Goal: Information Seeking & Learning: Learn about a topic

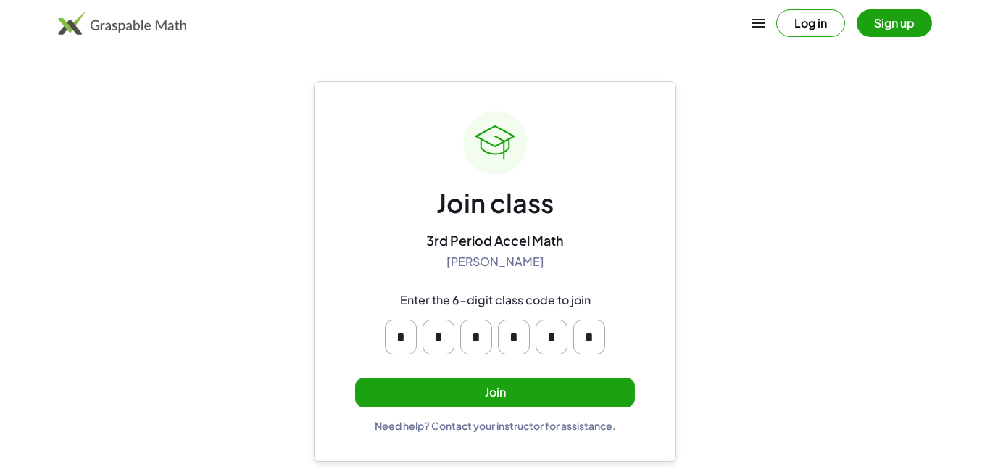
click at [550, 383] on button "Join" at bounding box center [495, 393] width 280 height 30
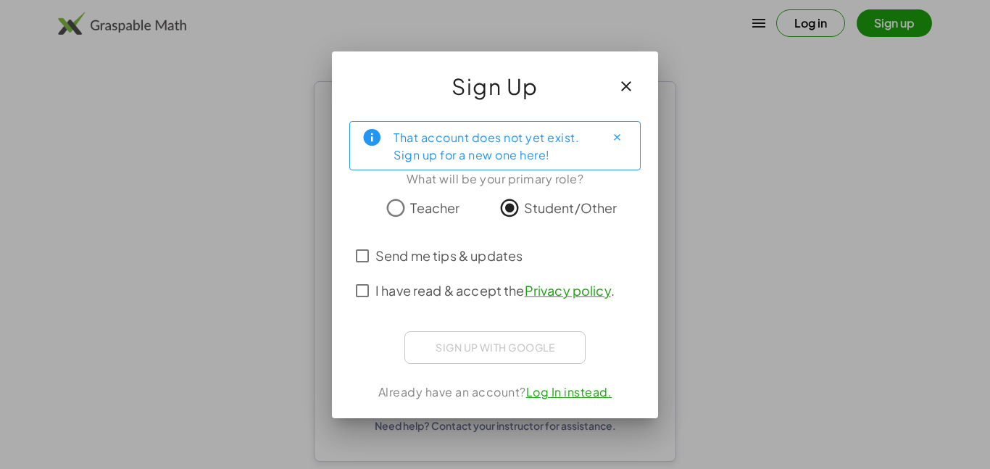
click at [381, 264] on span "Send me tips & updates" at bounding box center [449, 256] width 147 height 20
click at [387, 282] on span "I have read & accept the Privacy policy ." at bounding box center [495, 291] width 239 height 20
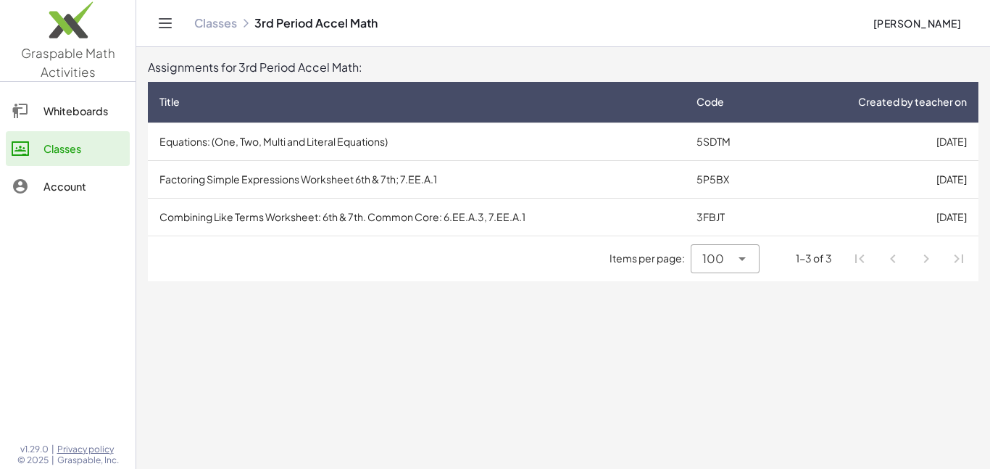
click at [386, 210] on td "Combining Like Terms Worksheet: 6th & 7th. Common Core: 6.EE.A.3, 7.EE.A.1" at bounding box center [416, 217] width 537 height 38
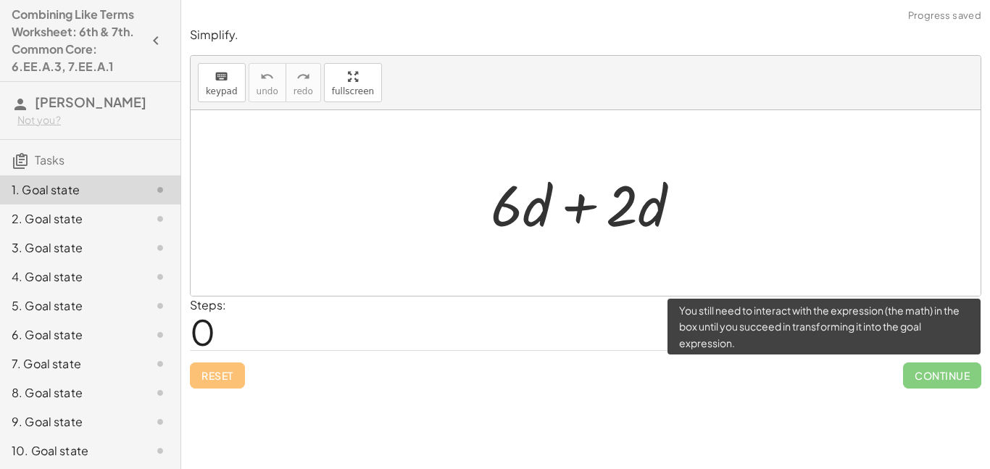
click at [956, 378] on span "Continue" at bounding box center [942, 376] width 78 height 26
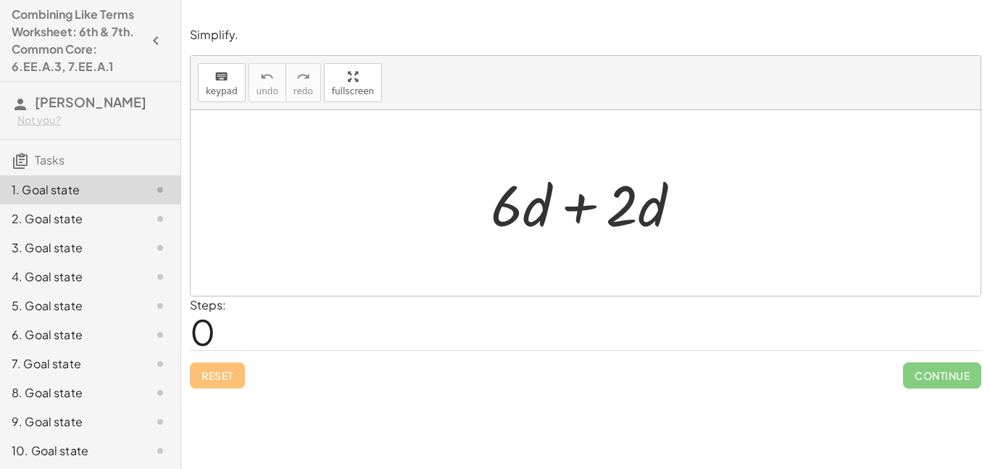
click at [505, 205] on div at bounding box center [592, 203] width 216 height 75
drag, startPoint x: 620, startPoint y: 210, endPoint x: 515, endPoint y: 202, distance: 105.4
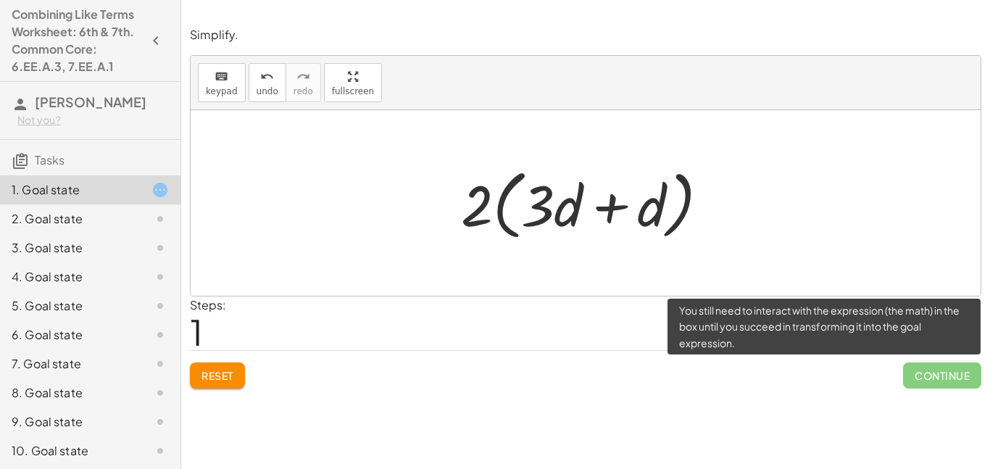
click at [922, 376] on span "Continue" at bounding box center [942, 376] width 78 height 26
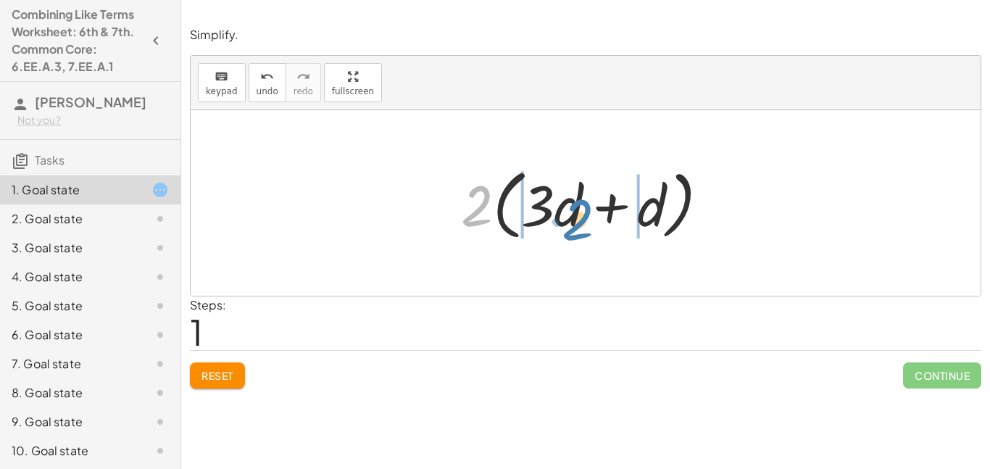
drag, startPoint x: 481, startPoint y: 209, endPoint x: 582, endPoint y: 223, distance: 101.7
click at [582, 223] on div at bounding box center [591, 203] width 274 height 83
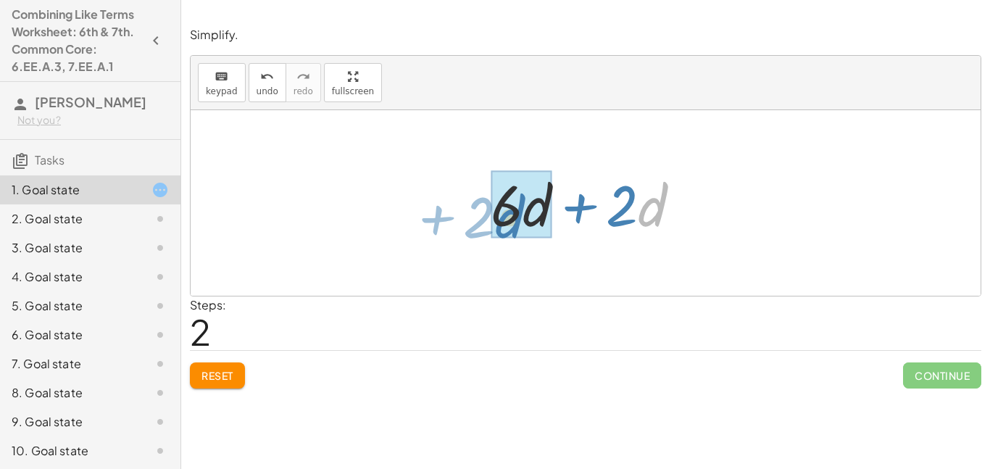
drag, startPoint x: 645, startPoint y: 214, endPoint x: 502, endPoint y: 225, distance: 143.3
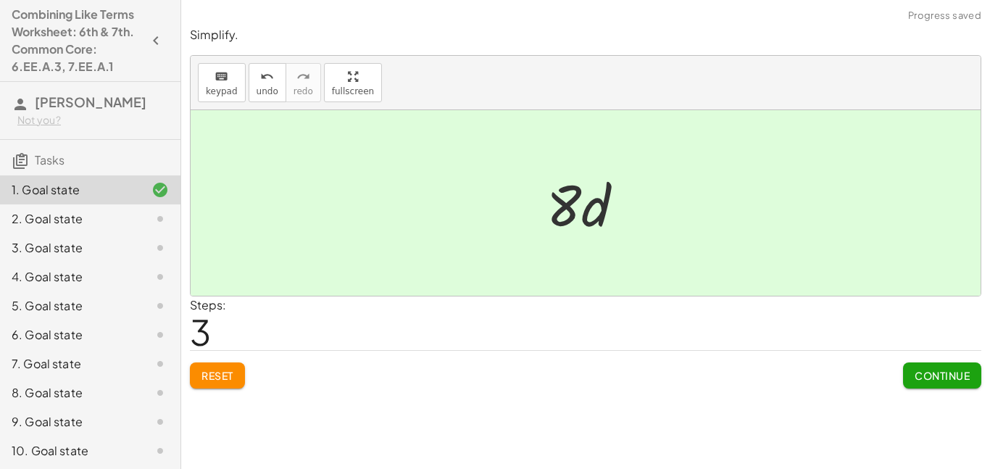
click at [950, 384] on button "Continue" at bounding box center [942, 376] width 78 height 26
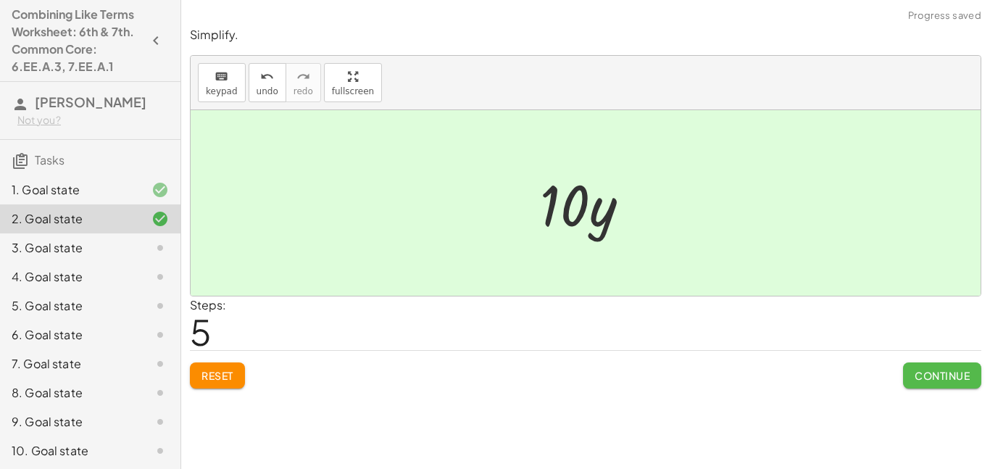
click at [908, 374] on button "Continue" at bounding box center [942, 376] width 78 height 26
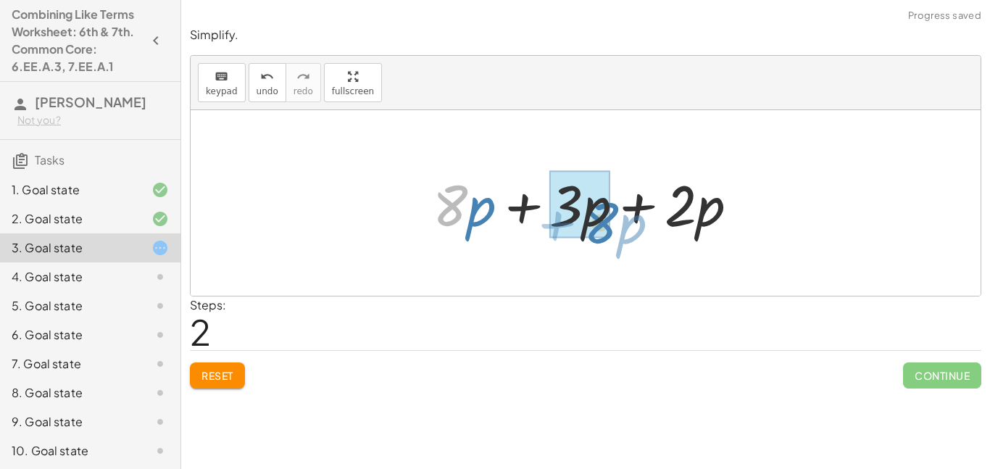
drag, startPoint x: 458, startPoint y: 200, endPoint x: 611, endPoint y: 217, distance: 153.9
click at [611, 217] on div at bounding box center [591, 203] width 331 height 75
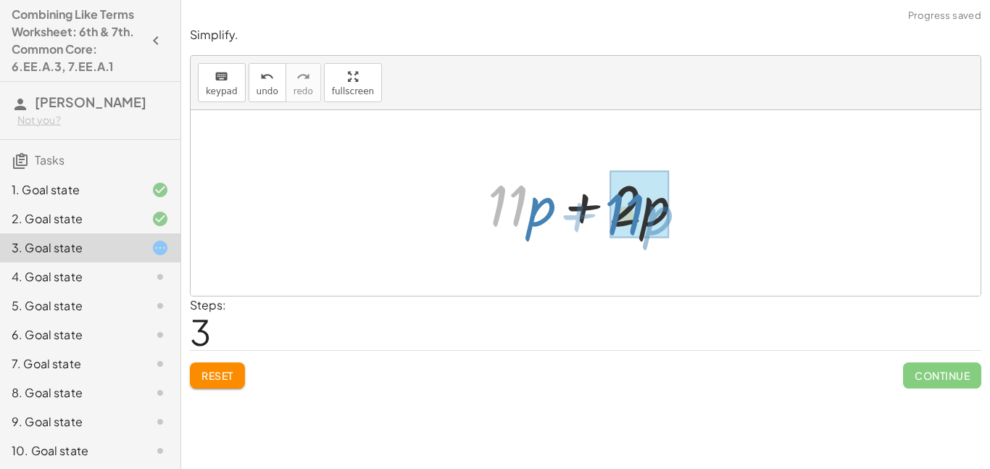
drag, startPoint x: 516, startPoint y: 205, endPoint x: 635, endPoint y: 214, distance: 119.2
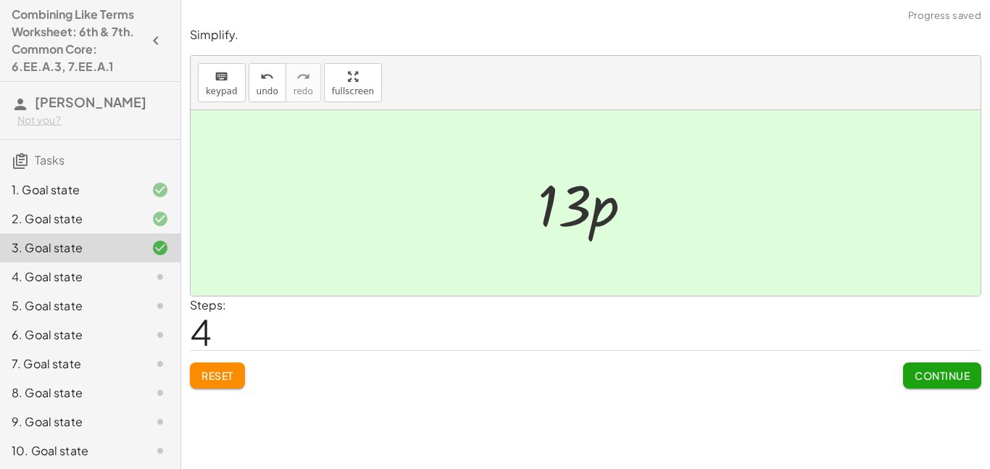
click at [943, 363] on button "Continue" at bounding box center [942, 376] width 78 height 26
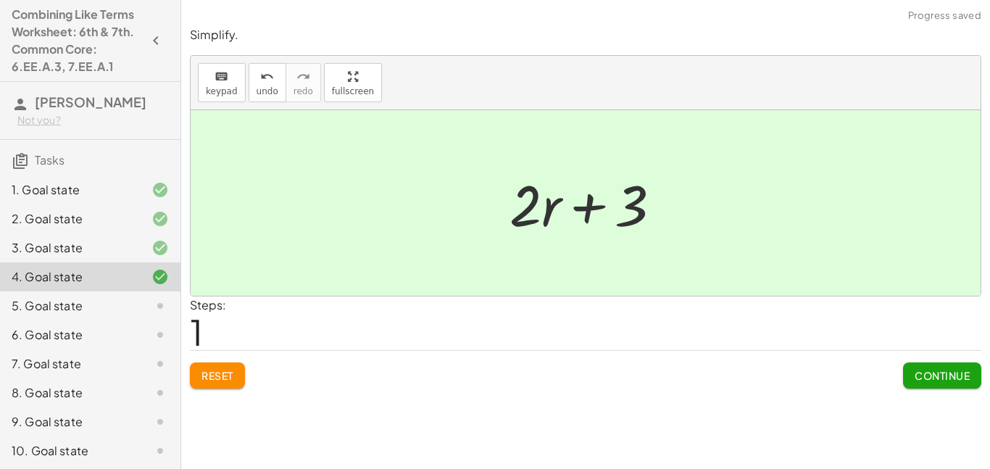
click at [953, 381] on span "Continue" at bounding box center [942, 375] width 55 height 13
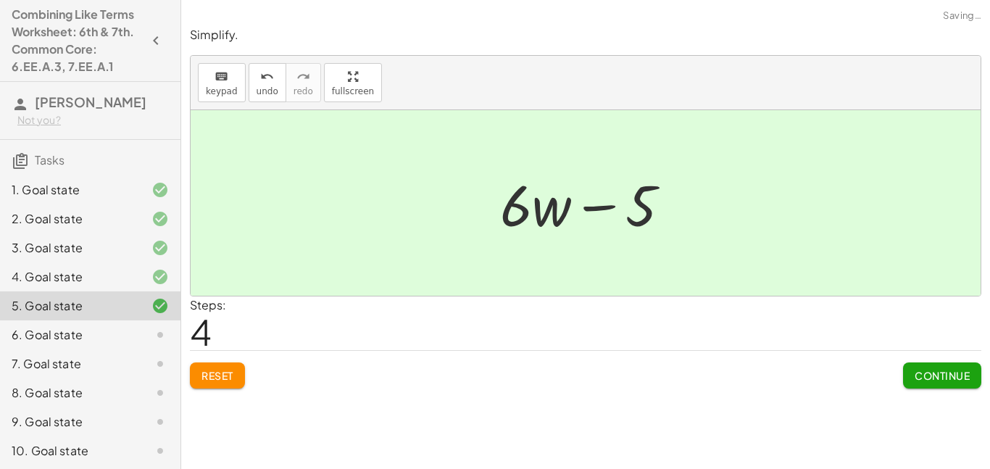
click at [965, 385] on button "Continue" at bounding box center [942, 376] width 78 height 26
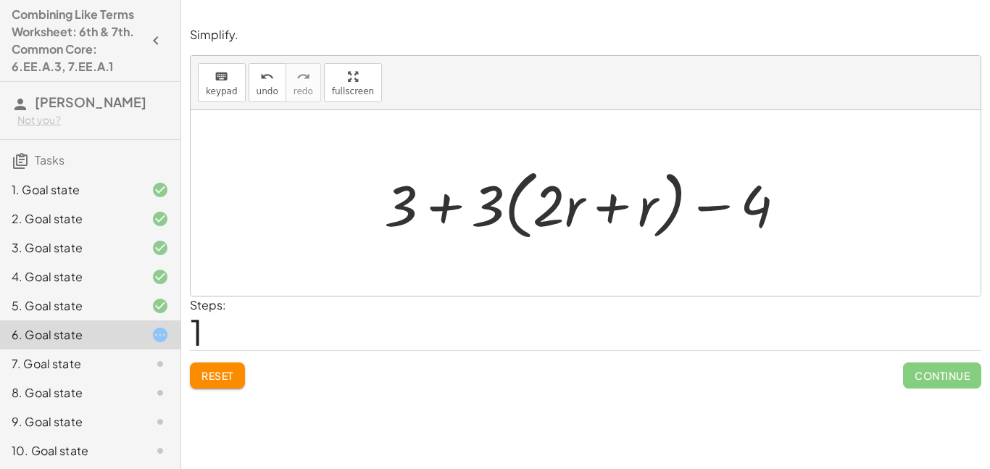
click at [224, 384] on button "Reset" at bounding box center [217, 376] width 55 height 26
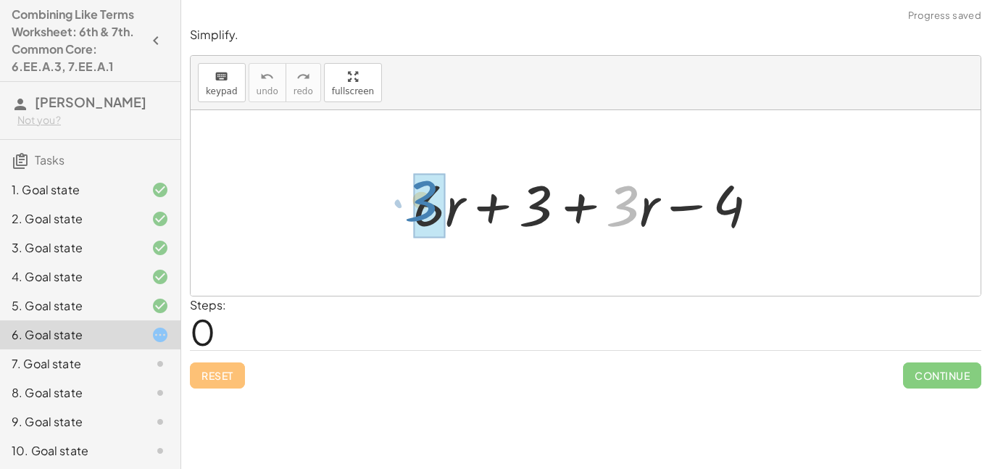
drag, startPoint x: 637, startPoint y: 210, endPoint x: 439, endPoint y: 204, distance: 198.0
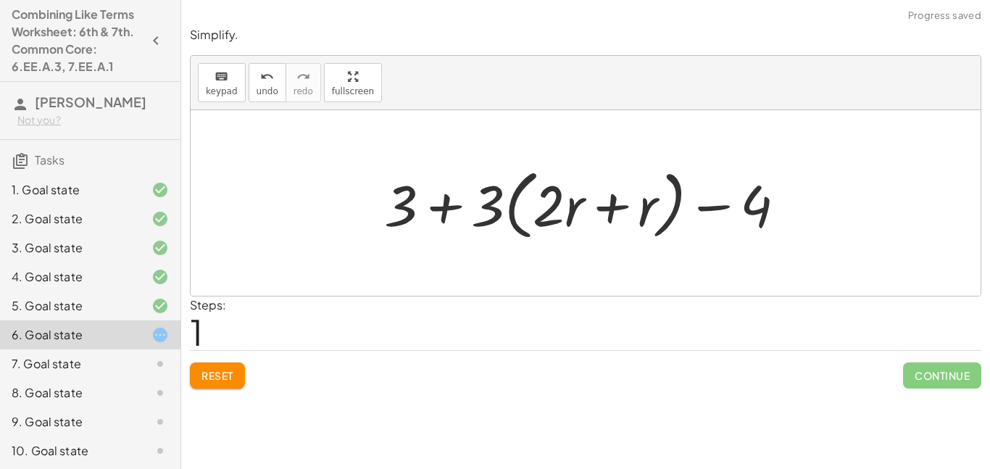
click at [225, 381] on span "Reset" at bounding box center [218, 375] width 32 height 13
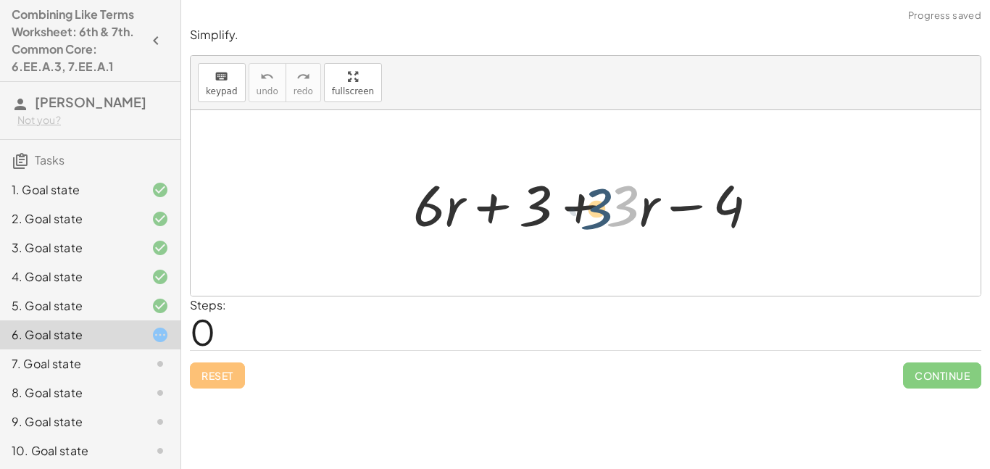
drag, startPoint x: 618, startPoint y: 221, endPoint x: 601, endPoint y: 225, distance: 17.1
click at [601, 225] on div at bounding box center [591, 203] width 371 height 75
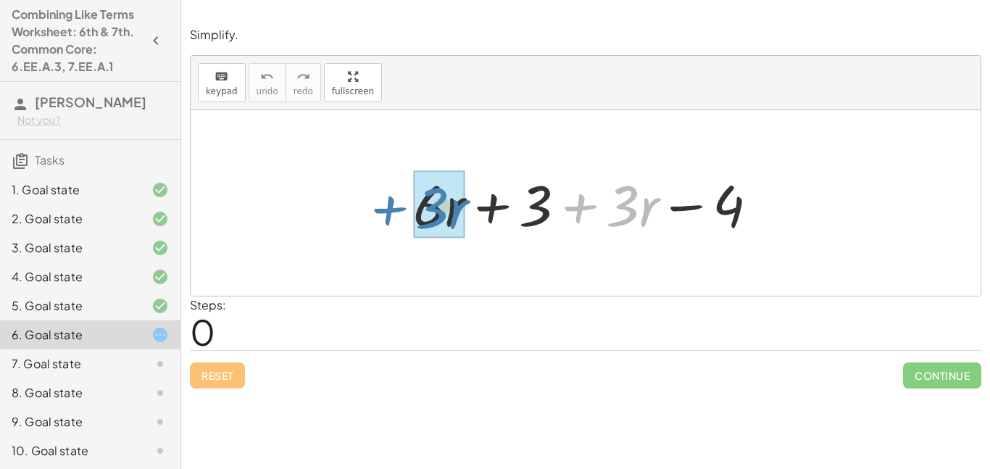
drag, startPoint x: 582, startPoint y: 210, endPoint x: 392, endPoint y: 207, distance: 190.7
click at [392, 207] on div "+ · 3 · r + · 6 · r + 3 + · 3 · r − 4" at bounding box center [586, 203] width 389 height 82
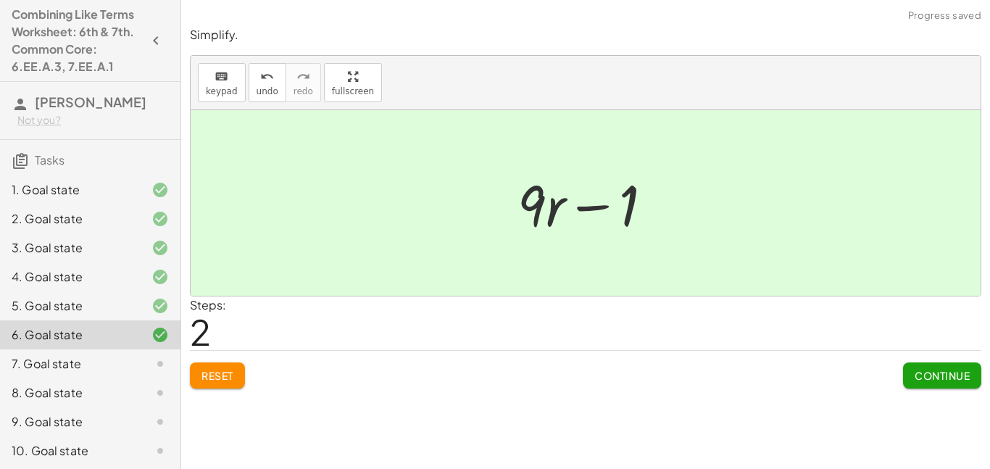
click at [929, 369] on span "Continue" at bounding box center [942, 375] width 55 height 13
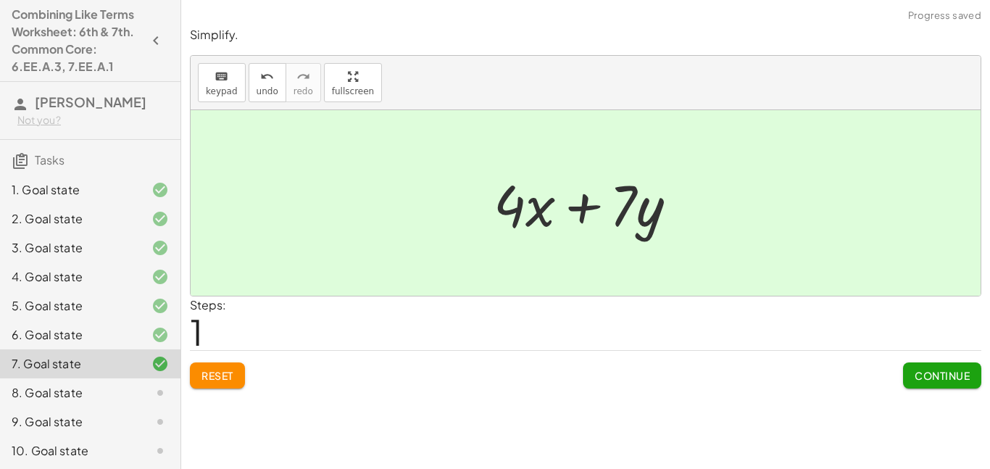
click at [945, 368] on button "Continue" at bounding box center [942, 376] width 78 height 26
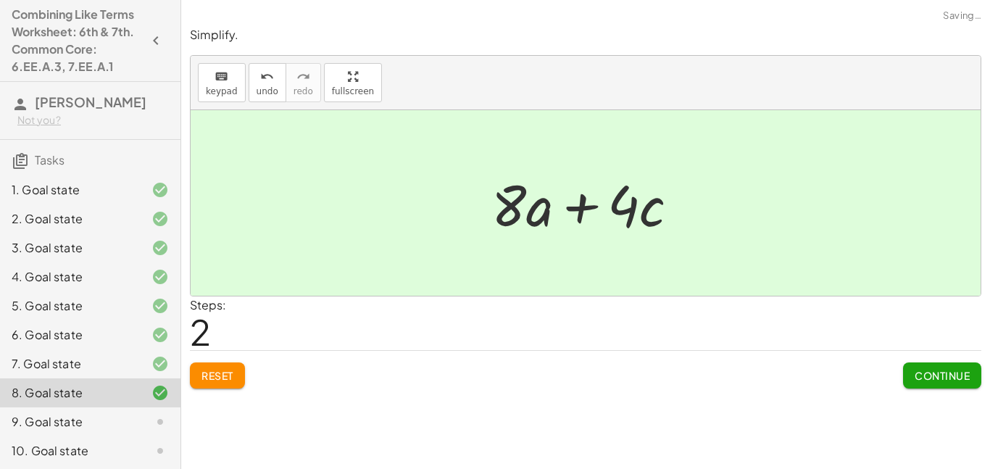
click at [940, 386] on button "Continue" at bounding box center [942, 376] width 78 height 26
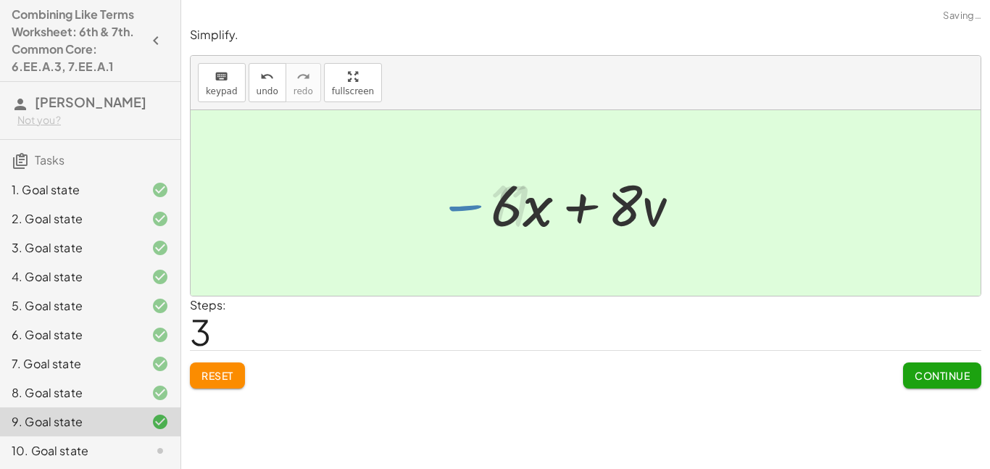
click at [929, 376] on span "Continue" at bounding box center [942, 375] width 55 height 13
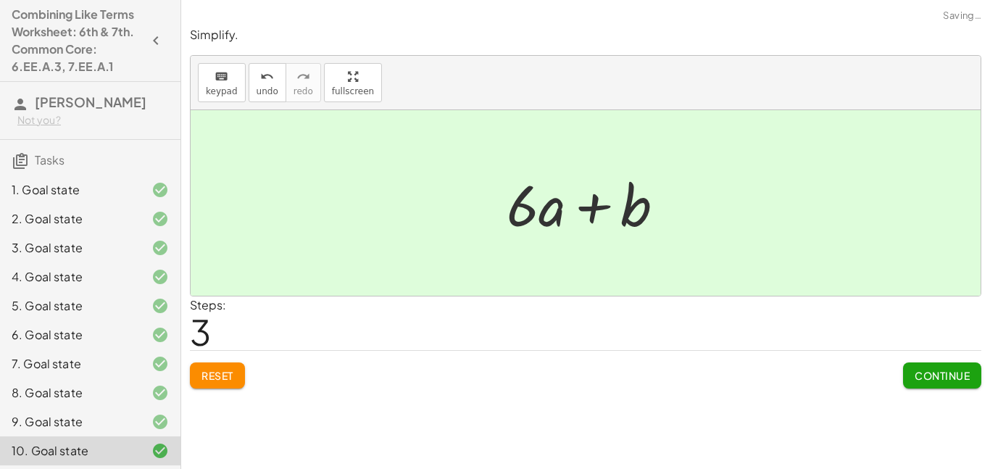
click at [946, 378] on span "Continue" at bounding box center [942, 375] width 55 height 13
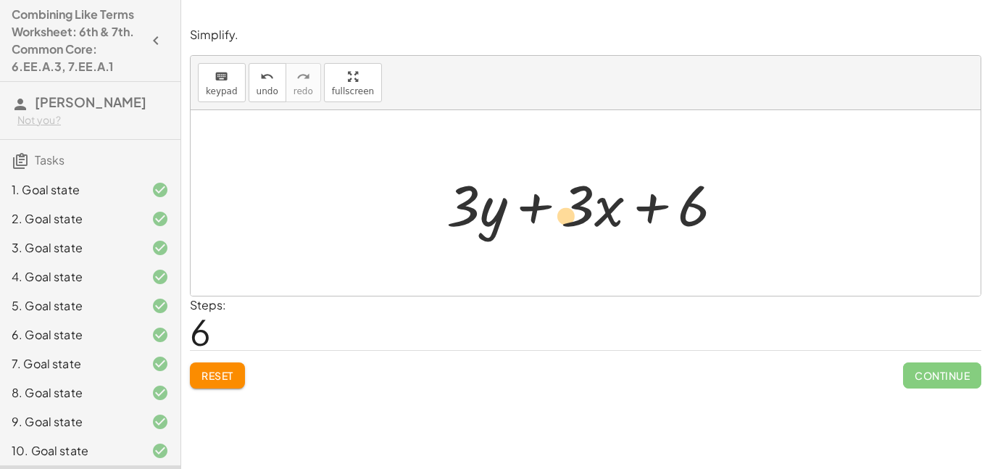
drag, startPoint x: 572, startPoint y: 206, endPoint x: 564, endPoint y: 216, distance: 12.9
click at [564, 216] on div at bounding box center [591, 203] width 304 height 75
drag, startPoint x: 573, startPoint y: 209, endPoint x: 636, endPoint y: 261, distance: 81.9
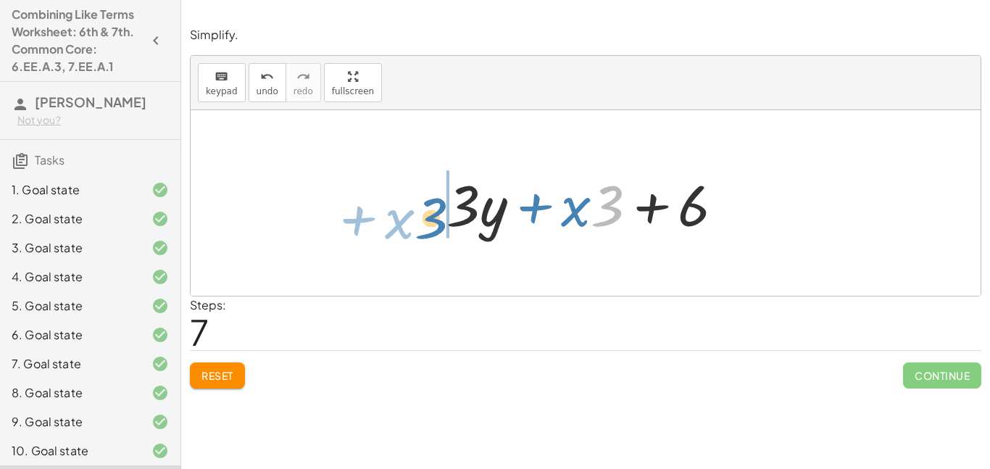
drag, startPoint x: 616, startPoint y: 212, endPoint x: 439, endPoint y: 224, distance: 177.3
click at [439, 224] on div at bounding box center [591, 203] width 304 height 75
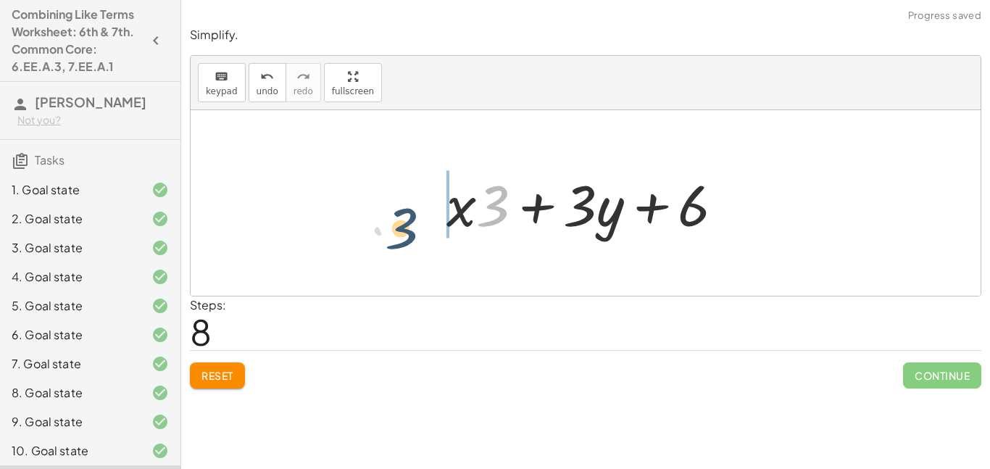
drag, startPoint x: 492, startPoint y: 218, endPoint x: 403, endPoint y: 232, distance: 89.6
click at [403, 232] on div "+ · 5 · x + · 3 · y − · 2 · x + 6 + · 5 · x − · 2 · x + · 3 · y + 6 + · 3 · x +…" at bounding box center [586, 203] width 790 height 186
click at [578, 210] on div at bounding box center [591, 203] width 304 height 75
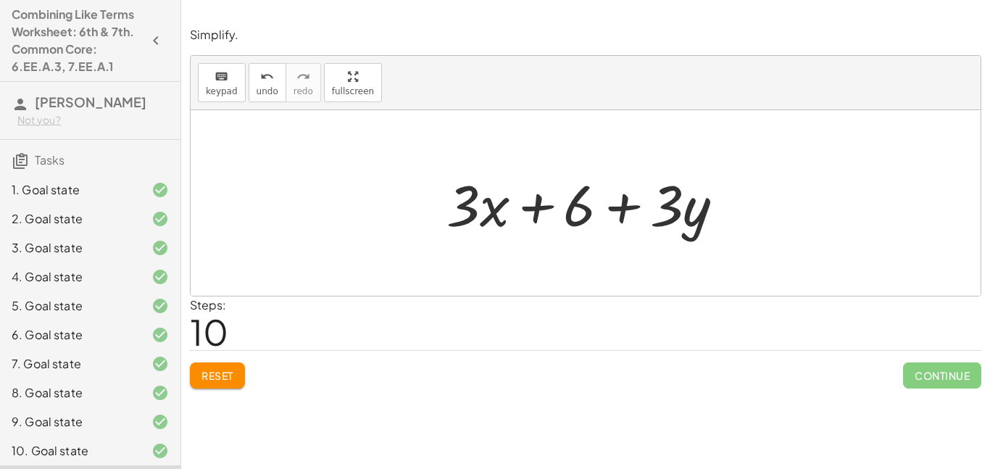
click at [212, 379] on span "Reset" at bounding box center [218, 375] width 32 height 13
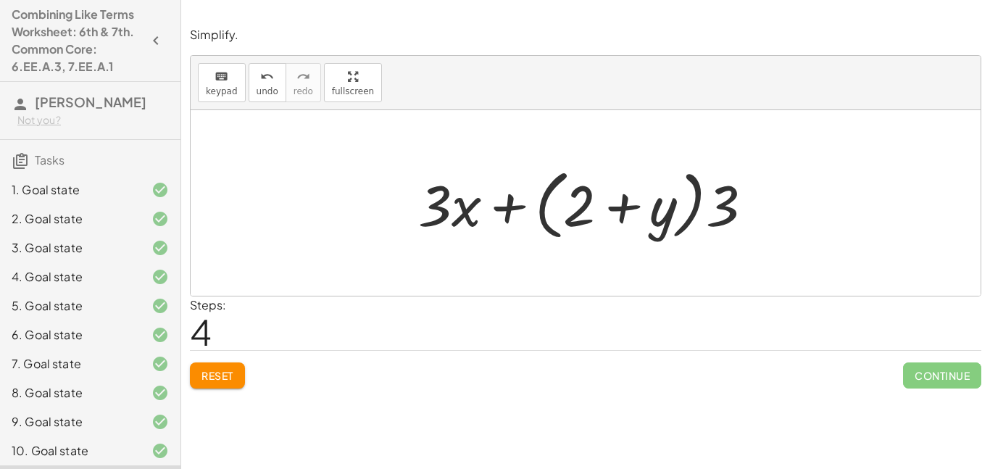
click at [945, 371] on span "Continue" at bounding box center [942, 376] width 78 height 26
click at [941, 385] on span "Continue" at bounding box center [942, 376] width 78 height 26
click at [948, 383] on span "Continue" at bounding box center [942, 376] width 78 height 26
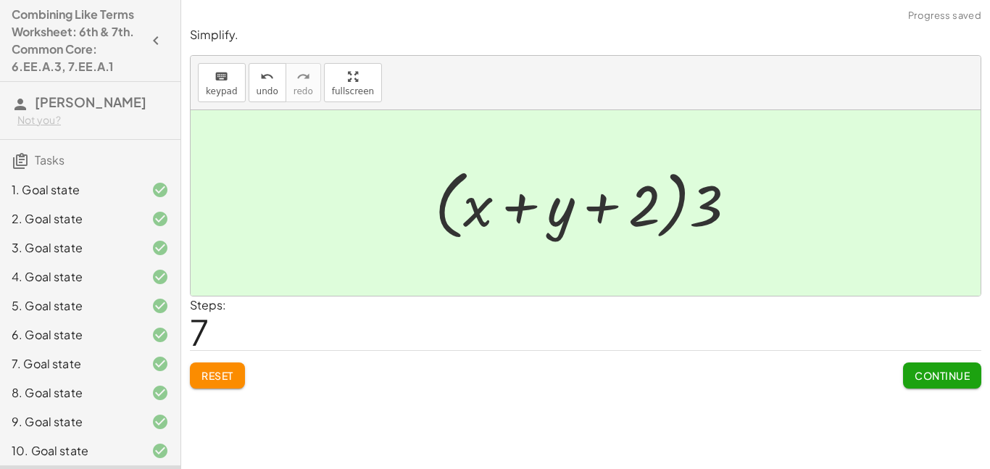
click at [945, 367] on button "Continue" at bounding box center [942, 376] width 78 height 26
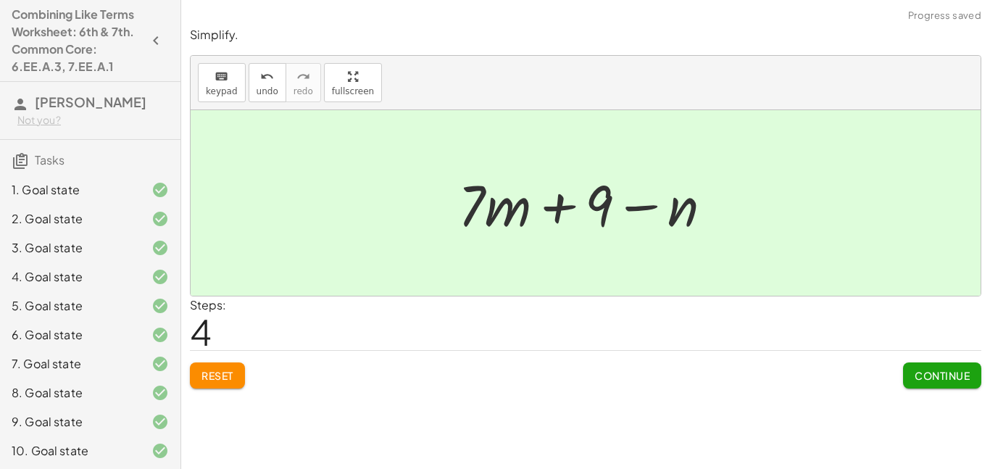
click at [937, 379] on span "Continue" at bounding box center [942, 375] width 55 height 13
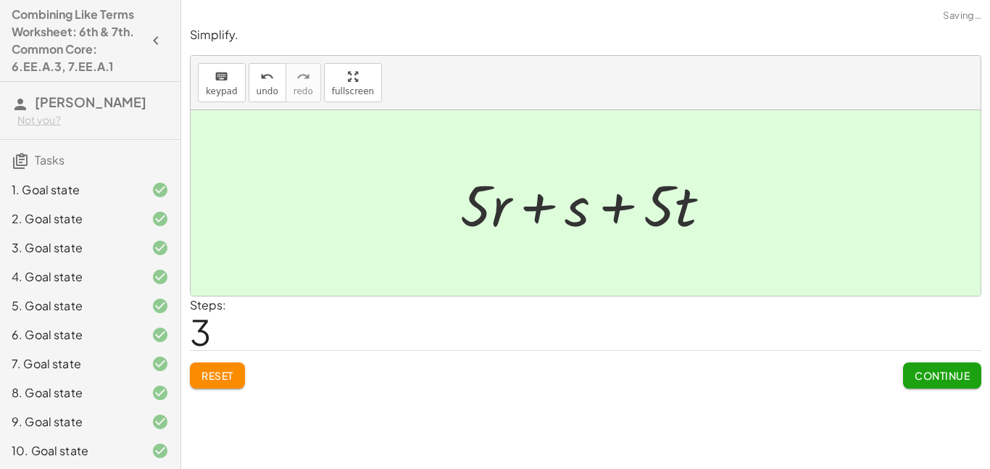
click at [943, 365] on button "Continue" at bounding box center [942, 376] width 78 height 26
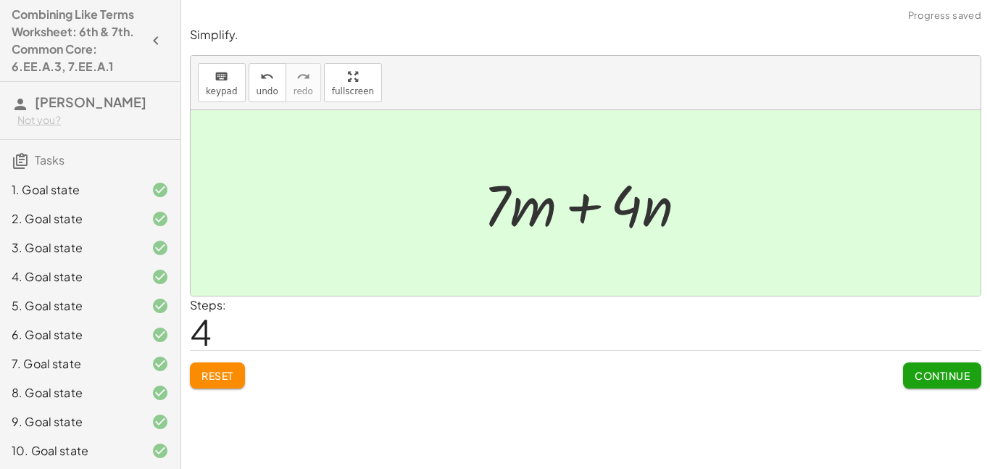
click at [965, 380] on span "Continue" at bounding box center [942, 375] width 55 height 13
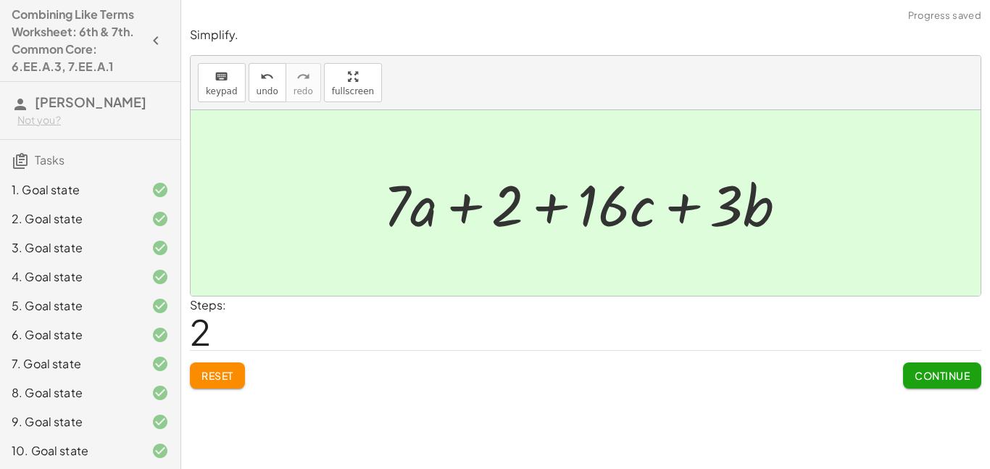
click at [936, 363] on button "Continue" at bounding box center [942, 376] width 78 height 26
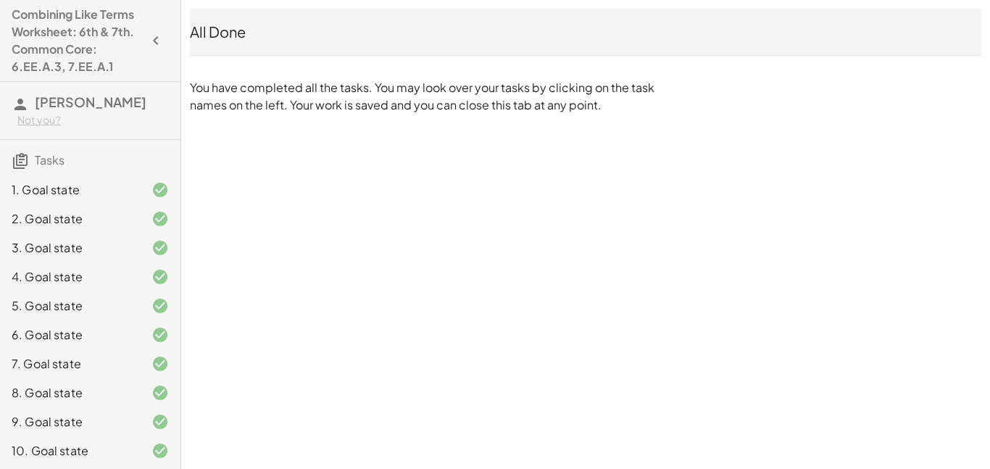
click at [222, 30] on div "All Done" at bounding box center [586, 32] width 792 height 20
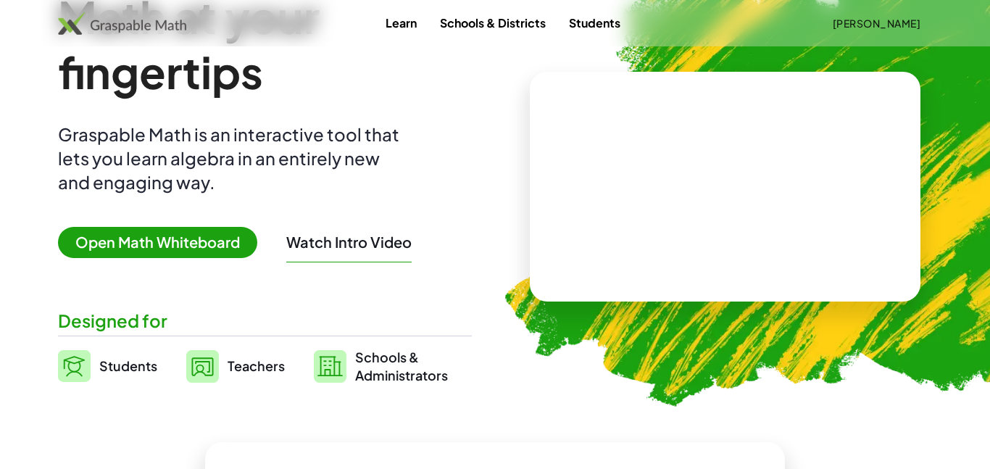
scroll to position [86, 0]
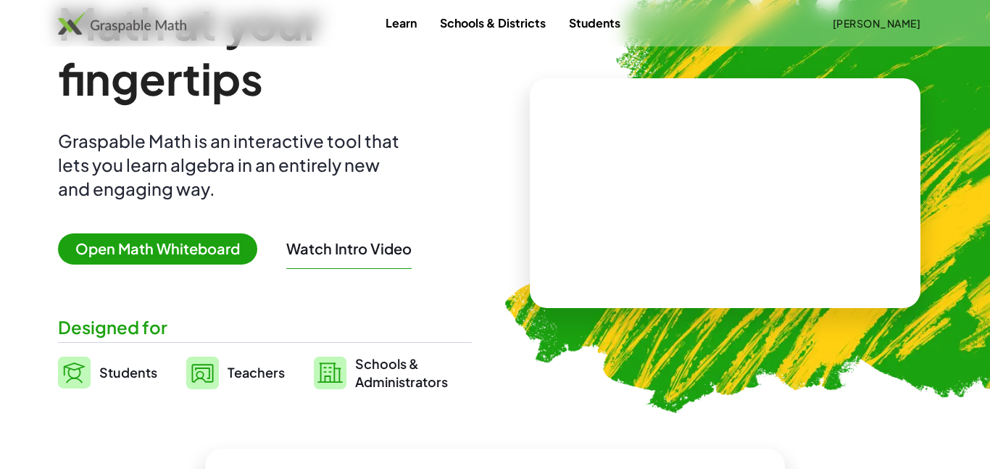
click at [205, 256] on span "Open Math Whiteboard" at bounding box center [157, 248] width 199 height 31
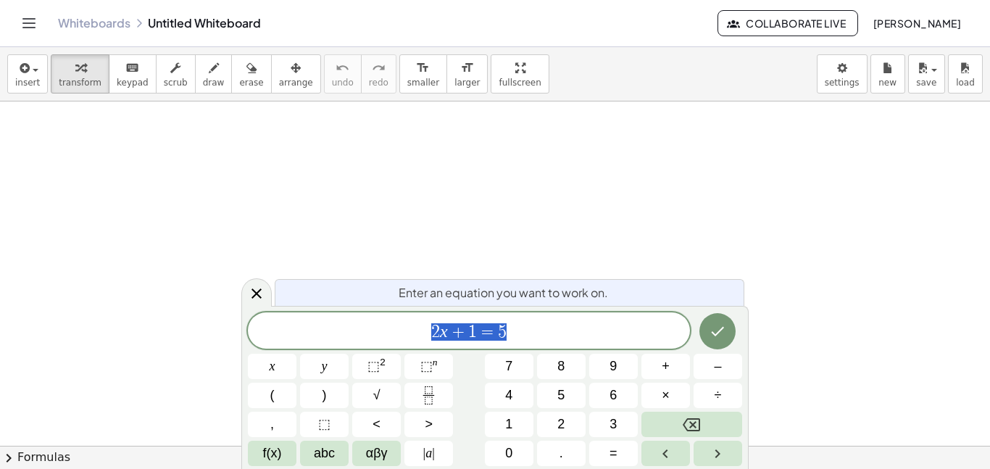
scroll to position [1, 0]
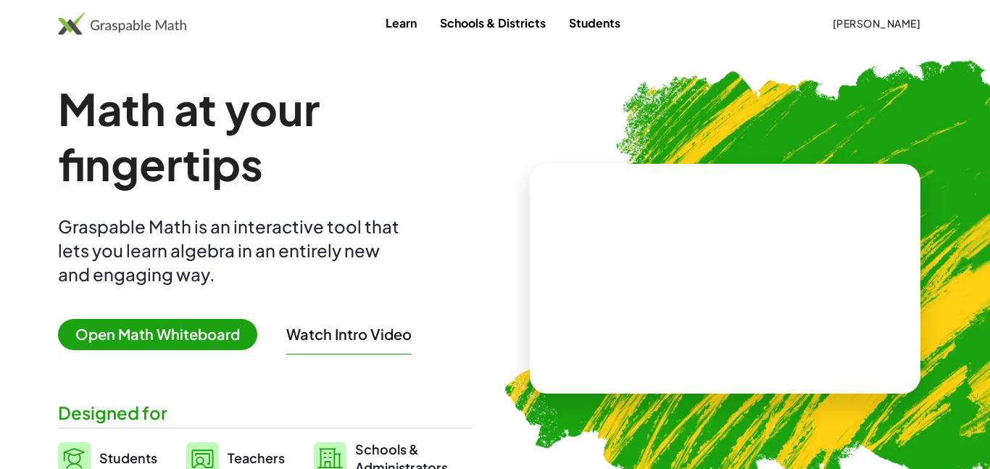
scroll to position [86, 0]
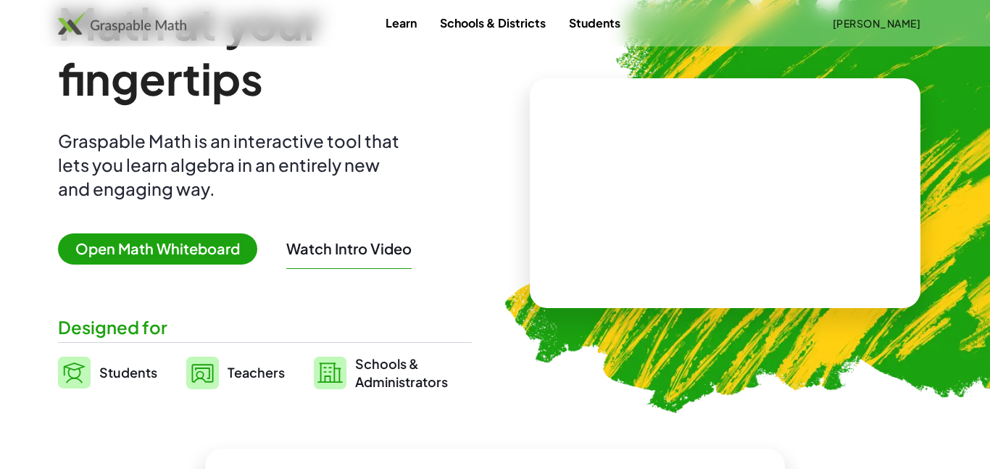
click at [124, 22] on img at bounding box center [122, 23] width 128 height 23
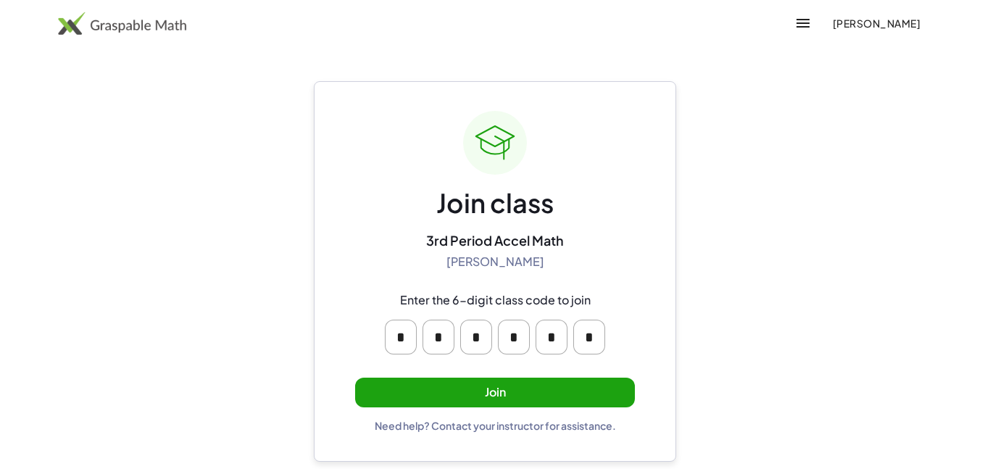
click at [533, 380] on button "Join" at bounding box center [495, 393] width 280 height 30
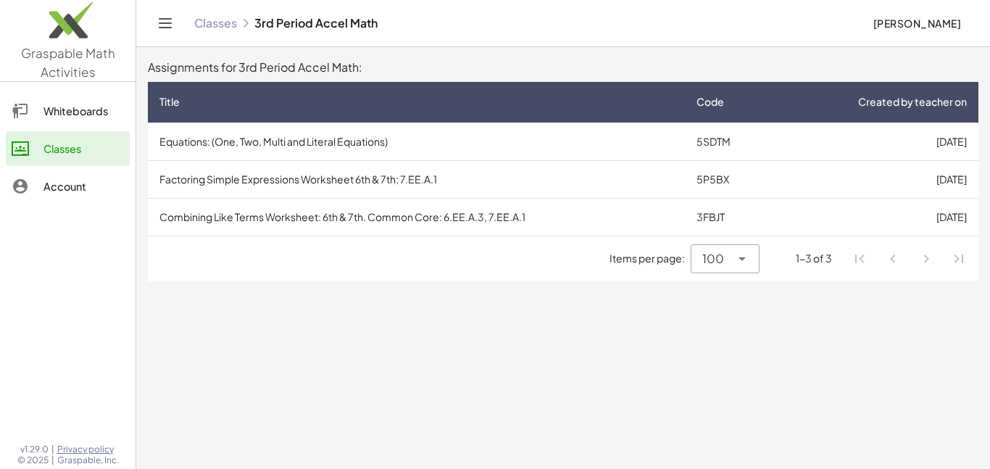
click at [336, 218] on td "Combining Like Terms Worksheet: 6th & 7th. Common Core: 6.EE.A.3, 7.EE.A.1" at bounding box center [416, 217] width 537 height 38
click at [399, 183] on td "Factoring Simple Expressions Worksheet 6th & 7th; 7.EE.A.1" at bounding box center [416, 179] width 537 height 38
click at [354, 184] on td "Factoring Simple Expressions Worksheet 6th & 7th; 7.EE.A.1" at bounding box center [416, 179] width 537 height 38
click at [345, 215] on td "Combining Like Terms Worksheet: 6th & 7th. Common Core: 6.EE.A.3, 7.EE.A.1" at bounding box center [416, 217] width 537 height 38
click at [399, 146] on td "Equations: (One, Two, Multi and Literal Equations)" at bounding box center [416, 142] width 537 height 38
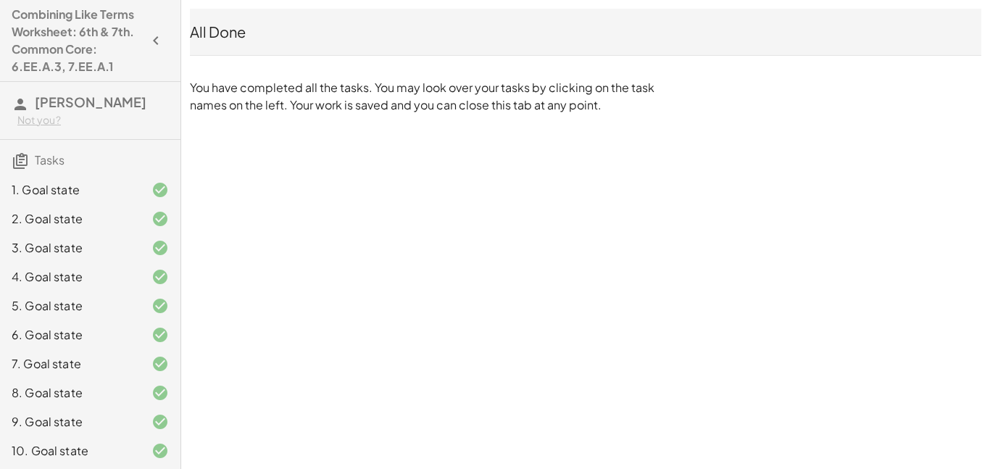
click at [154, 49] on button "button" at bounding box center [156, 41] width 26 height 26
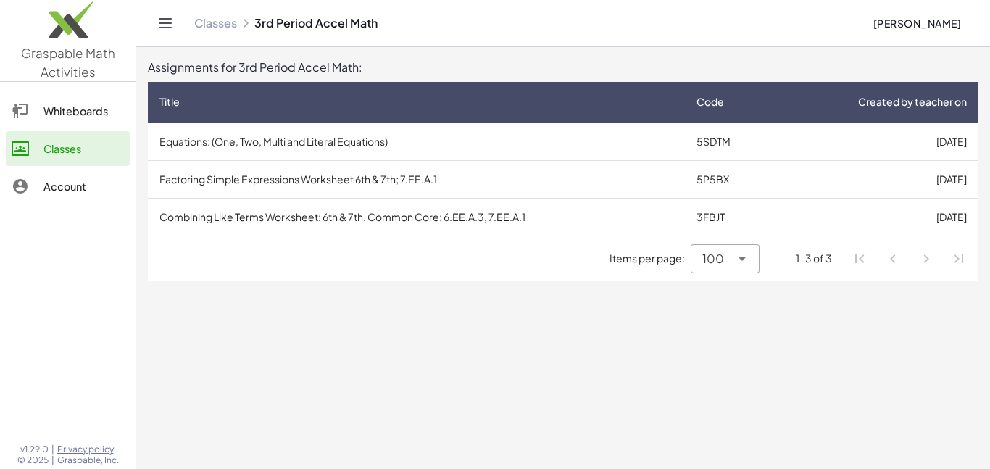
click at [709, 137] on td "5SDTM" at bounding box center [730, 142] width 91 height 38
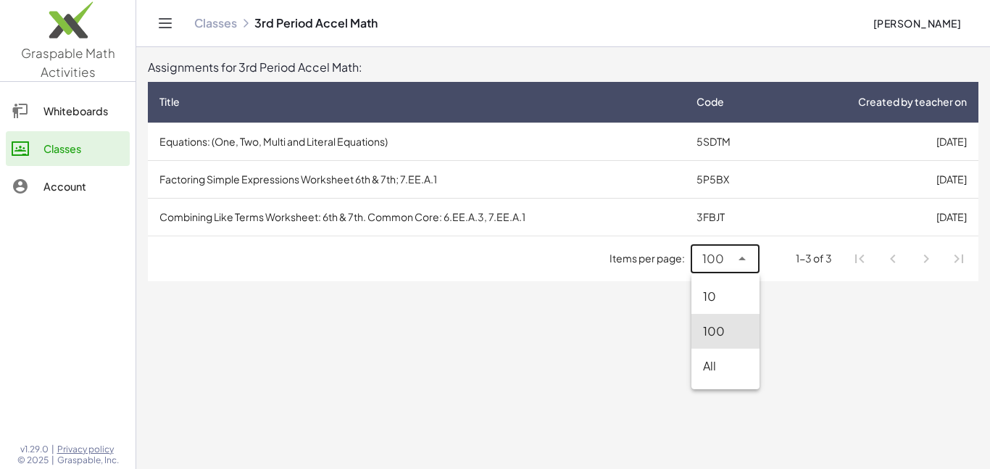
click at [744, 256] on icon at bounding box center [742, 258] width 17 height 17
click at [707, 292] on div "10" at bounding box center [725, 296] width 45 height 17
click at [741, 270] on div at bounding box center [741, 258] width 20 height 29
click at [731, 325] on div "100" at bounding box center [730, 331] width 36 height 17
type input "***"
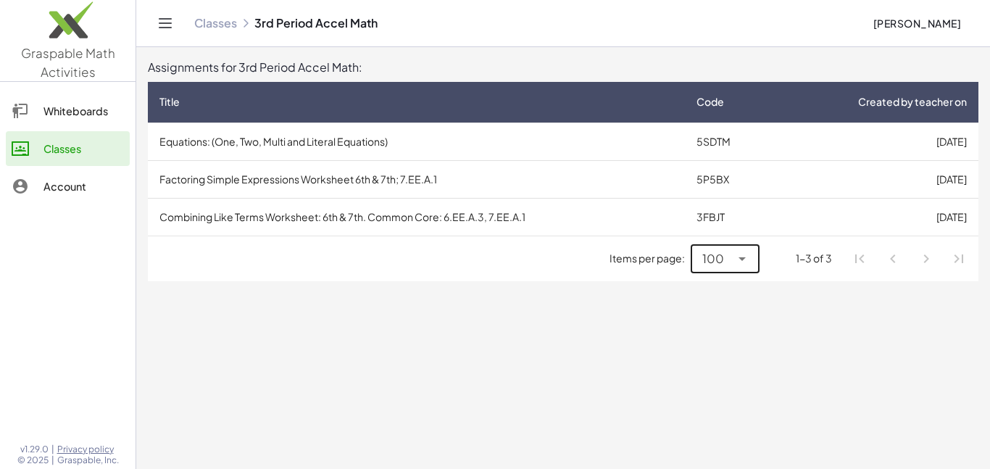
click at [187, 100] on icon at bounding box center [187, 101] width 15 height 15
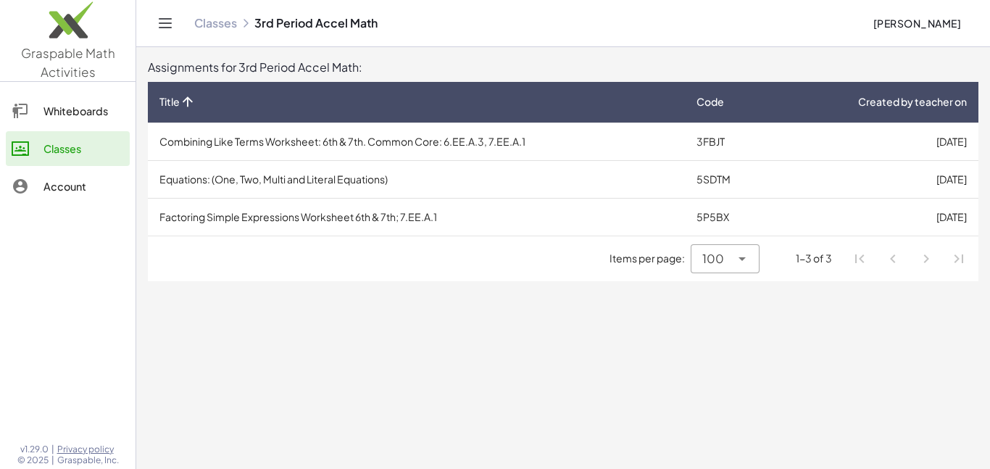
click at [267, 195] on td "Equations: (One, Two, Multi and Literal Equations)" at bounding box center [416, 179] width 537 height 38
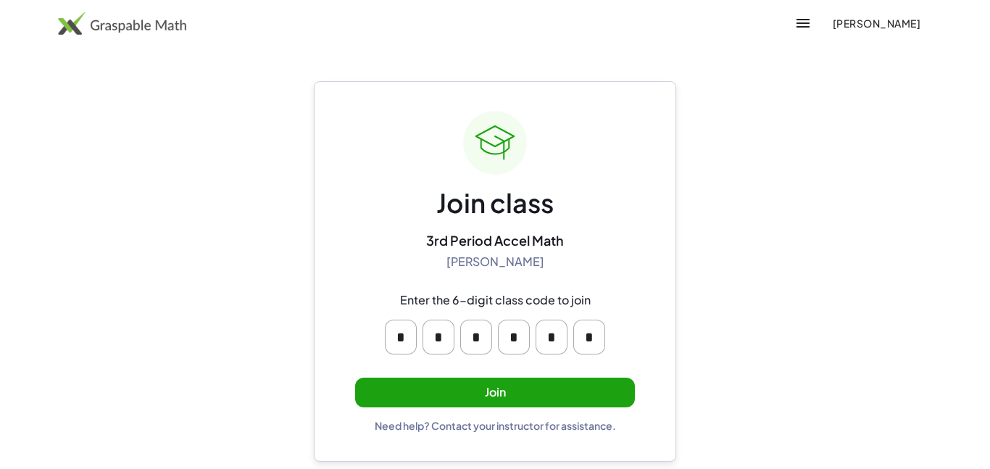
click at [444, 380] on button "Join" at bounding box center [495, 393] width 280 height 30
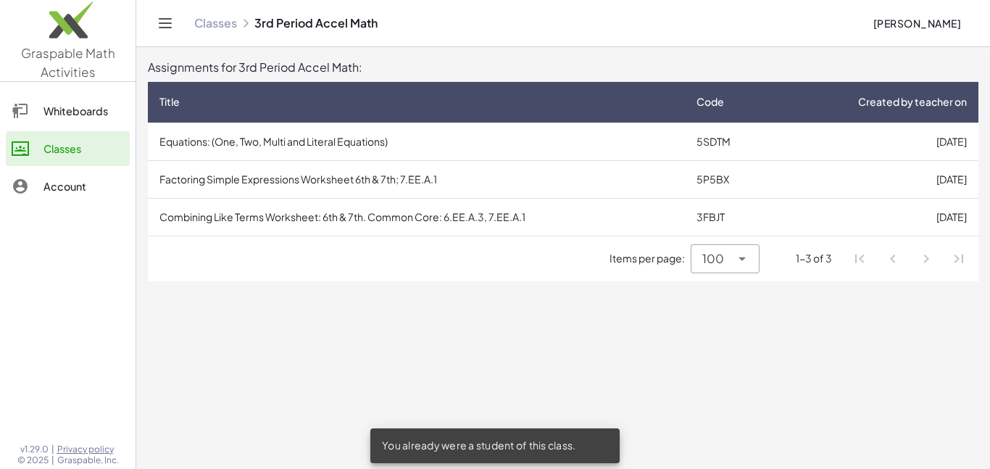
click at [48, 146] on div "Classes" at bounding box center [84, 148] width 80 height 17
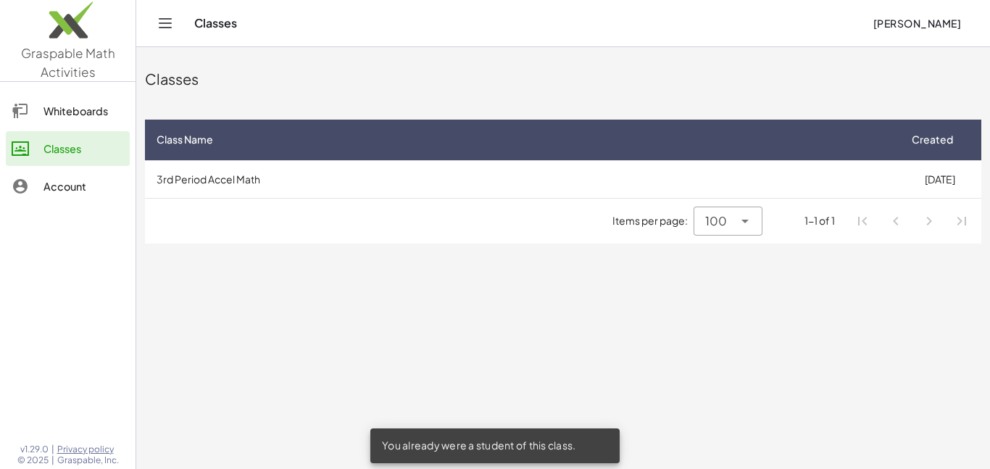
click at [474, 193] on td "3rd Period Accel Math" at bounding box center [521, 179] width 753 height 38
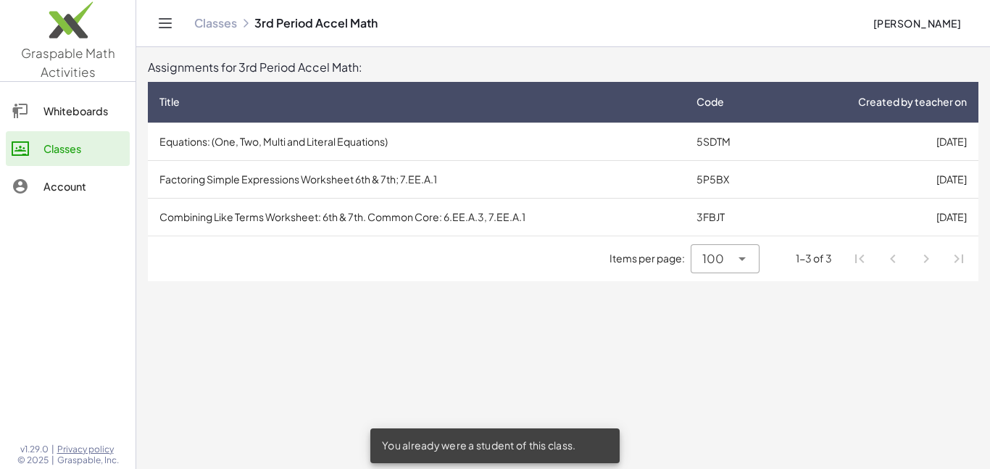
click at [474, 193] on td "Factoring Simple Expressions Worksheet 6th & 7th; 7.EE.A.1" at bounding box center [416, 179] width 537 height 38
click at [261, 231] on td "Combining Like Terms Worksheet: 6th & 7th. Common Core: 6.EE.A.3, 7.EE.A.1" at bounding box center [416, 217] width 537 height 38
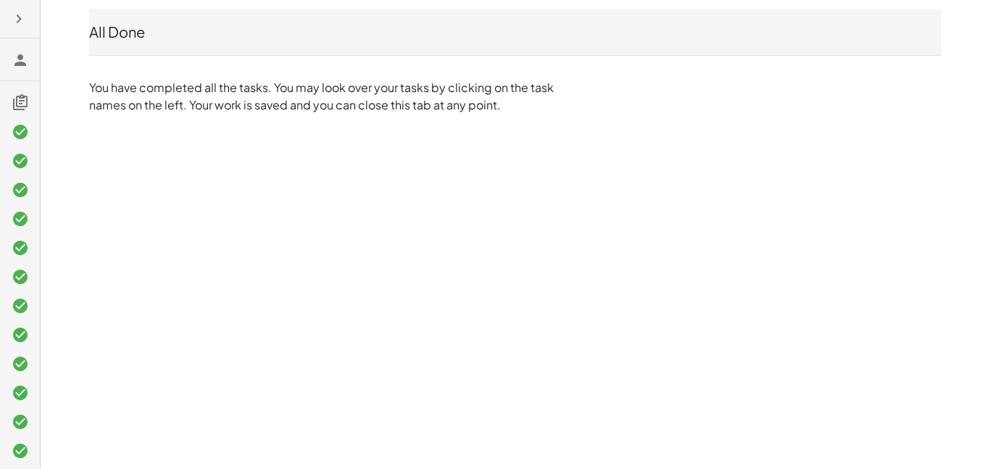
click at [25, 133] on icon at bounding box center [20, 131] width 17 height 17
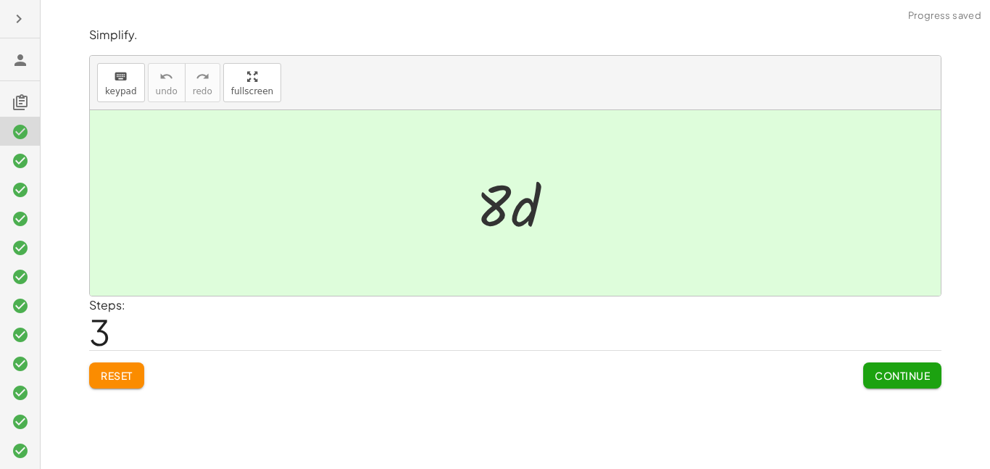
click at [26, 165] on icon at bounding box center [20, 160] width 17 height 17
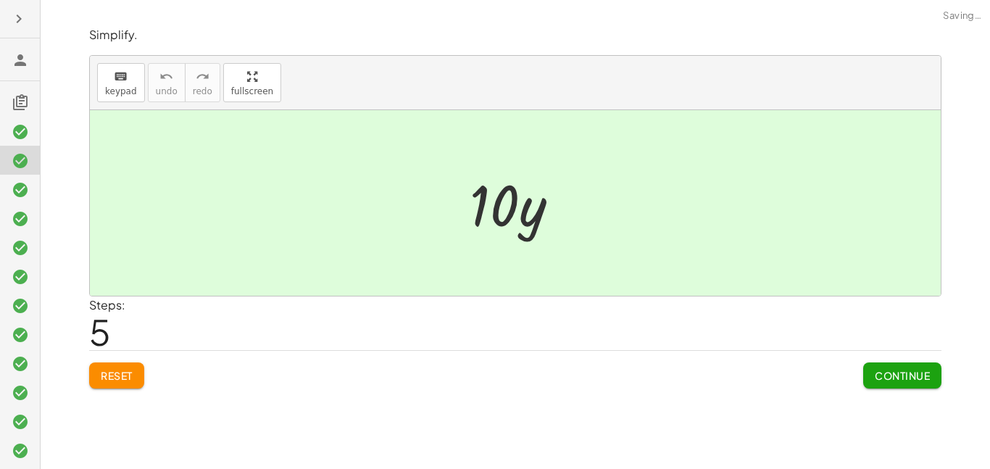
click at [28, 233] on div at bounding box center [20, 247] width 40 height 29
click at [17, 249] on icon at bounding box center [20, 247] width 17 height 17
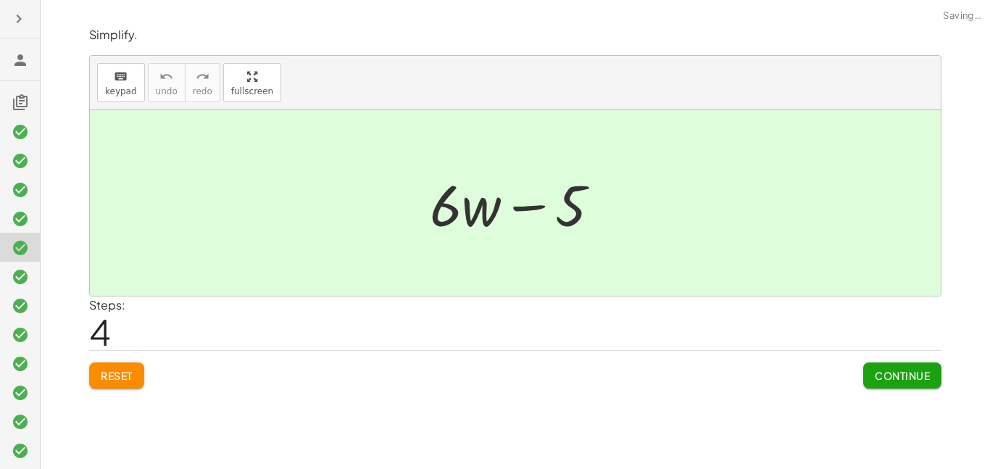
click at [17, 253] on icon at bounding box center [20, 247] width 17 height 17
click at [24, 280] on icon at bounding box center [20, 276] width 17 height 17
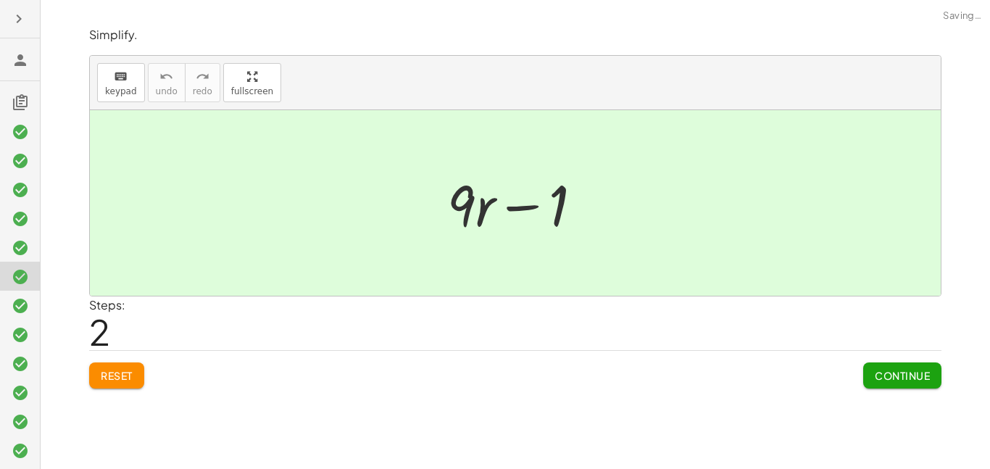
click at [22, 378] on div at bounding box center [20, 392] width 40 height 29
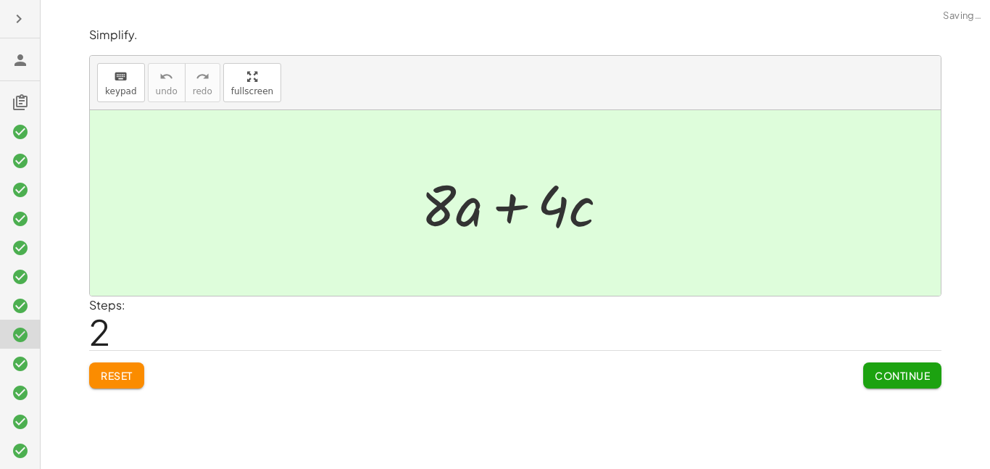
click at [18, 341] on icon at bounding box center [20, 334] width 17 height 17
click at [20, 15] on icon "button" at bounding box center [18, 18] width 17 height 17
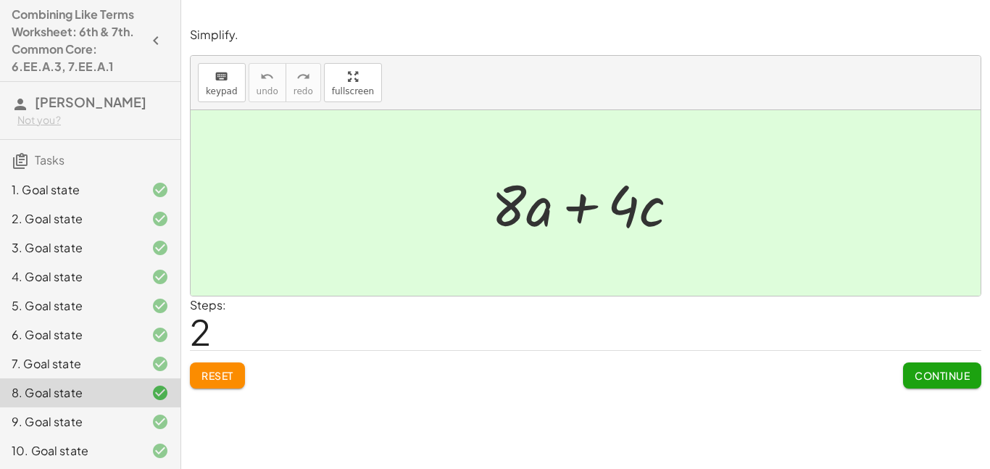
click at [41, 167] on span "Tasks" at bounding box center [50, 159] width 30 height 15
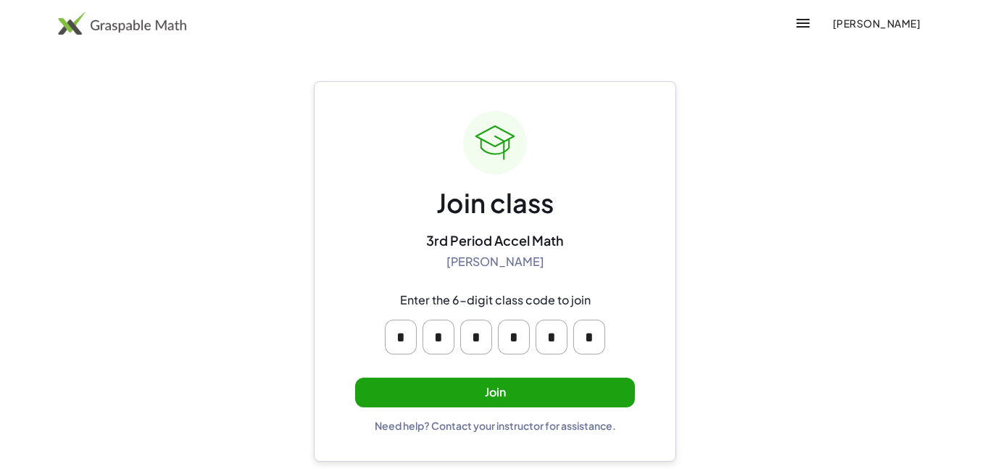
click at [526, 381] on button "Join" at bounding box center [495, 393] width 280 height 30
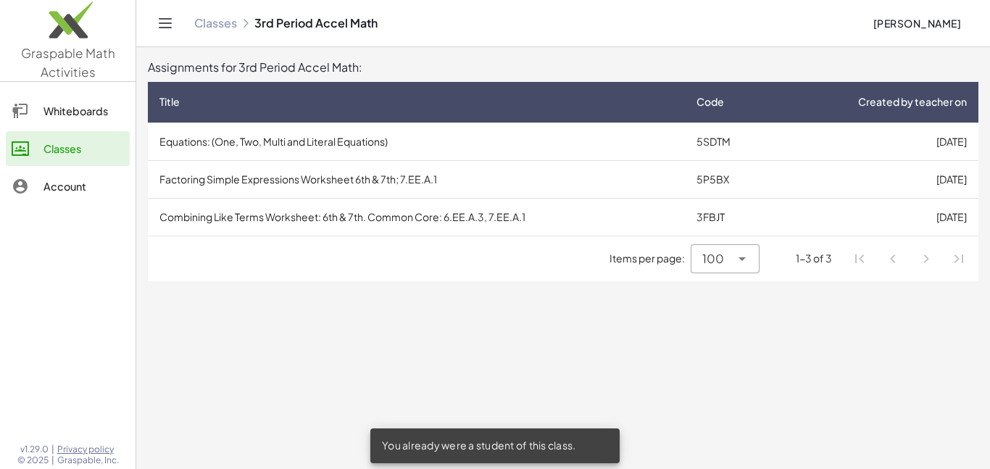
click at [360, 142] on td "Equations: (One, Two, Multi and Literal Equations)" at bounding box center [416, 142] width 537 height 38
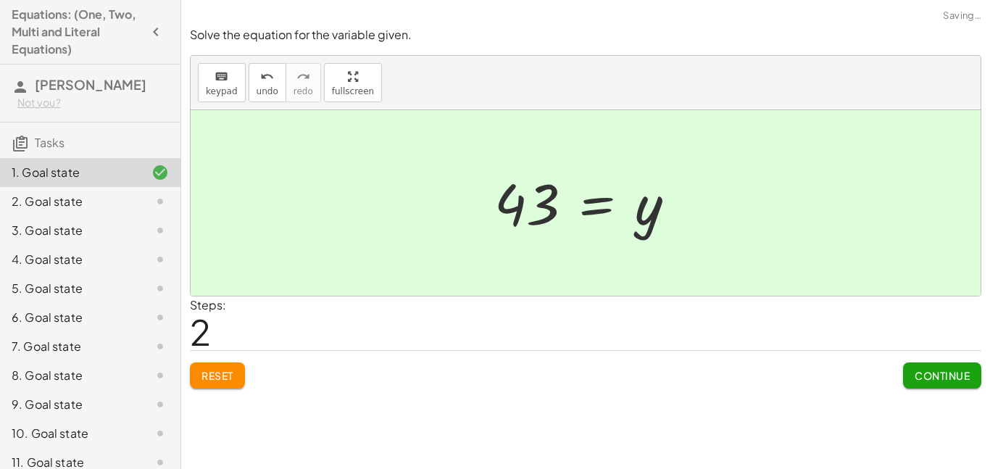
click at [970, 368] on button "Continue" at bounding box center [942, 376] width 78 height 26
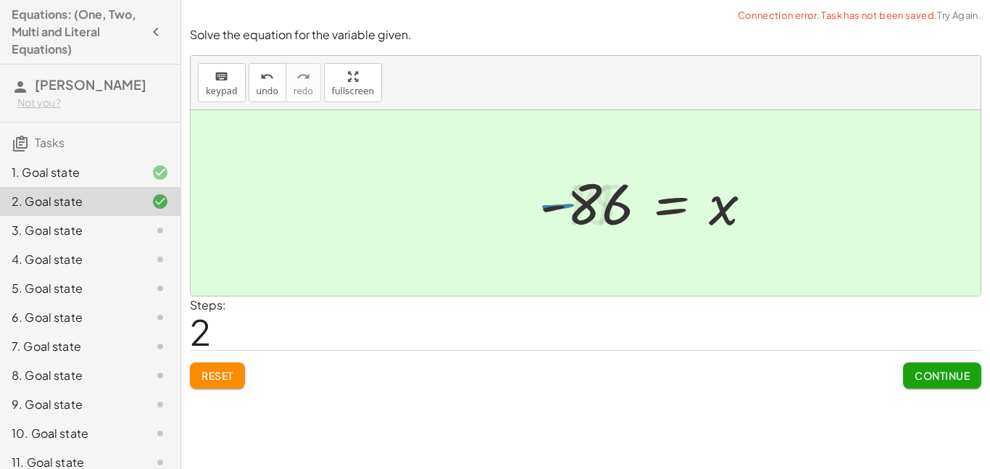
click at [965, 386] on button "Continue" at bounding box center [942, 376] width 78 height 26
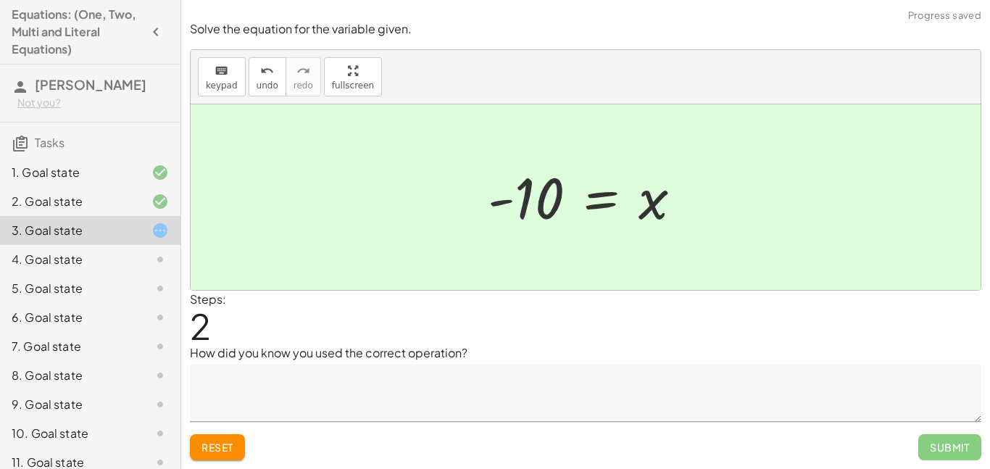
click at [961, 447] on span "Submit" at bounding box center [950, 447] width 63 height 26
click at [949, 453] on span "Submit" at bounding box center [950, 447] width 63 height 26
click at [946, 455] on span "Submit" at bounding box center [950, 447] width 63 height 26
click at [961, 457] on span "Submit" at bounding box center [950, 447] width 63 height 26
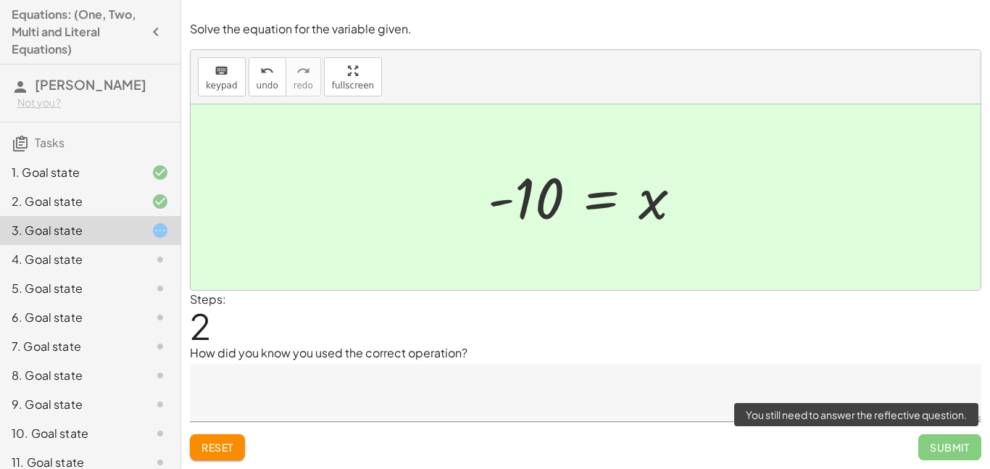
click at [961, 456] on span "Submit" at bounding box center [950, 447] width 63 height 26
click at [951, 445] on span "Submit" at bounding box center [950, 447] width 63 height 26
click at [946, 447] on span "Submit" at bounding box center [950, 447] width 63 height 26
click at [968, 455] on span "Submit" at bounding box center [950, 447] width 63 height 26
click at [965, 450] on span "Submit" at bounding box center [950, 447] width 63 height 26
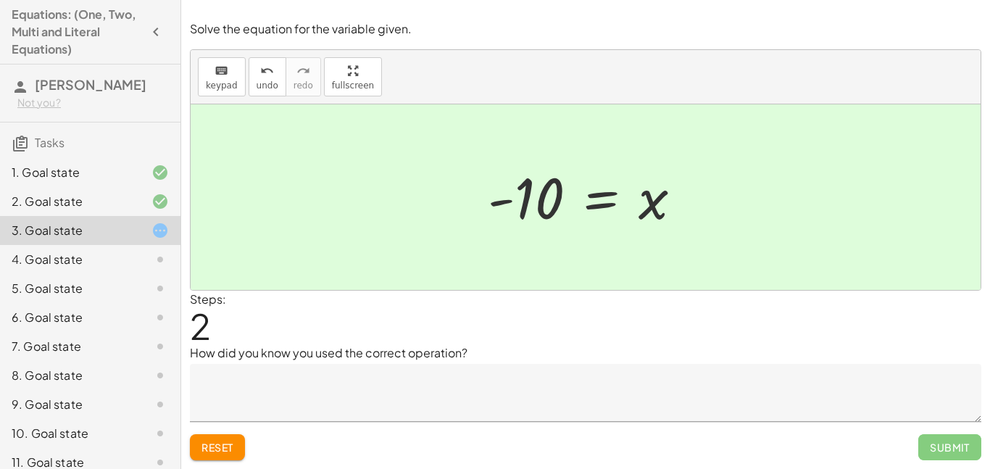
click at [398, 395] on textarea at bounding box center [586, 393] width 792 height 58
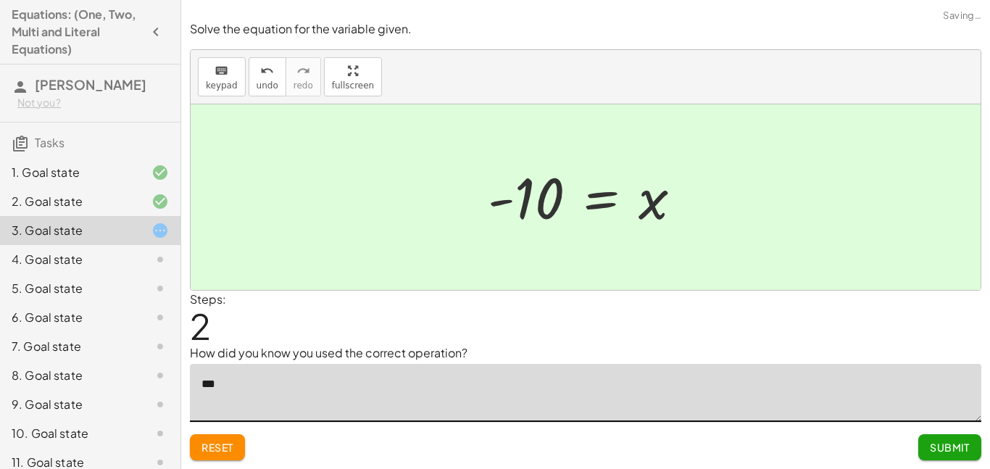
type textarea "*"
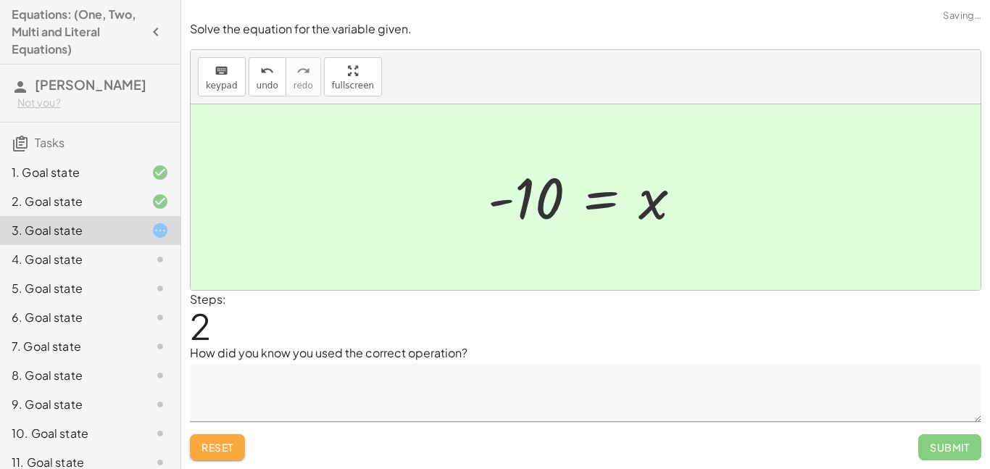
click at [223, 444] on span "Reset" at bounding box center [218, 447] width 32 height 13
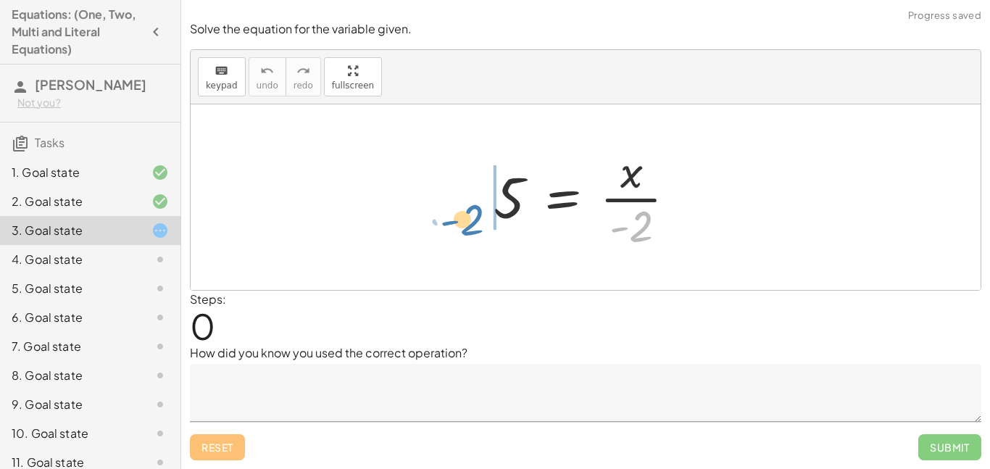
drag, startPoint x: 640, startPoint y: 229, endPoint x: 473, endPoint y: 219, distance: 167.8
click at [473, 219] on div "· - 2 5 = · x · - 2" at bounding box center [585, 197] width 227 height 119
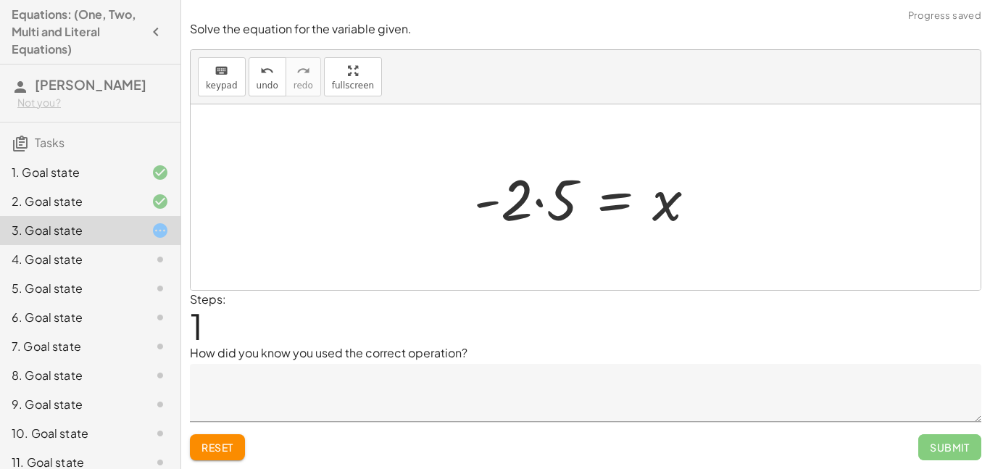
click at [523, 188] on div at bounding box center [591, 197] width 249 height 75
click at [536, 201] on div at bounding box center [591, 197] width 249 height 75
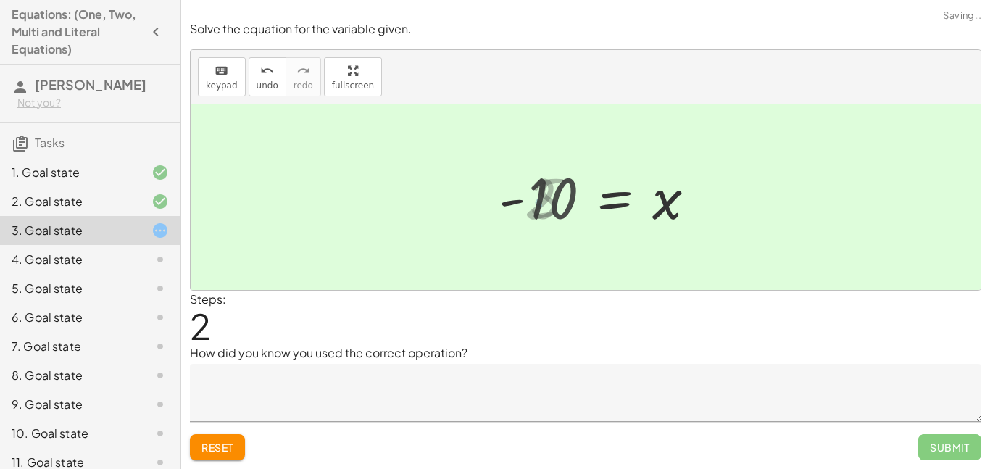
click at [430, 387] on textarea at bounding box center [586, 393] width 792 height 58
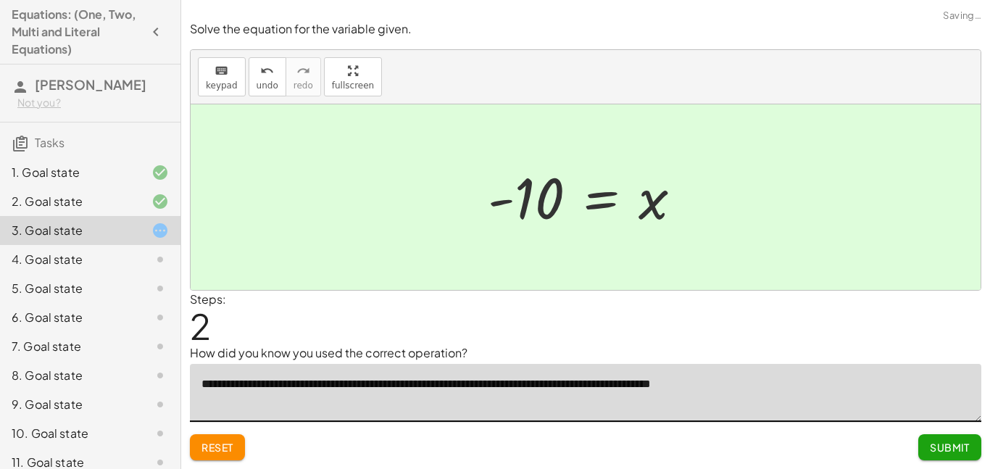
type textarea "**********"
click at [945, 446] on span "Submit" at bounding box center [950, 447] width 40 height 13
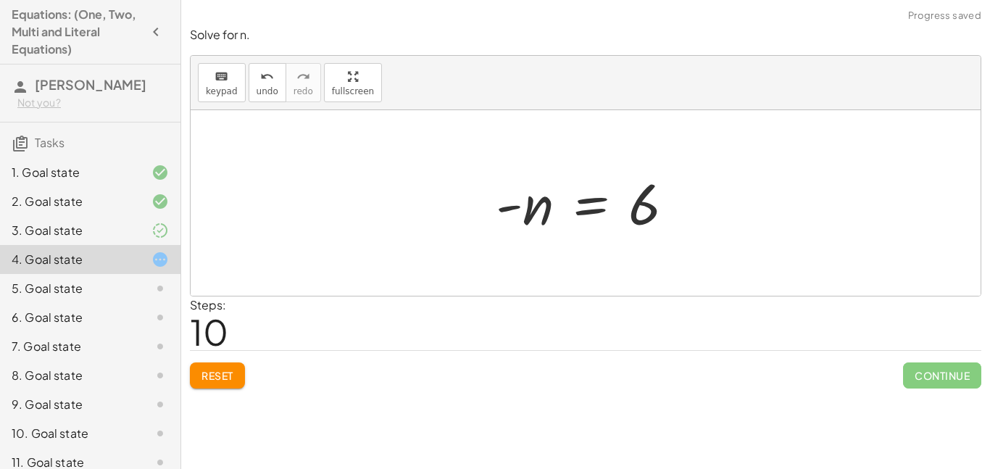
click at [217, 388] on button "Reset" at bounding box center [217, 376] width 55 height 26
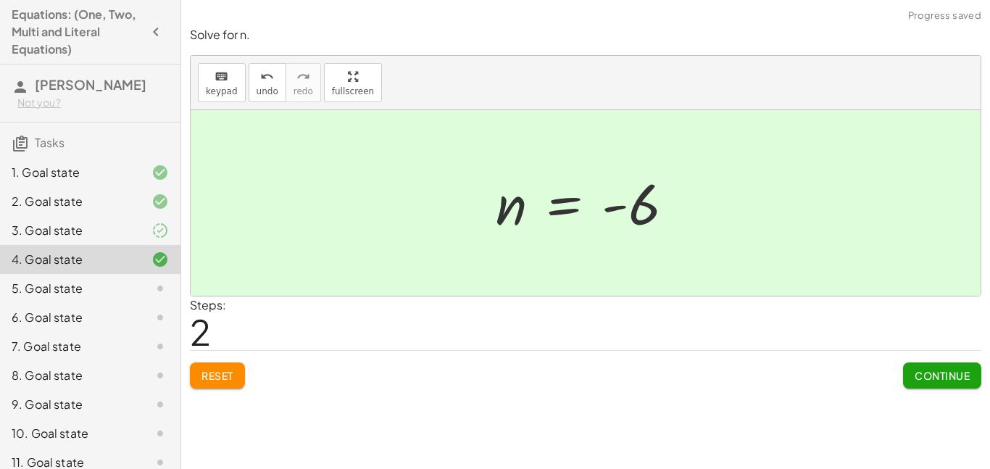
click at [953, 383] on button "Continue" at bounding box center [942, 376] width 78 height 26
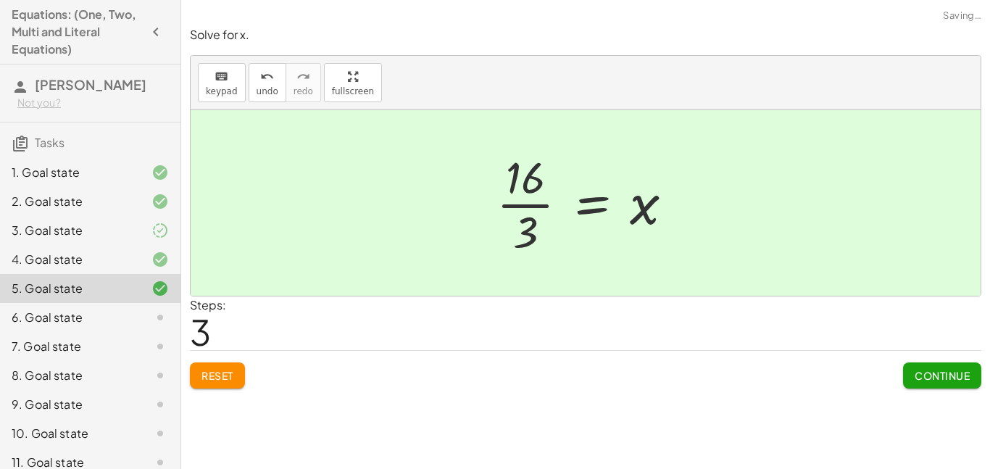
click at [963, 364] on button "Continue" at bounding box center [942, 376] width 78 height 26
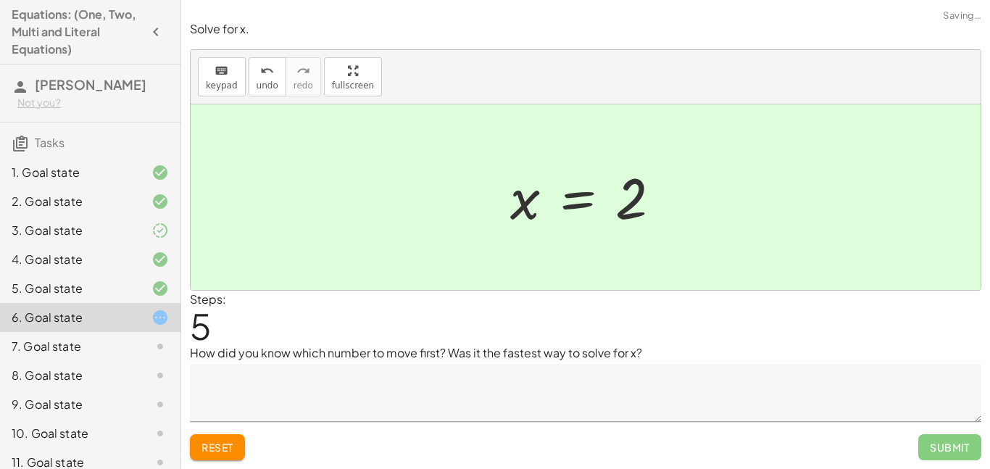
click at [958, 457] on span "Submit" at bounding box center [950, 447] width 63 height 26
click at [958, 450] on span "Submit" at bounding box center [950, 447] width 63 height 26
click at [221, 451] on span "Reset" at bounding box center [218, 447] width 32 height 13
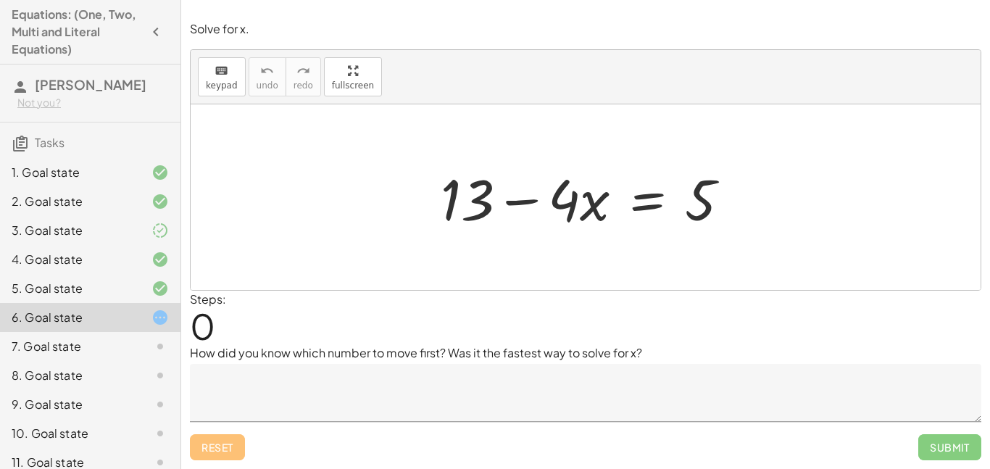
click at [568, 405] on textarea at bounding box center [586, 393] width 792 height 58
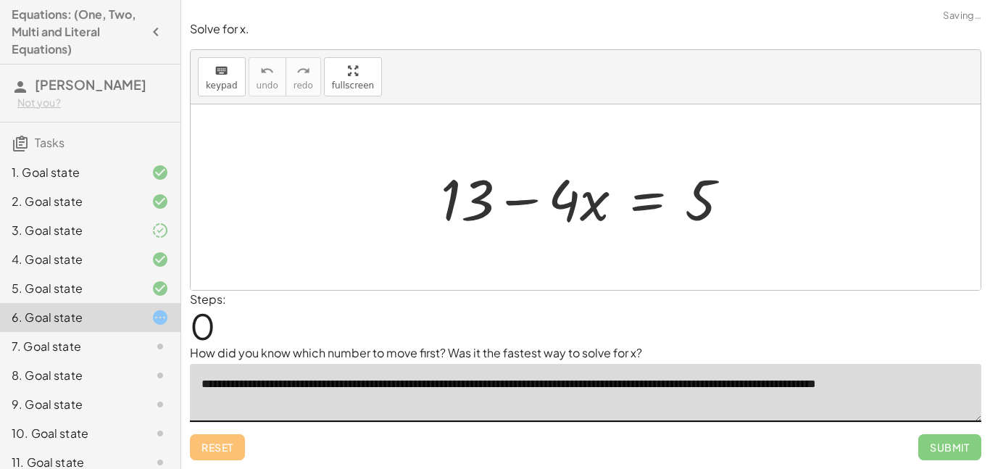
type textarea "**********"
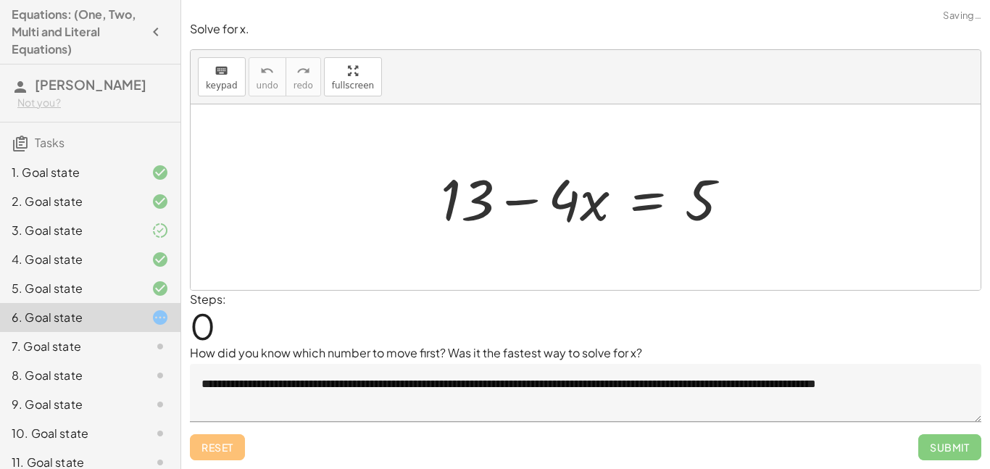
click at [722, 341] on div "Steps: 0" at bounding box center [586, 318] width 792 height 54
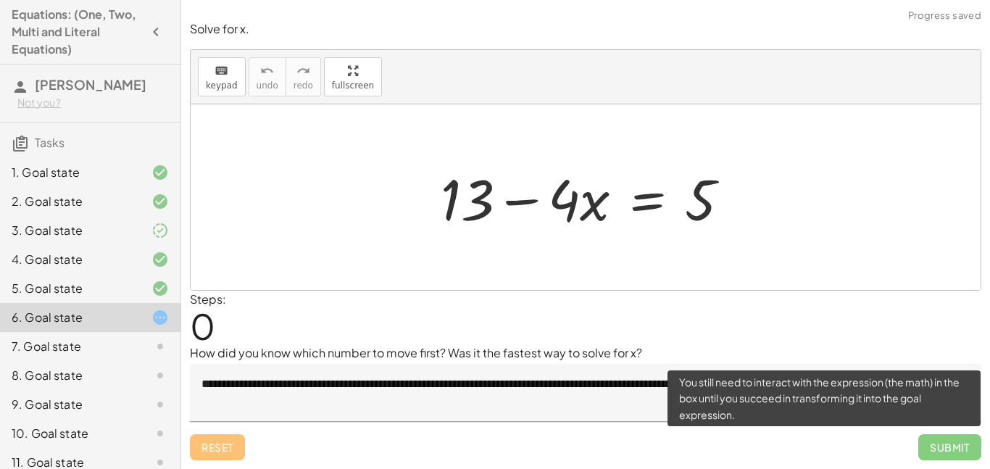
click at [938, 450] on span "Submit" at bounding box center [950, 447] width 63 height 26
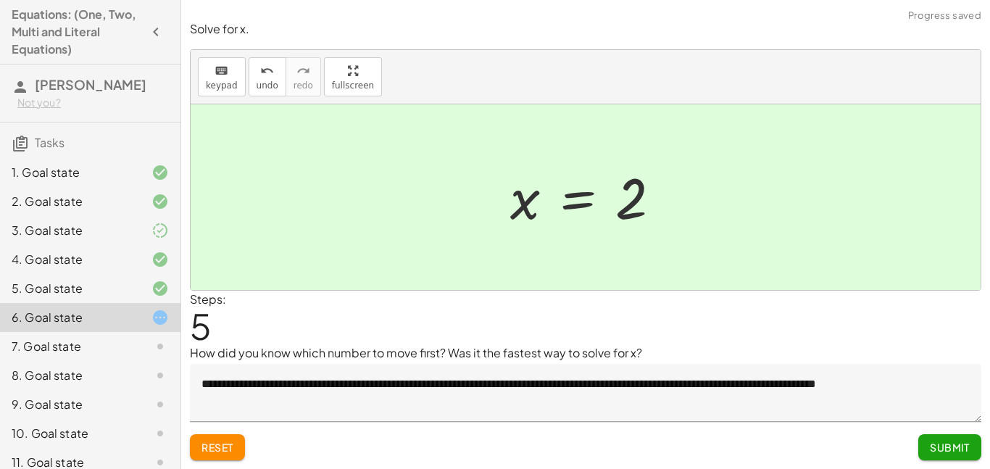
click at [948, 444] on span "Submit" at bounding box center [950, 447] width 40 height 13
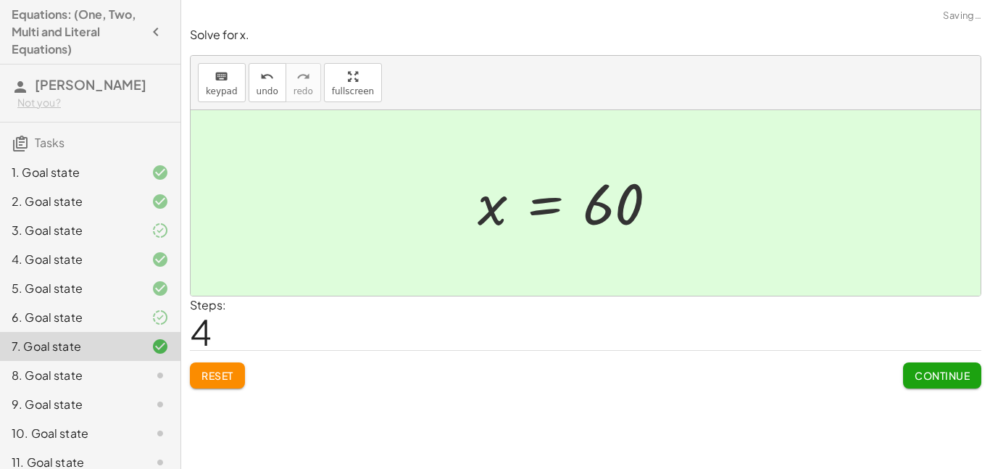
click at [934, 370] on span "Continue" at bounding box center [942, 375] width 55 height 13
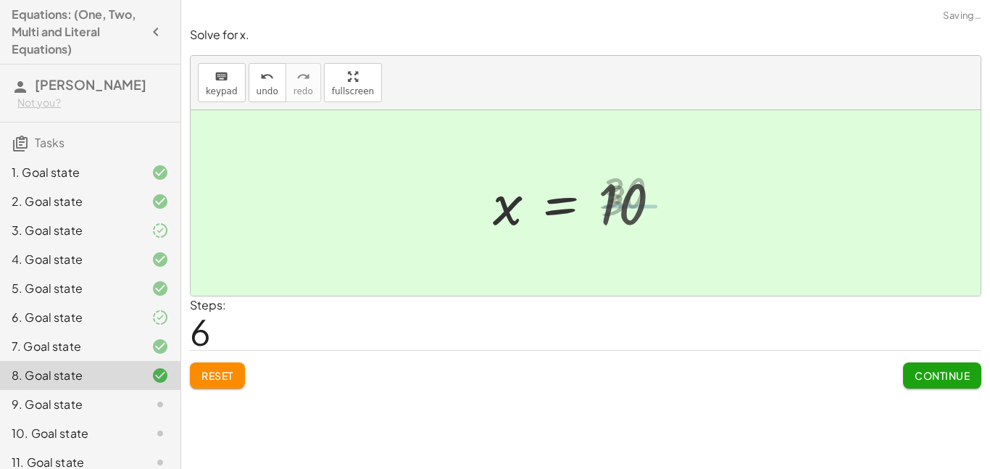
click at [924, 376] on span "Continue" at bounding box center [942, 375] width 55 height 13
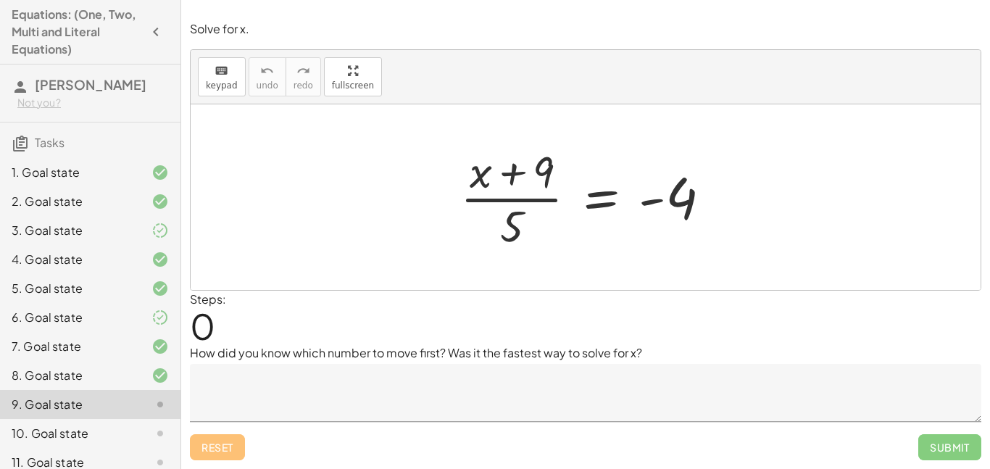
click at [456, 377] on textarea at bounding box center [586, 393] width 792 height 58
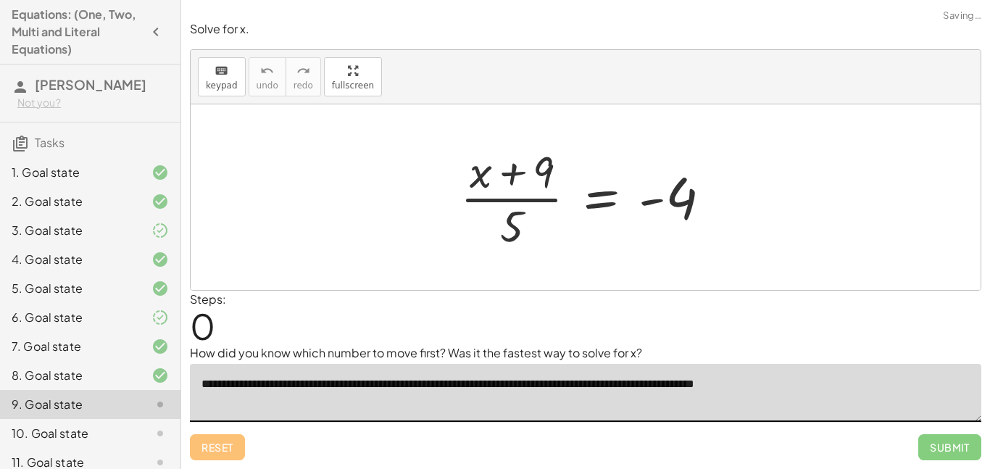
type textarea "**********"
click at [748, 339] on div "Steps: 0" at bounding box center [586, 318] width 792 height 54
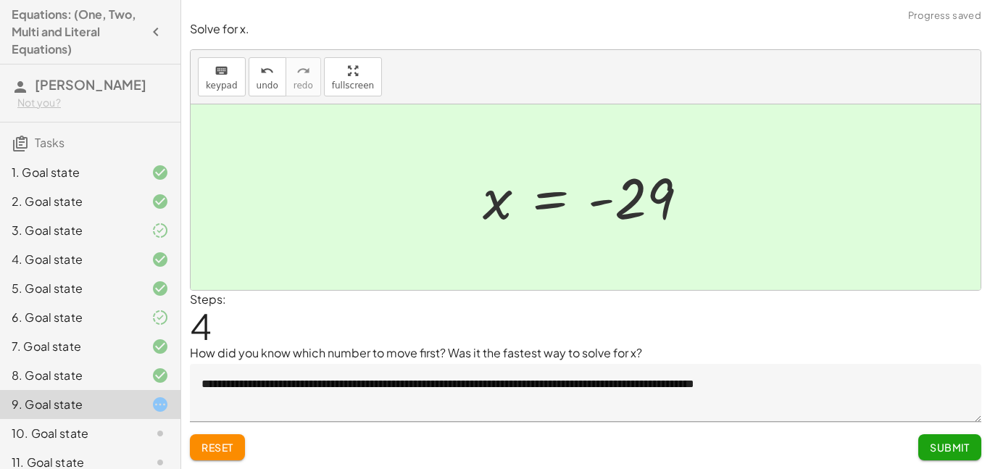
click at [974, 444] on button "Submit" at bounding box center [950, 447] width 63 height 26
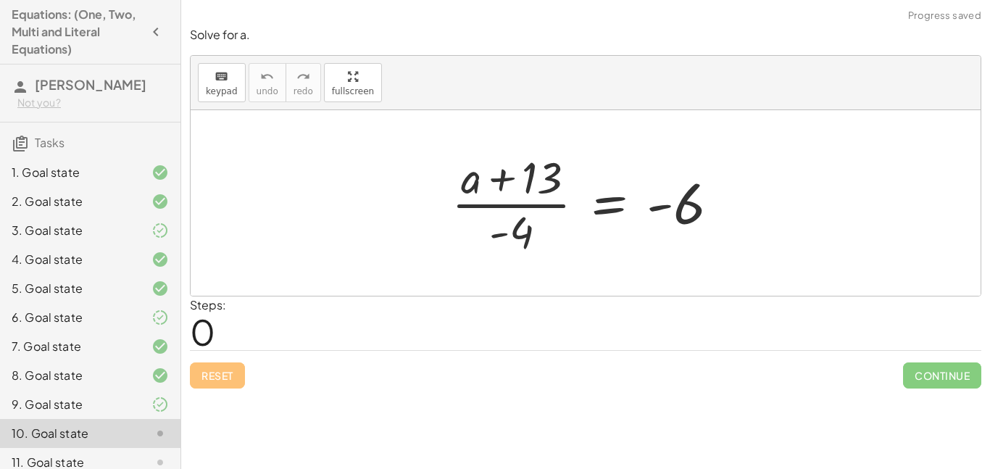
click at [593, 313] on div "Steps: 0" at bounding box center [586, 324] width 792 height 54
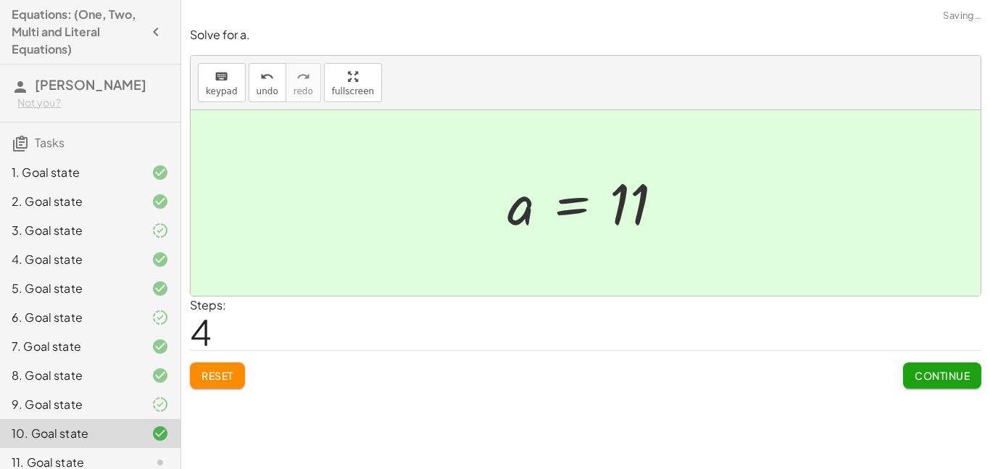
click at [942, 381] on span "Continue" at bounding box center [942, 375] width 55 height 13
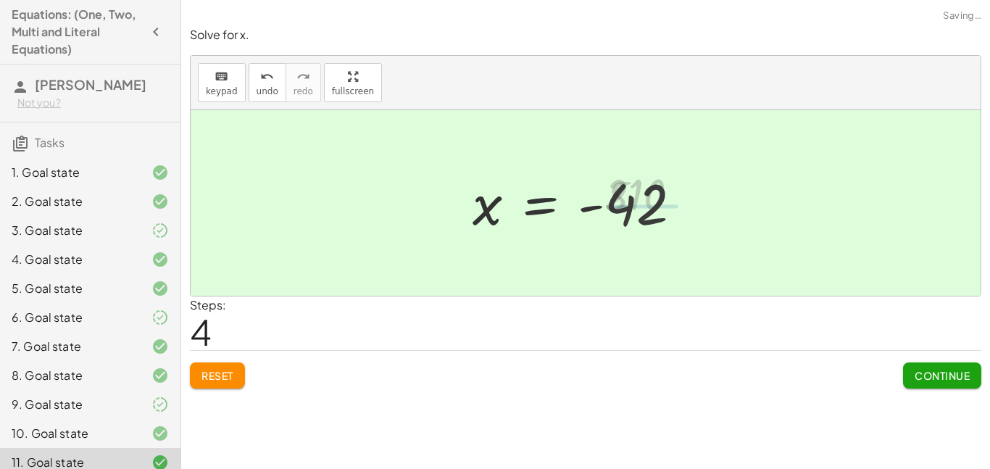
click at [953, 385] on button "Continue" at bounding box center [942, 376] width 78 height 26
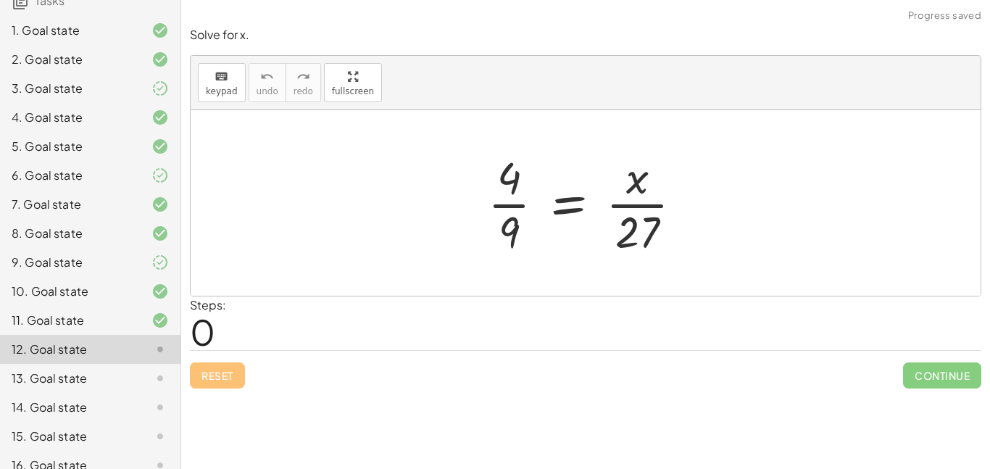
scroll to position [141, 0]
click at [56, 307] on div "9. Goal state" at bounding box center [90, 321] width 181 height 29
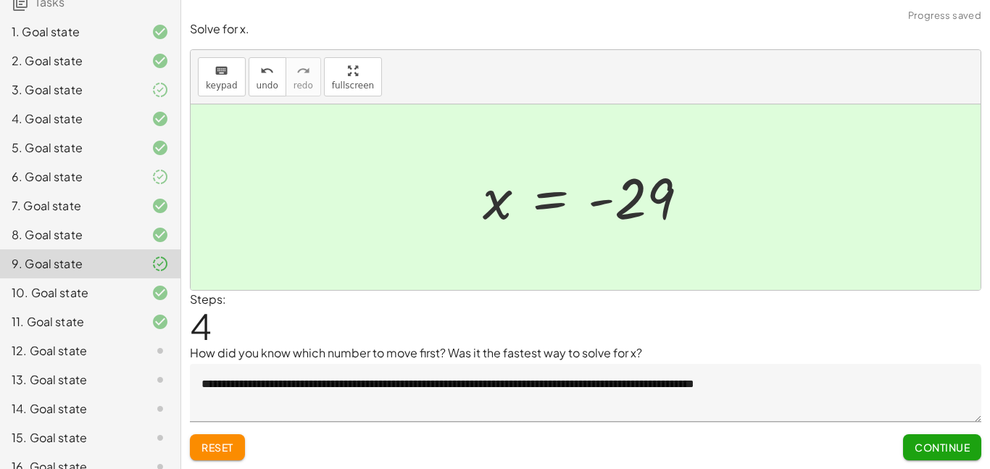
click at [44, 186] on div "6. Goal state" at bounding box center [70, 176] width 117 height 17
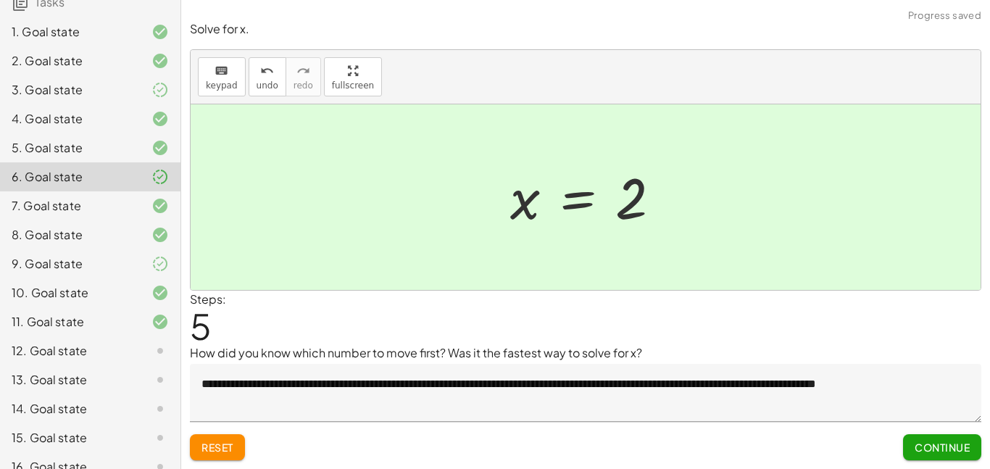
click at [55, 336] on div "10. Goal state" at bounding box center [90, 350] width 181 height 29
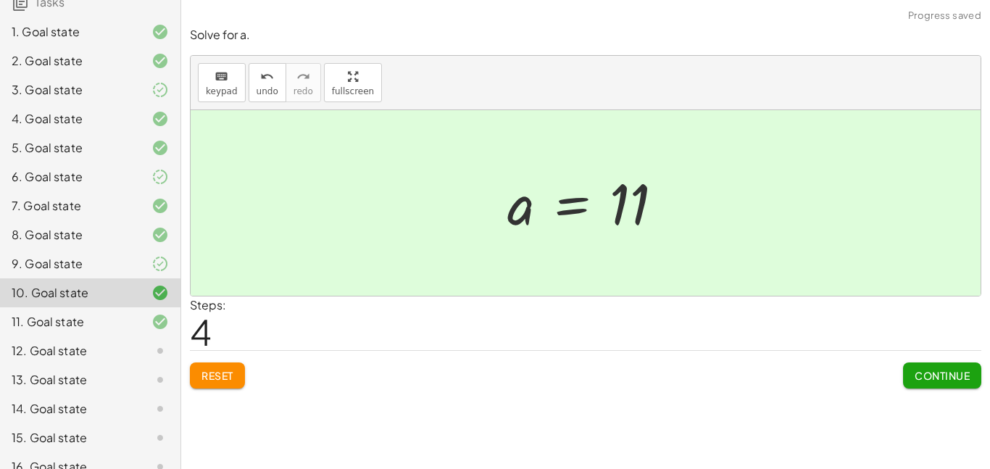
click at [44, 394] on div "12. Goal state" at bounding box center [90, 408] width 181 height 29
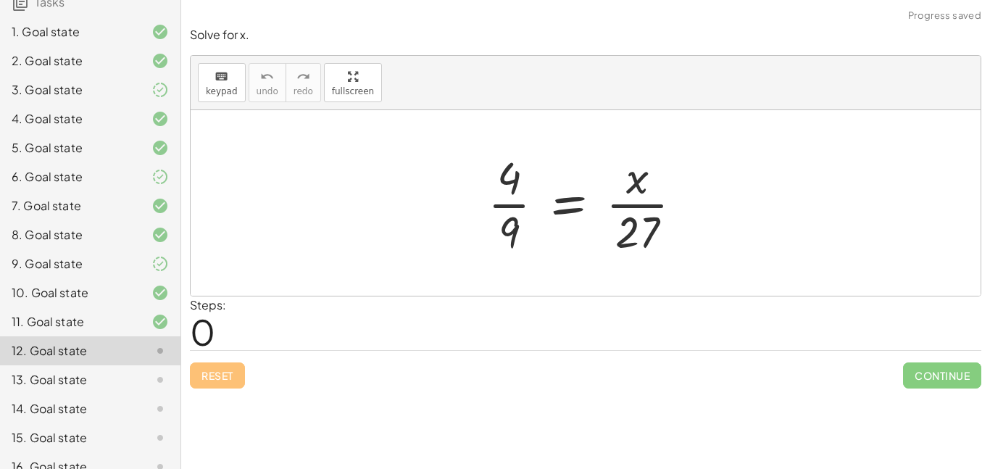
click at [50, 331] on div "11. Goal state" at bounding box center [70, 321] width 117 height 17
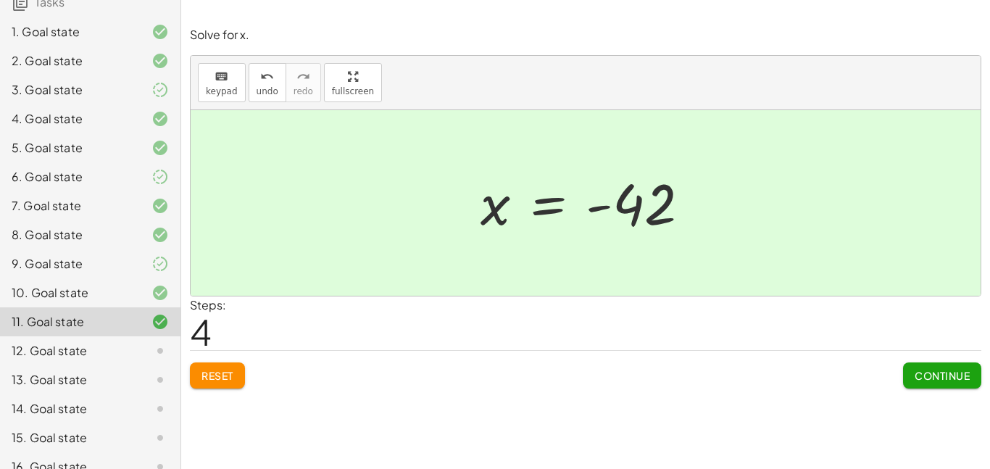
click at [948, 386] on button "Continue" at bounding box center [942, 376] width 78 height 26
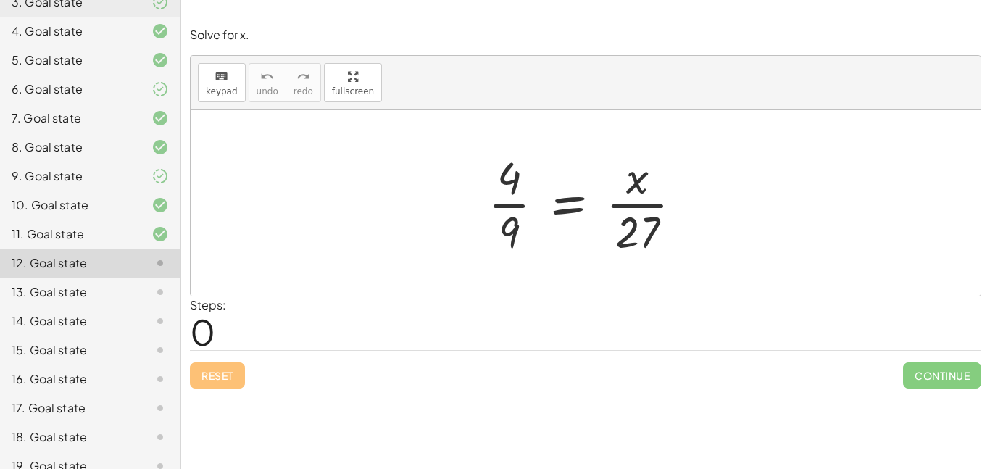
scroll to position [229, 0]
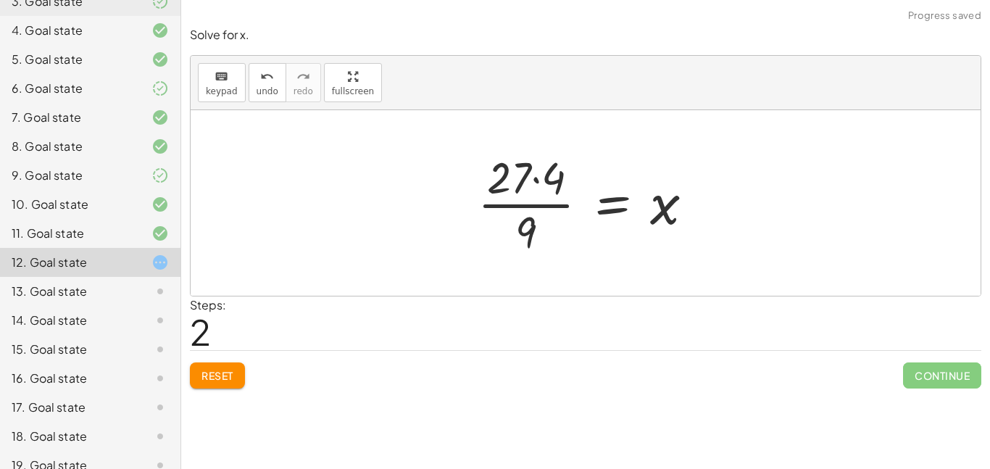
click at [942, 382] on span "Continue" at bounding box center [942, 376] width 78 height 26
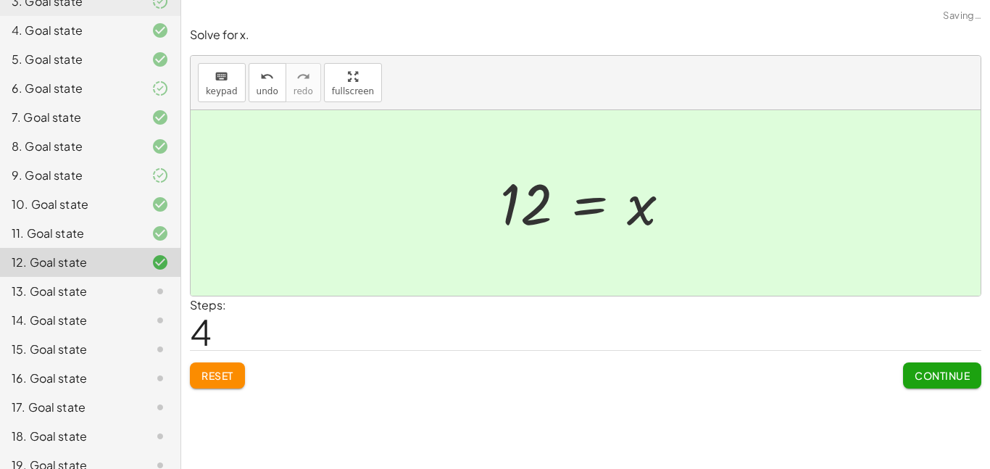
click at [967, 386] on button "Continue" at bounding box center [942, 376] width 78 height 26
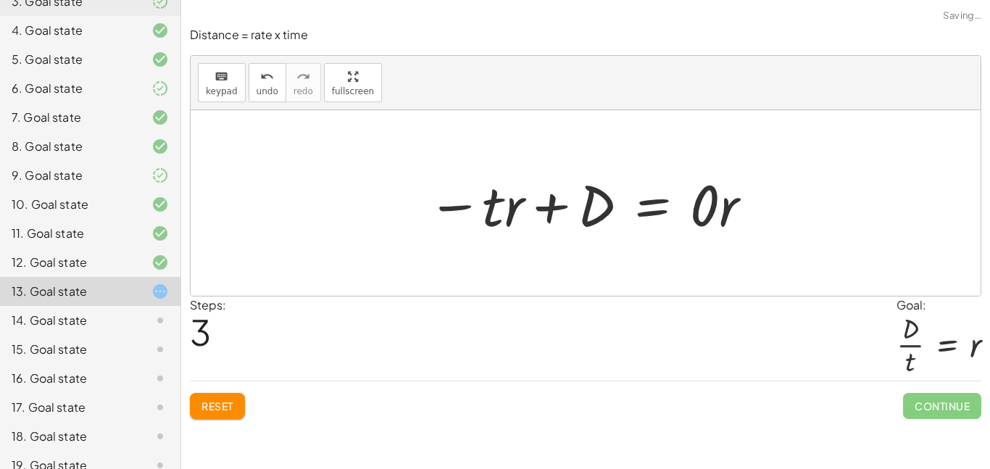
click at [245, 403] on button "Reset" at bounding box center [217, 406] width 55 height 26
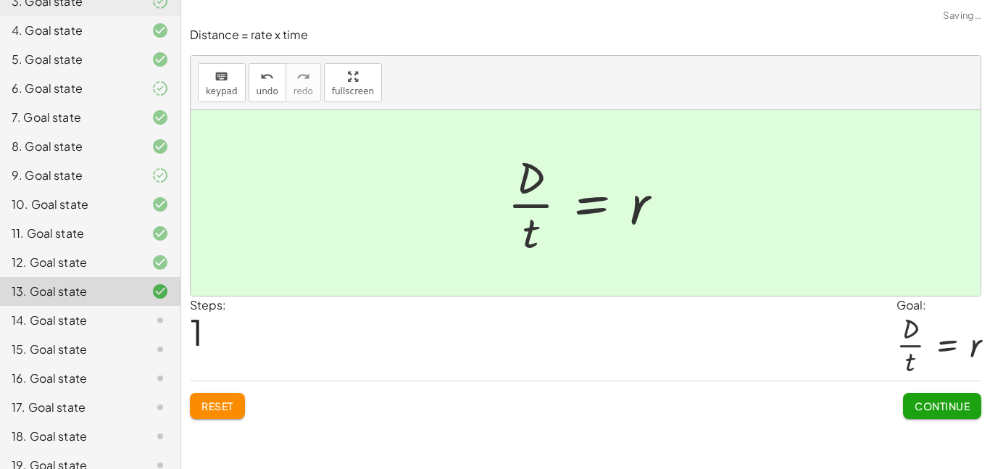
click at [974, 410] on button "Continue" at bounding box center [942, 406] width 78 height 26
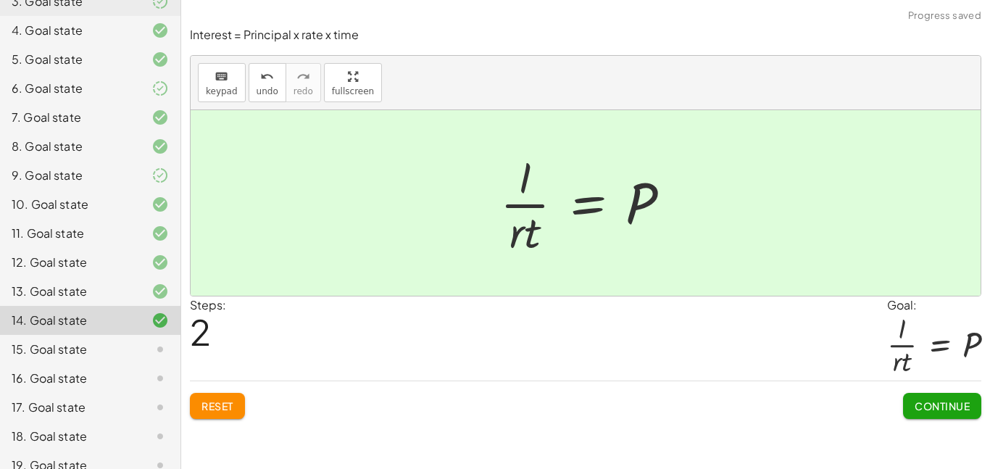
click at [956, 419] on button "Continue" at bounding box center [942, 406] width 78 height 26
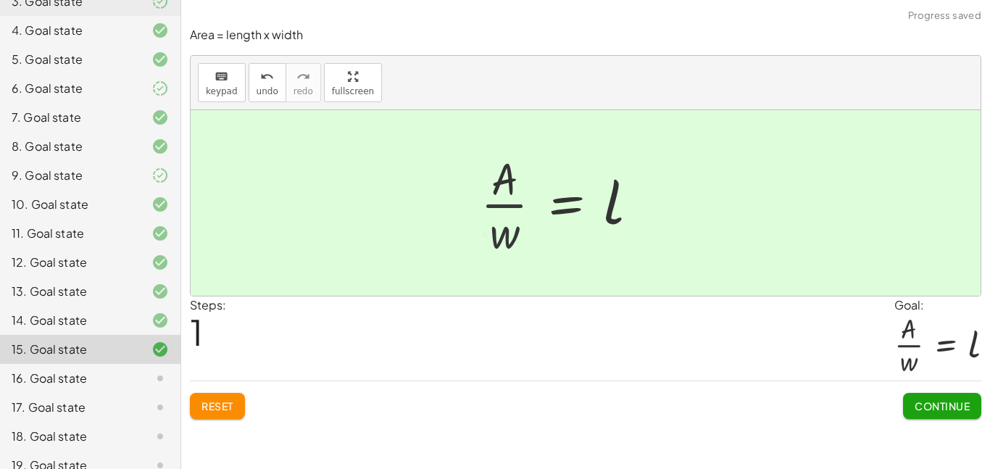
click at [959, 410] on span "Continue" at bounding box center [942, 405] width 55 height 13
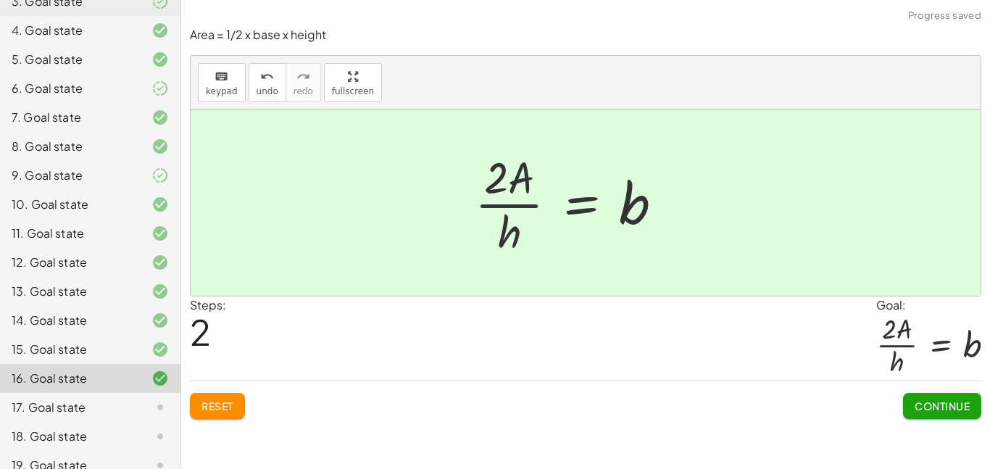
click at [950, 401] on span "Continue" at bounding box center [942, 405] width 55 height 13
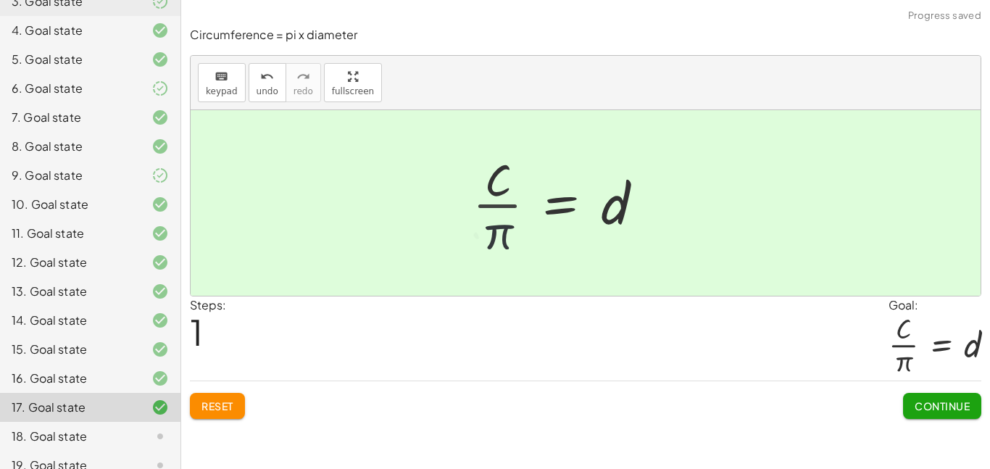
click at [974, 409] on button "Continue" at bounding box center [942, 406] width 78 height 26
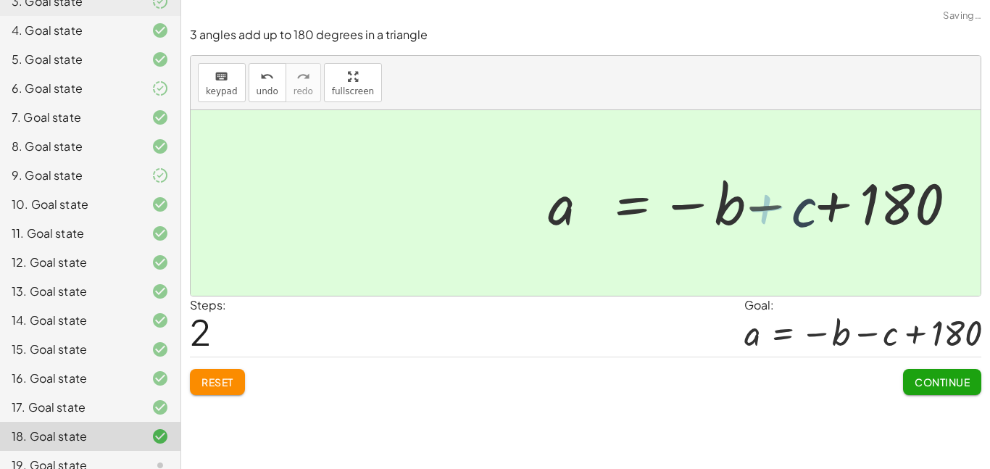
click at [980, 389] on button "Continue" at bounding box center [942, 382] width 78 height 26
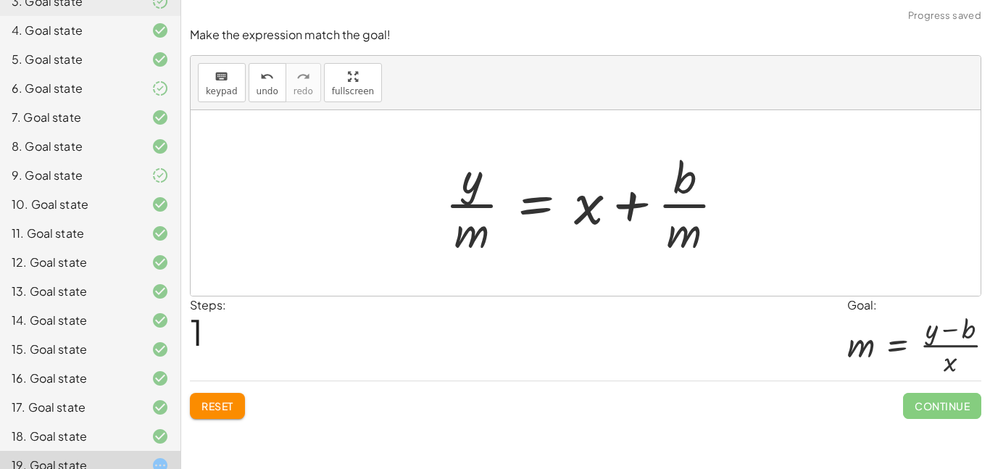
click at [231, 405] on span "Reset" at bounding box center [218, 405] width 32 height 13
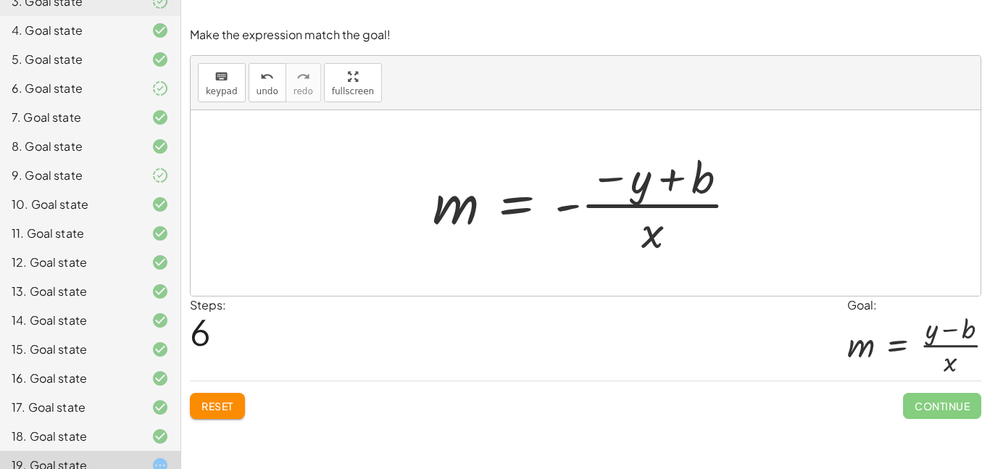
click at [210, 417] on button "Reset" at bounding box center [217, 406] width 55 height 26
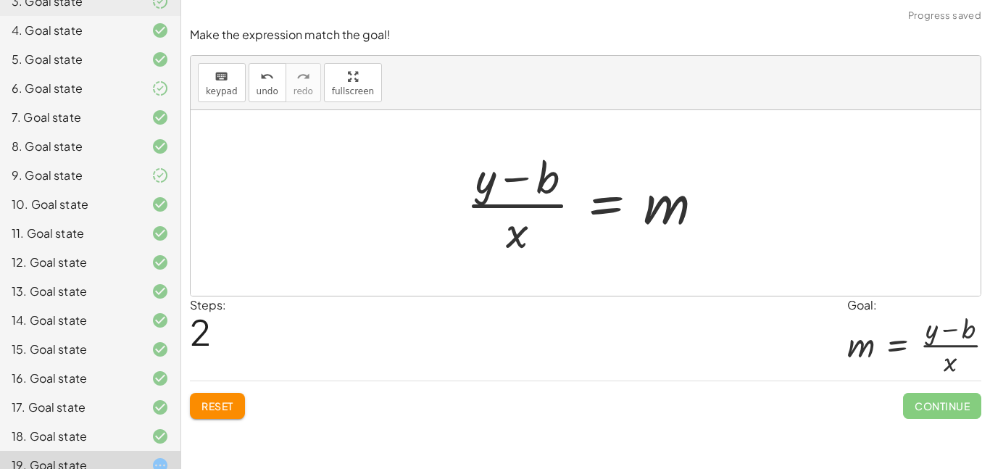
click at [948, 411] on span "Continue" at bounding box center [942, 406] width 78 height 26
click at [961, 411] on span "Continue" at bounding box center [942, 406] width 78 height 26
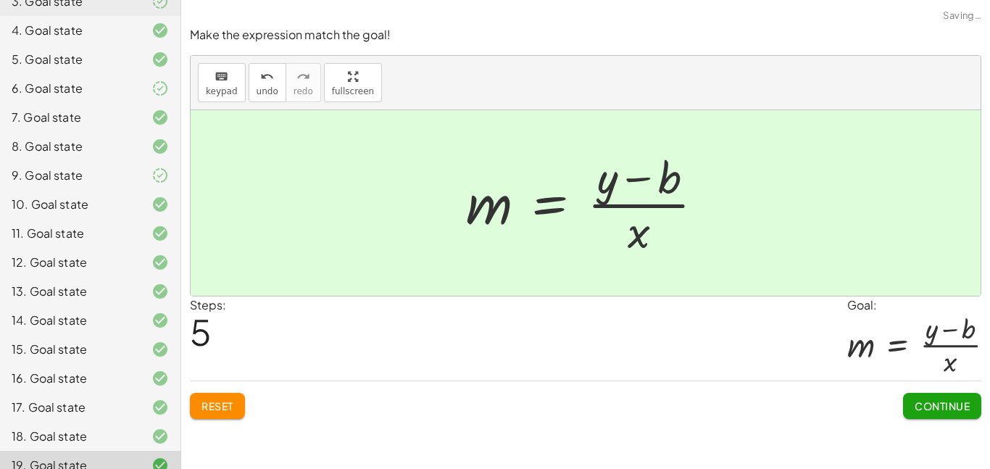
click at [964, 419] on button "Continue" at bounding box center [942, 406] width 78 height 26
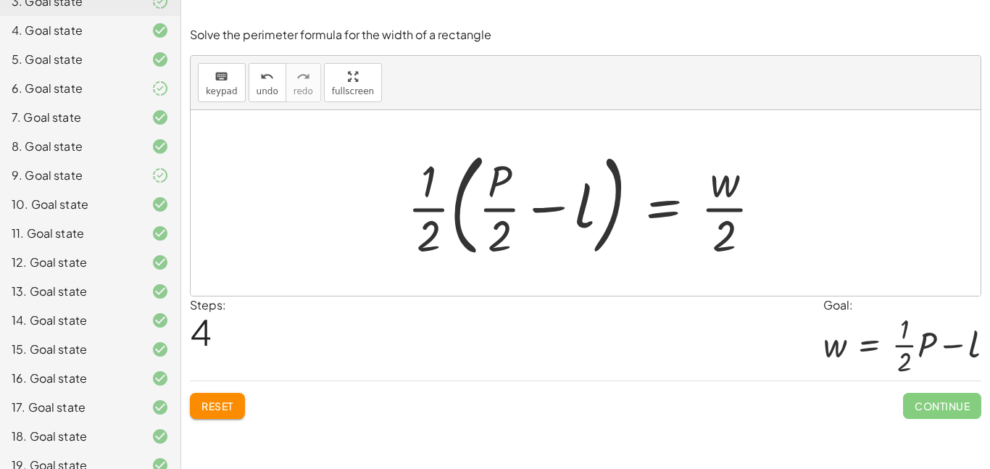
click at [220, 414] on button "Reset" at bounding box center [217, 406] width 55 height 26
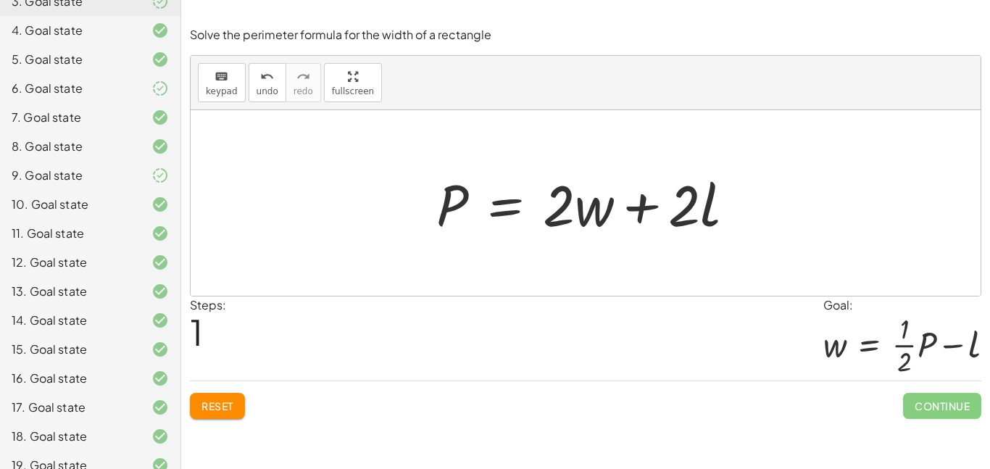
click at [219, 411] on span "Reset" at bounding box center [218, 405] width 32 height 13
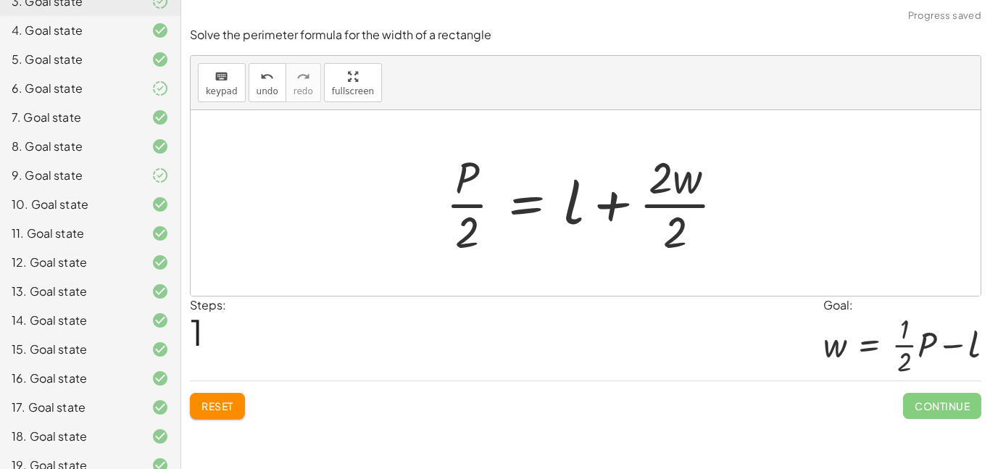
click at [213, 405] on span "Reset" at bounding box center [218, 405] width 32 height 13
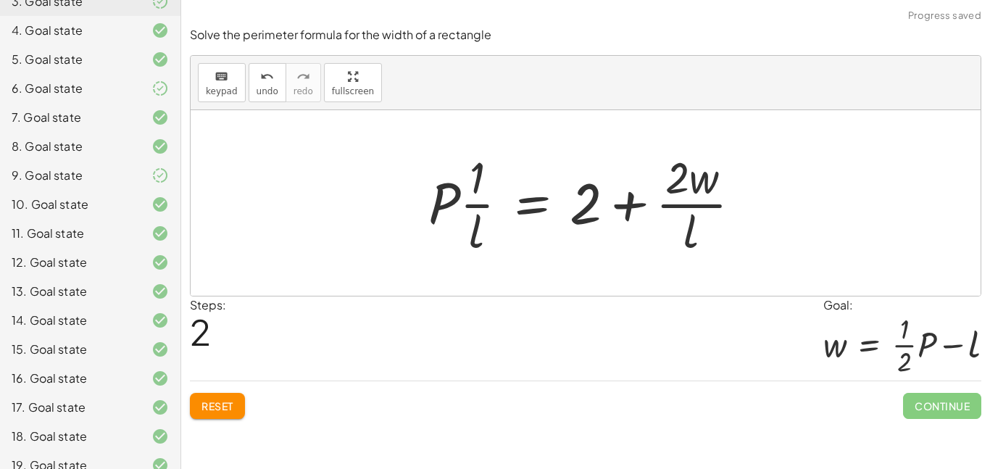
click at [231, 415] on button "Reset" at bounding box center [217, 406] width 55 height 26
click at [237, 415] on button "Reset" at bounding box center [217, 406] width 55 height 26
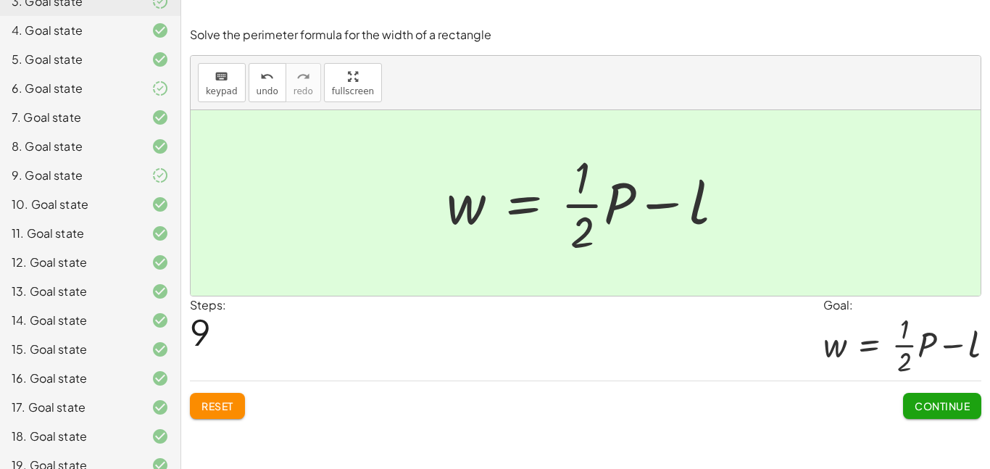
click at [943, 410] on span "Continue" at bounding box center [942, 405] width 55 height 13
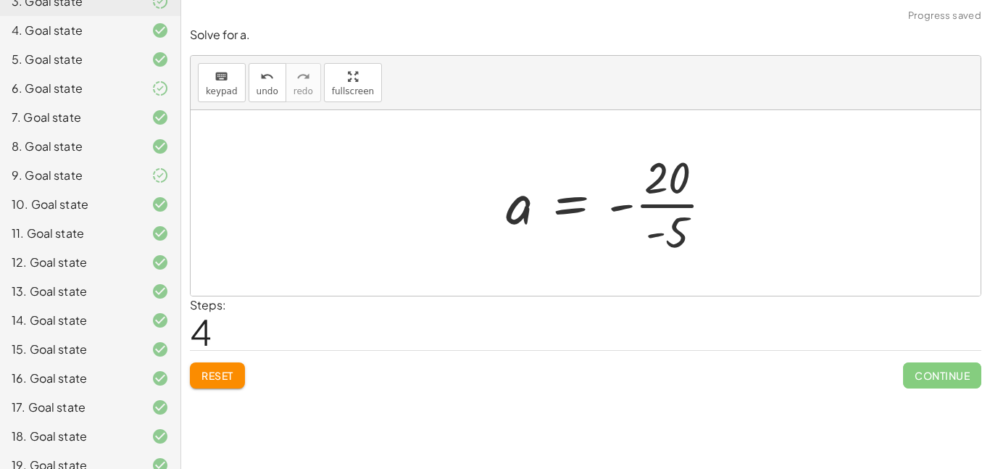
click at [707, 261] on div "· - 5 · ( + a − 6 ) = 10 + · - 5 · a − · - 5 · 6 = 10 + · - 5 · a + 30 = 10 · -…" at bounding box center [610, 203] width 252 height 119
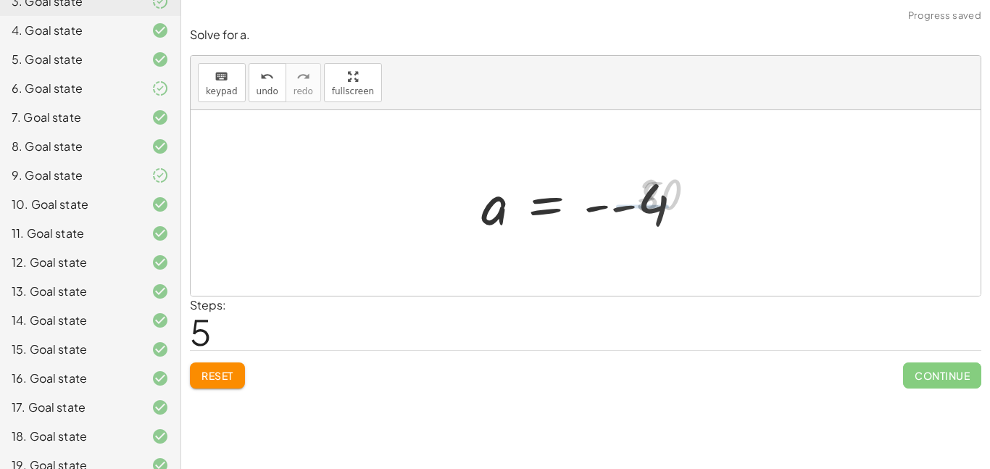
click at [944, 386] on span "Continue" at bounding box center [942, 376] width 78 height 26
click at [946, 377] on span "Continue" at bounding box center [942, 376] width 78 height 26
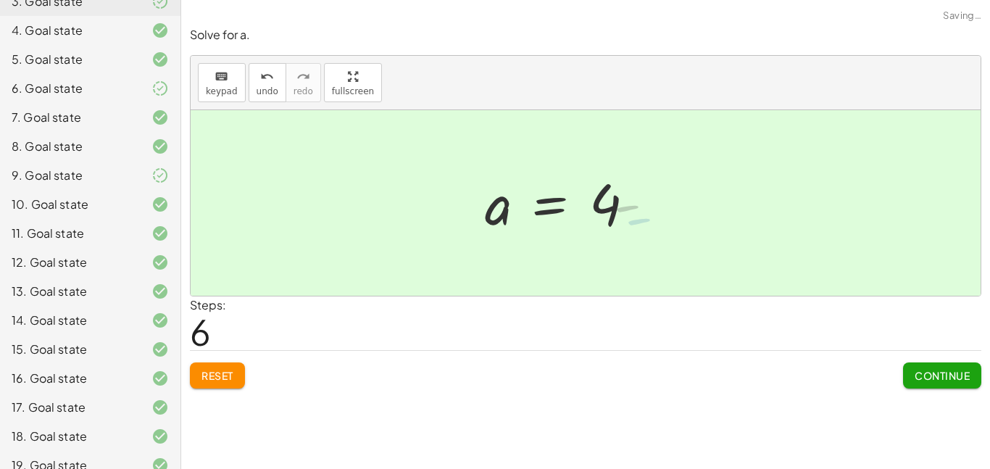
click at [961, 377] on span "Continue" at bounding box center [942, 375] width 55 height 13
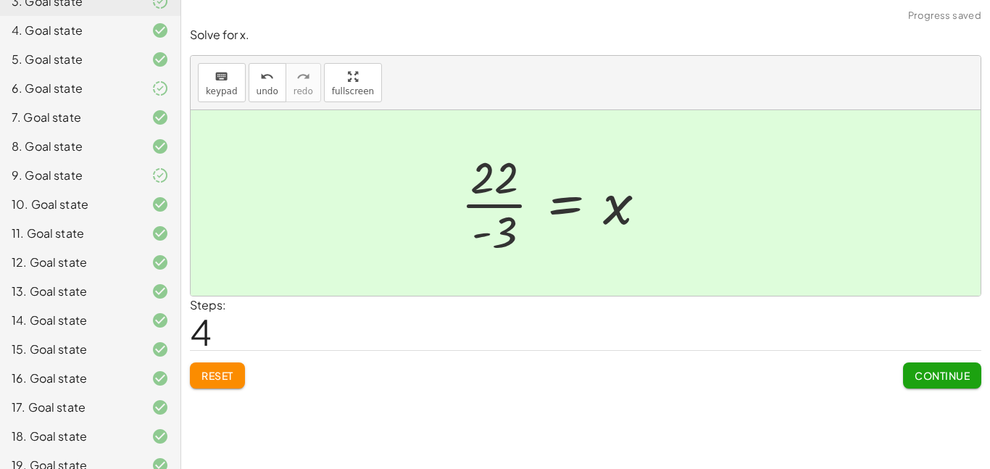
click at [534, 262] on div "18 = - ( + · 3 · x + 4 ) 18 = − · 3 · x − 4 + 18 + 4 = · - 3 · x · - 3 = · 3 · …" at bounding box center [554, 203] width 230 height 119
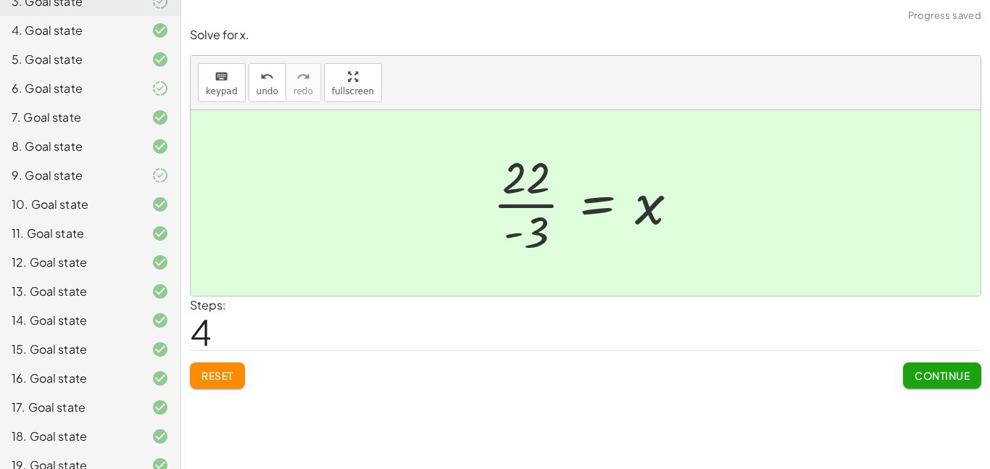
click at [956, 384] on button "Continue" at bounding box center [942, 376] width 78 height 26
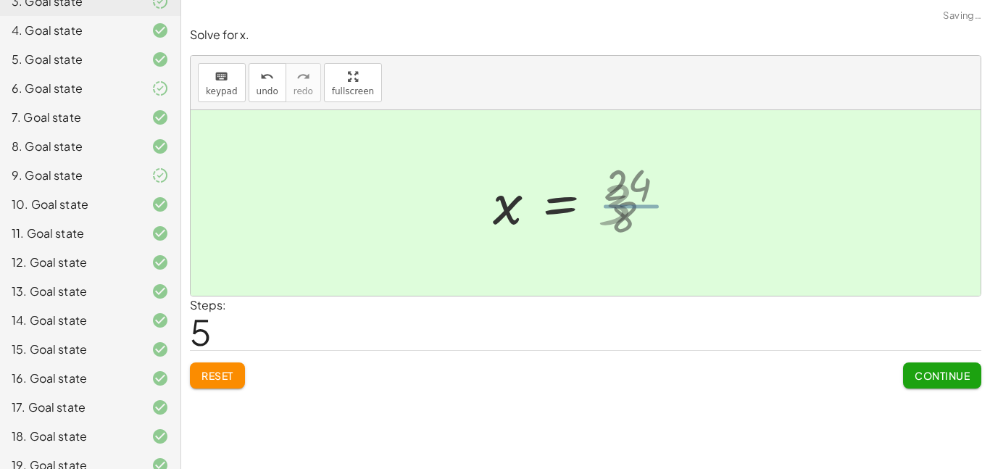
click at [943, 378] on span "Continue" at bounding box center [942, 375] width 55 height 13
click at [951, 385] on button "Continue" at bounding box center [942, 376] width 78 height 26
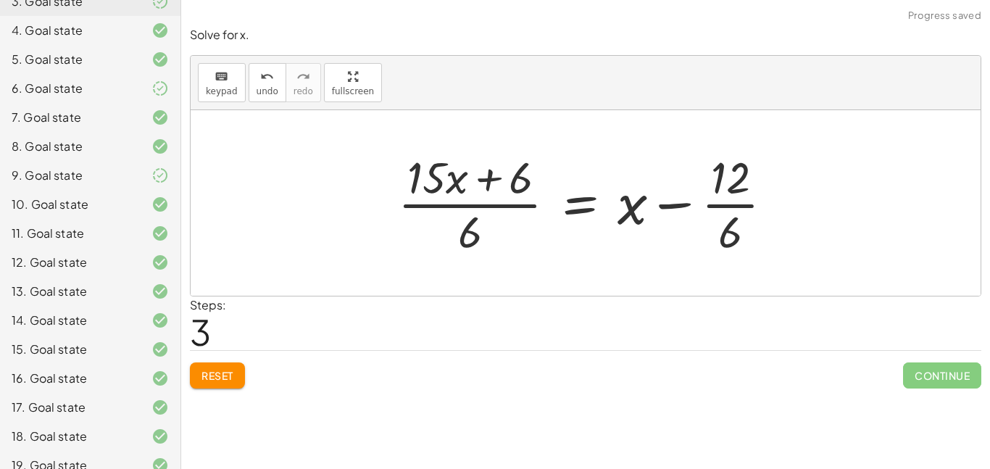
click at [220, 388] on button "Reset" at bounding box center [217, 376] width 55 height 26
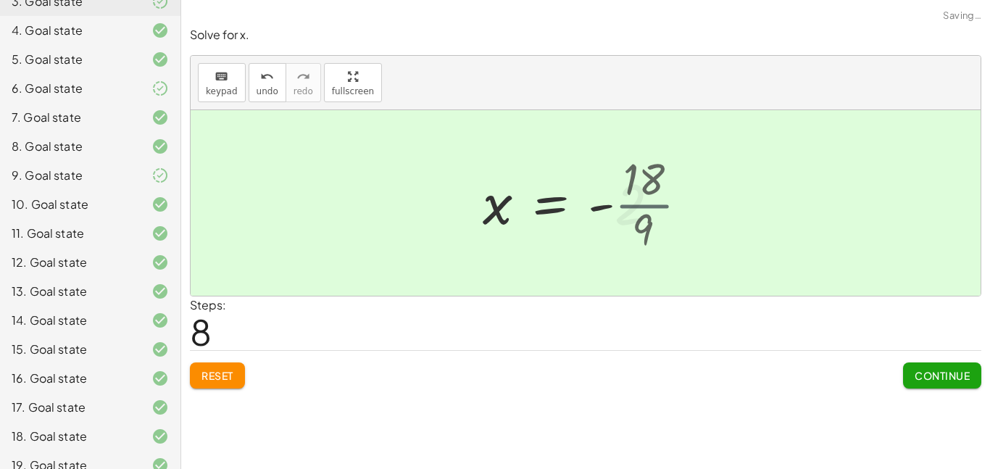
click at [946, 373] on span "Continue" at bounding box center [942, 375] width 55 height 13
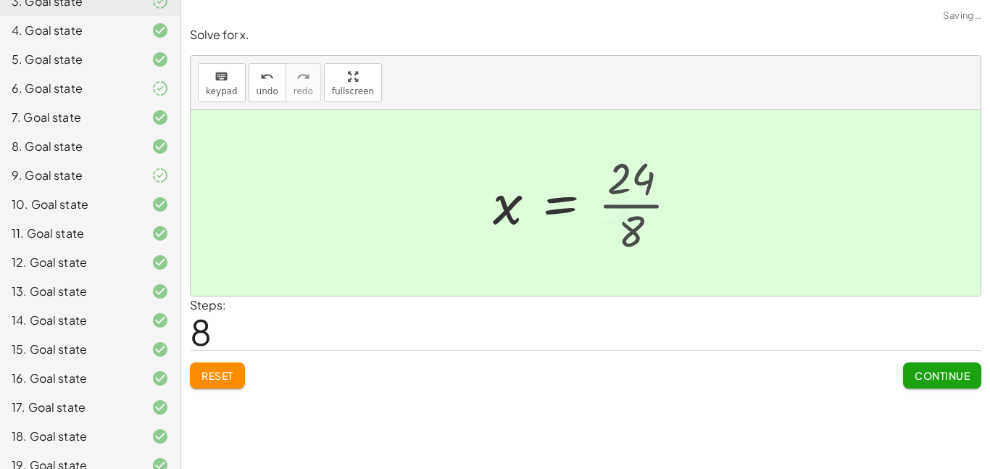
click at [943, 377] on span "Continue" at bounding box center [942, 375] width 55 height 13
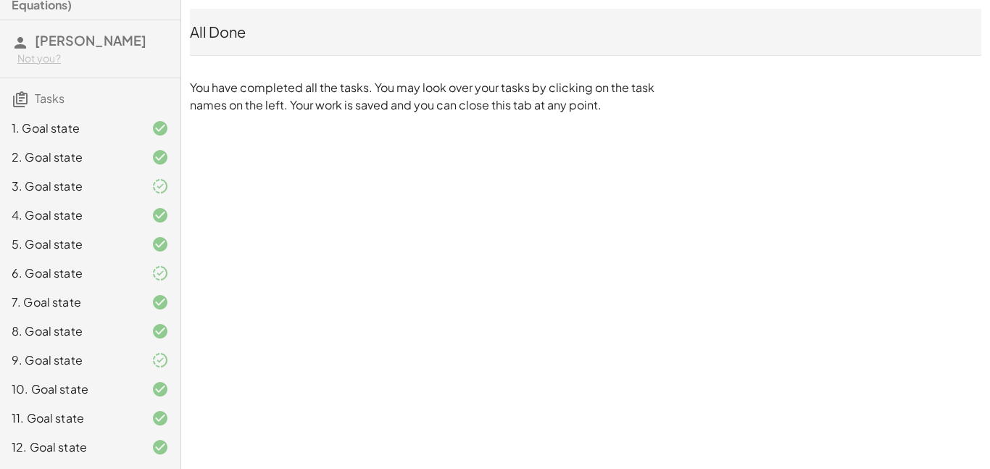
scroll to position [37, 0]
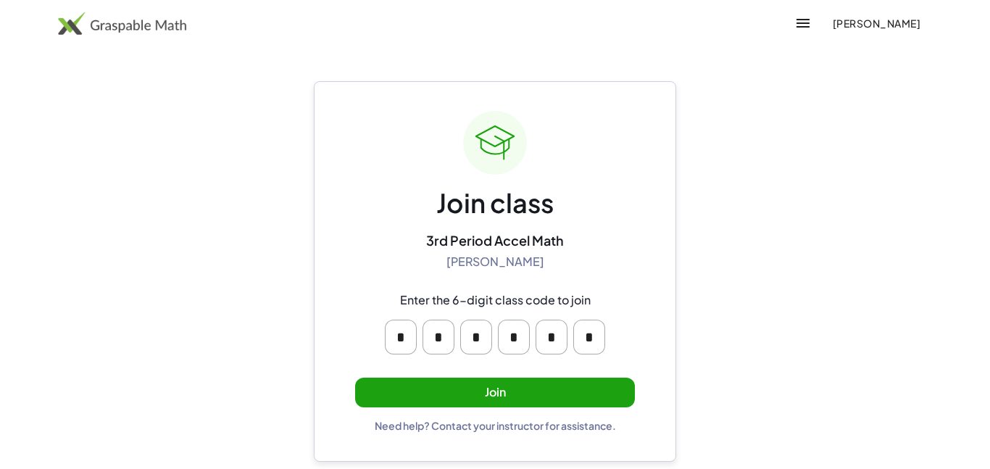
click at [555, 384] on button "Join" at bounding box center [495, 393] width 280 height 30
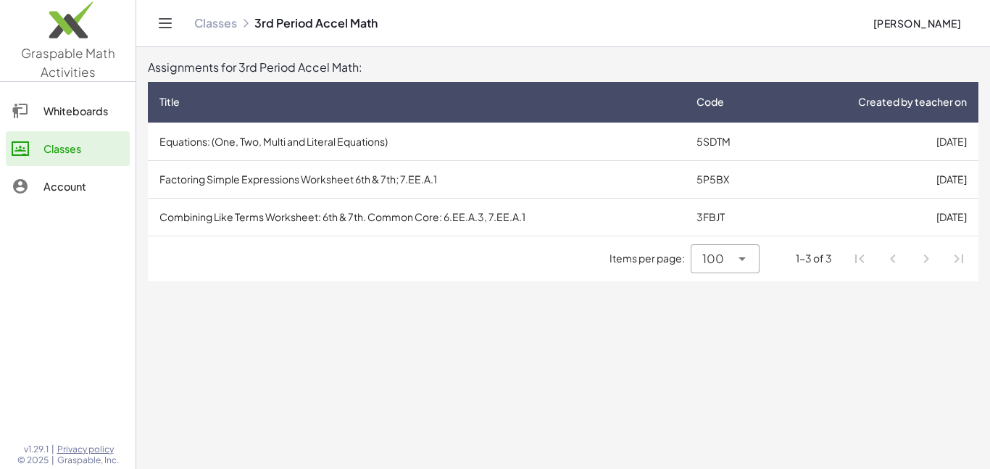
click at [418, 192] on td "Factoring Simple Expressions Worksheet 6th & 7th; 7.EE.A.1" at bounding box center [416, 179] width 537 height 38
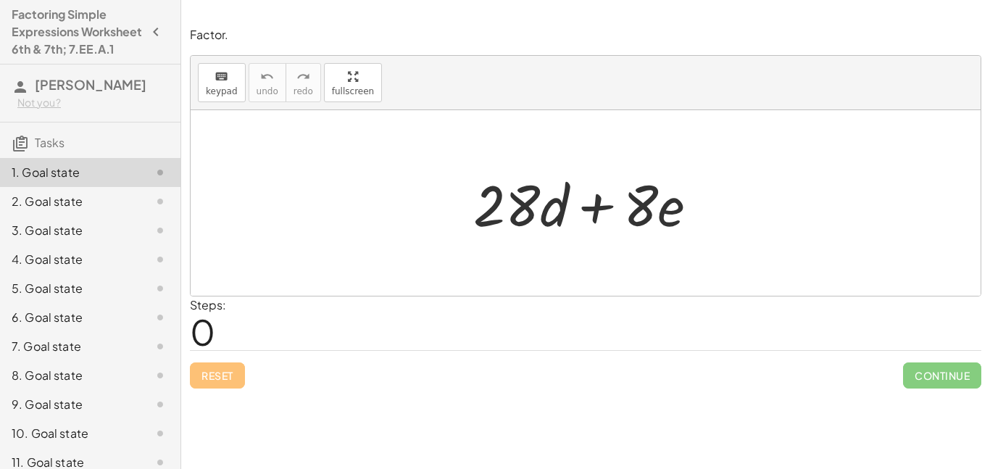
click at [948, 376] on span "Continue" at bounding box center [942, 376] width 78 height 26
click at [946, 386] on span "Continue" at bounding box center [942, 376] width 78 height 26
click at [945, 384] on span "Continue" at bounding box center [942, 376] width 78 height 26
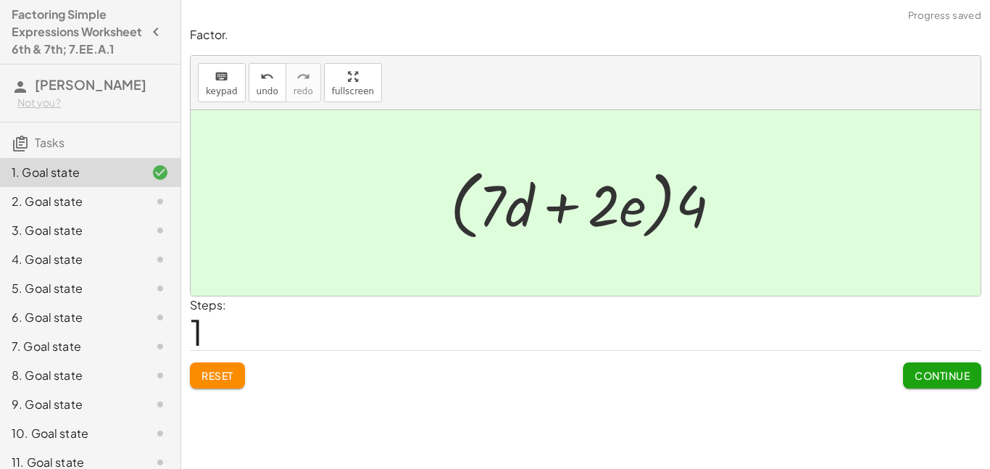
click at [964, 380] on span "Continue" at bounding box center [942, 375] width 55 height 13
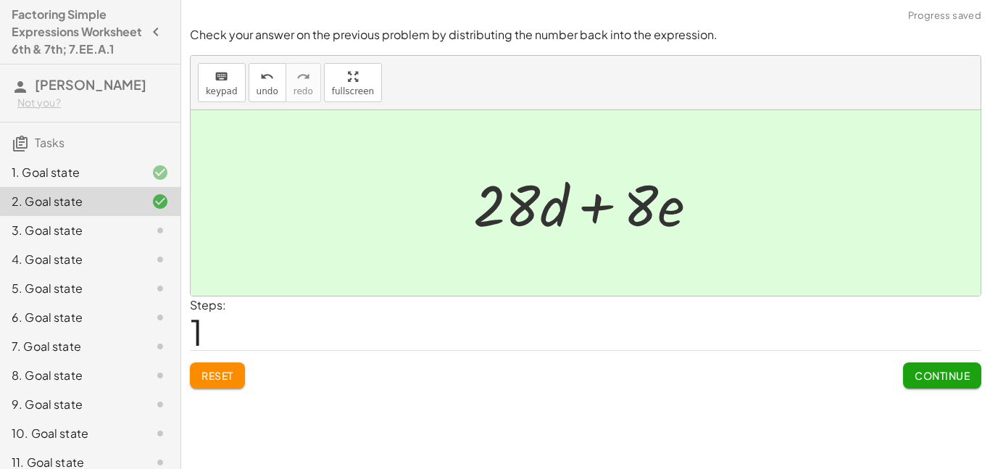
click at [955, 385] on button "Continue" at bounding box center [942, 376] width 78 height 26
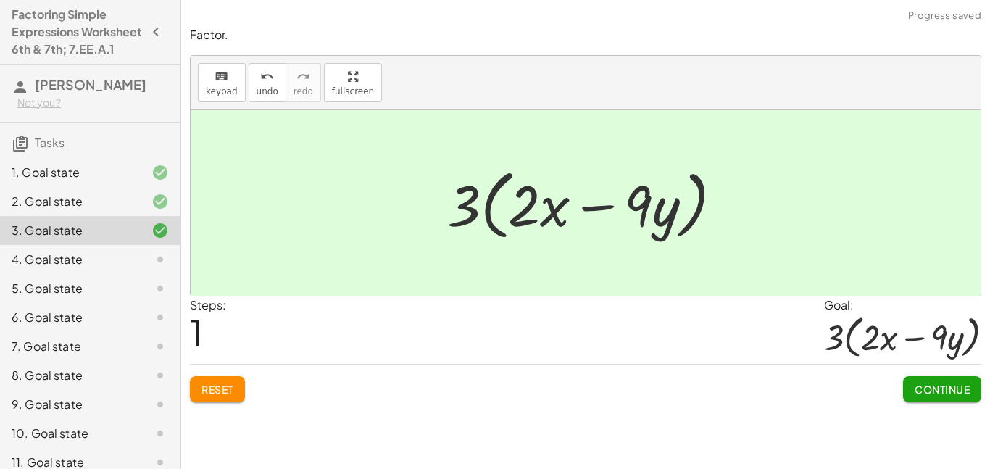
click at [945, 389] on span "Continue" at bounding box center [942, 389] width 55 height 13
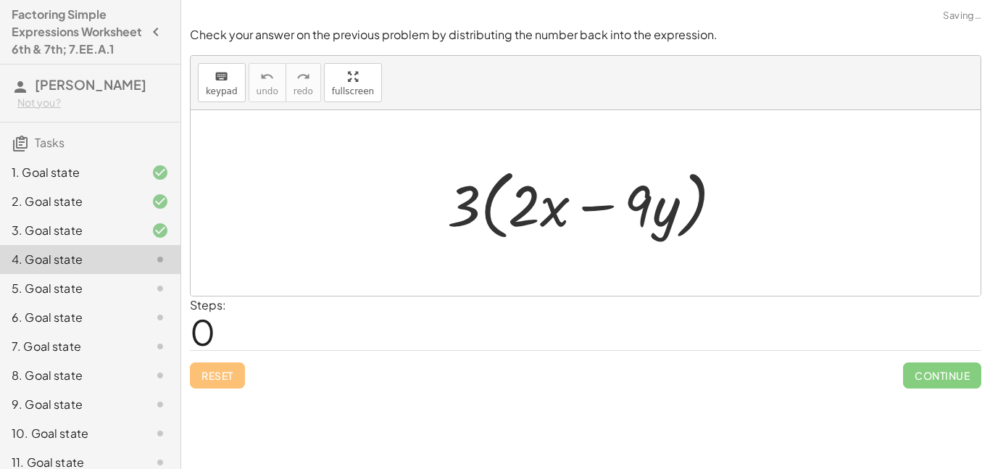
click at [945, 383] on span "Continue" at bounding box center [942, 376] width 78 height 26
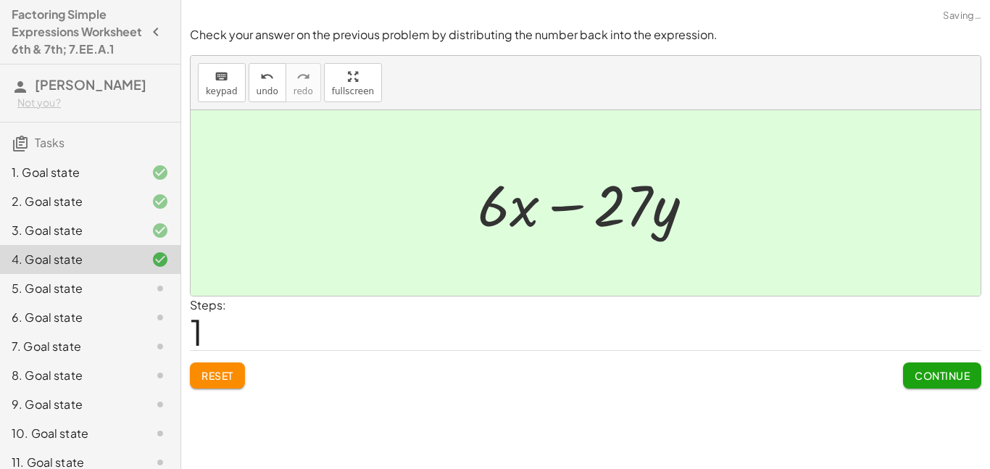
click at [945, 381] on span "Continue" at bounding box center [942, 375] width 55 height 13
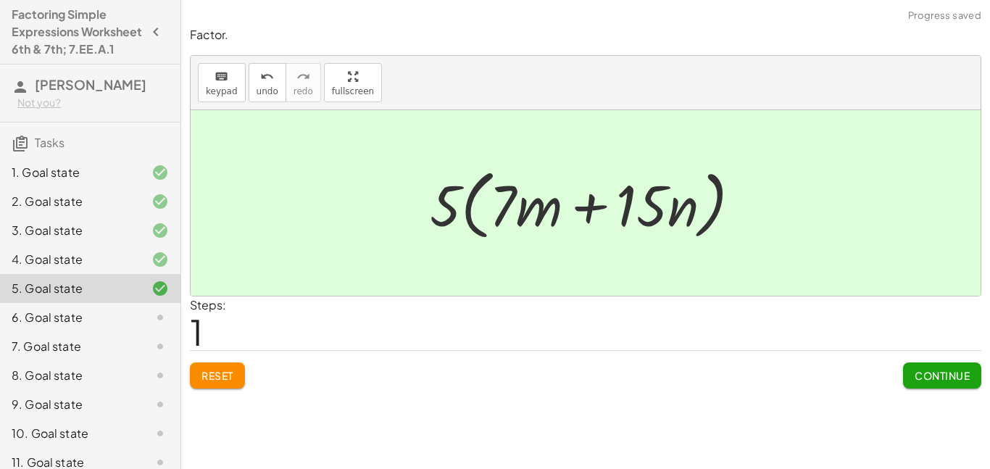
click at [944, 383] on button "Continue" at bounding box center [942, 376] width 78 height 26
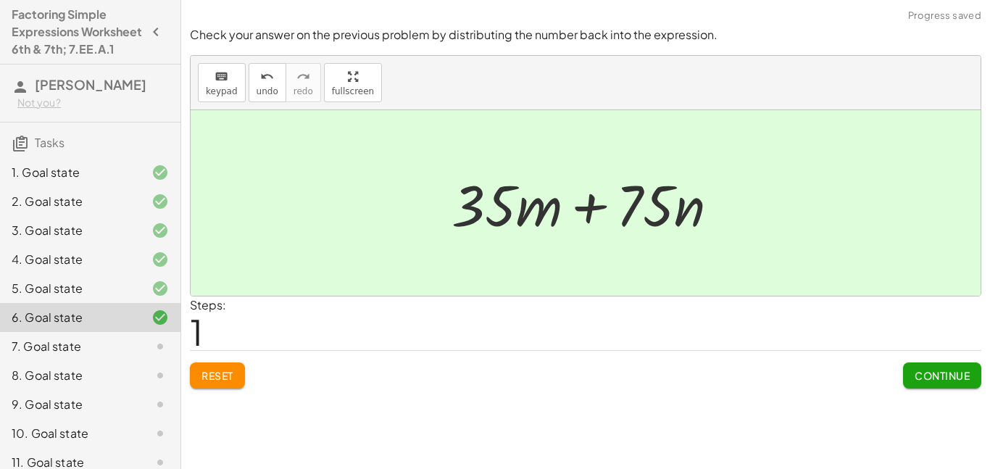
click at [958, 370] on span "Continue" at bounding box center [942, 375] width 55 height 13
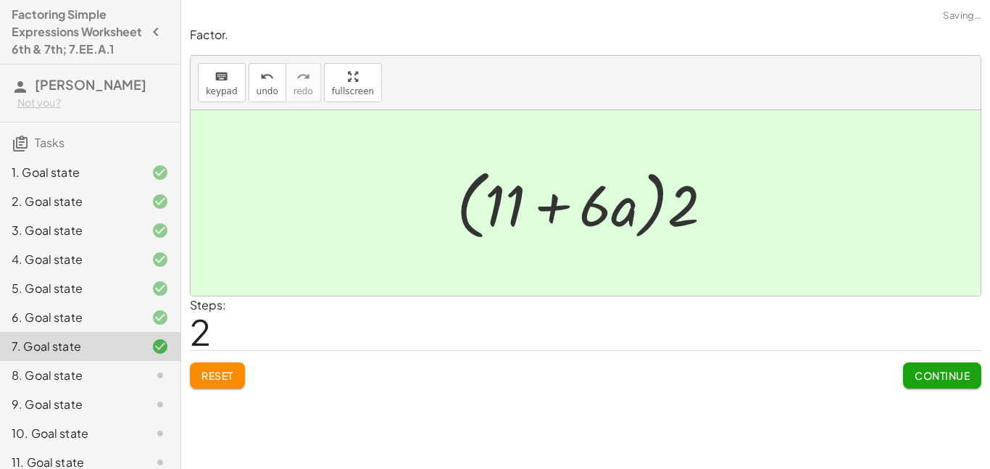
click at [953, 370] on span "Continue" at bounding box center [942, 375] width 55 height 13
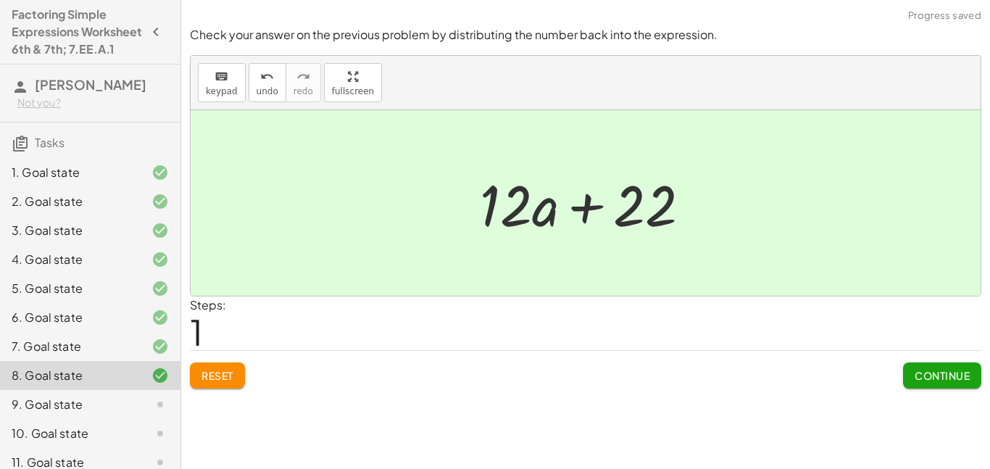
click at [945, 365] on button "Continue" at bounding box center [942, 376] width 78 height 26
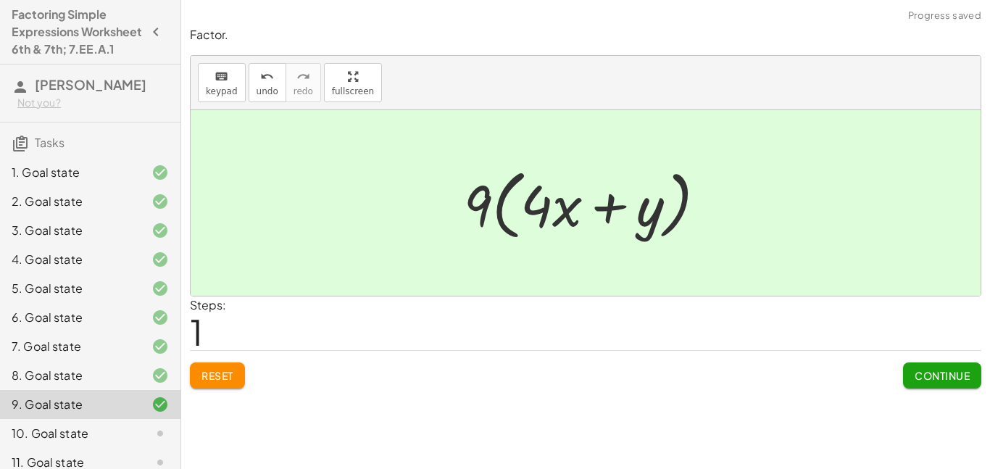
click at [941, 380] on span "Continue" at bounding box center [942, 375] width 55 height 13
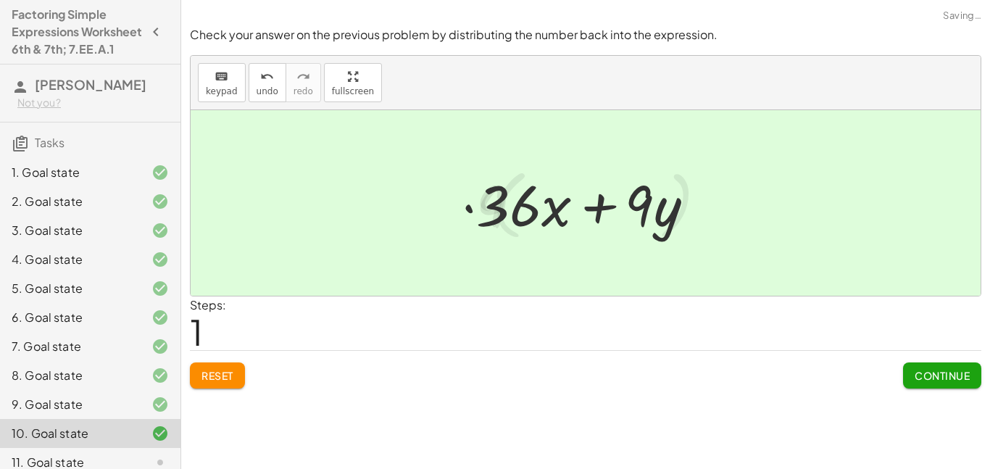
click at [938, 376] on span "Continue" at bounding box center [942, 375] width 55 height 13
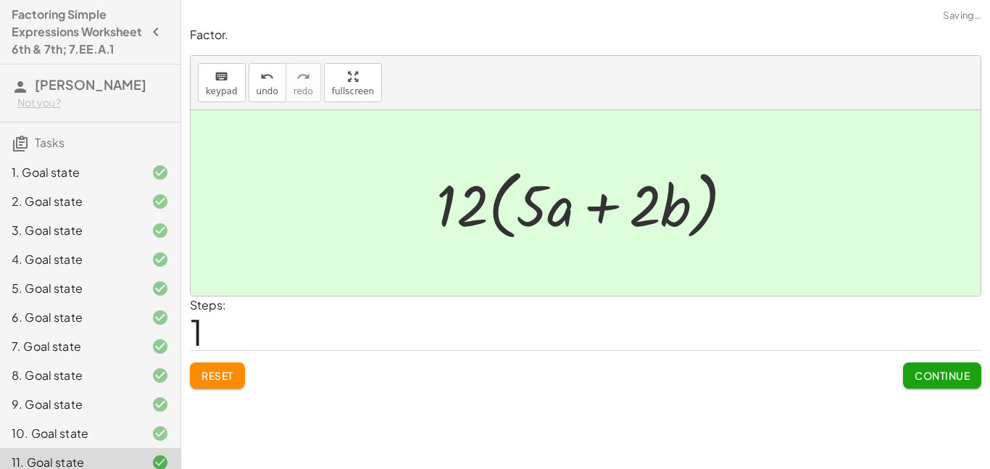
click at [930, 372] on span "Continue" at bounding box center [942, 375] width 55 height 13
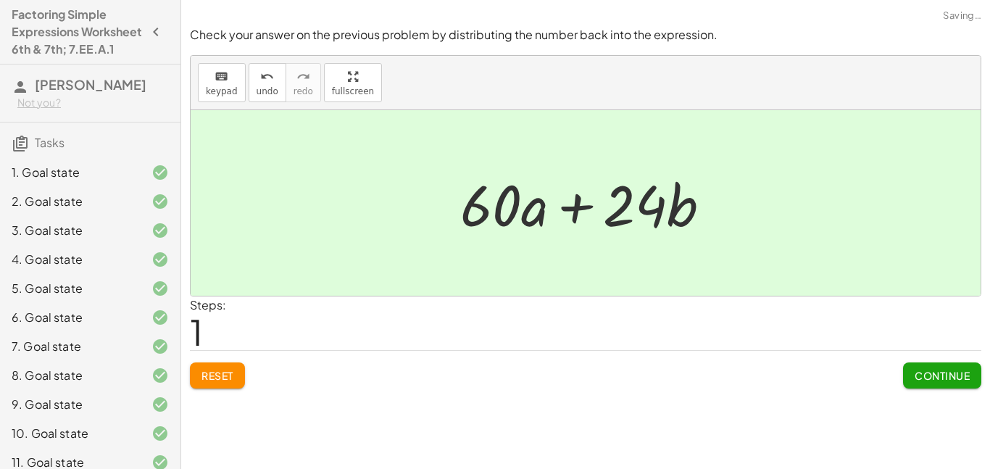
click at [946, 378] on span "Continue" at bounding box center [942, 375] width 55 height 13
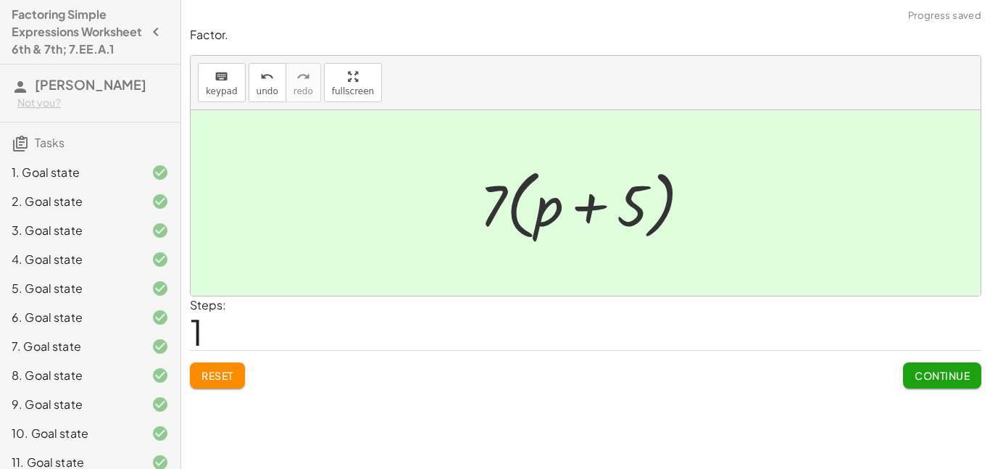
click at [923, 382] on span "Continue" at bounding box center [942, 375] width 55 height 13
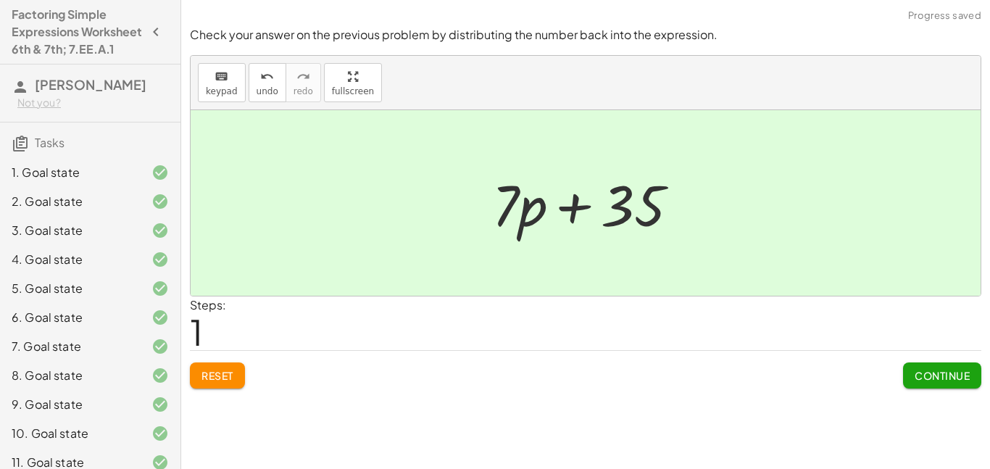
click at [945, 372] on span "Continue" at bounding box center [942, 375] width 55 height 13
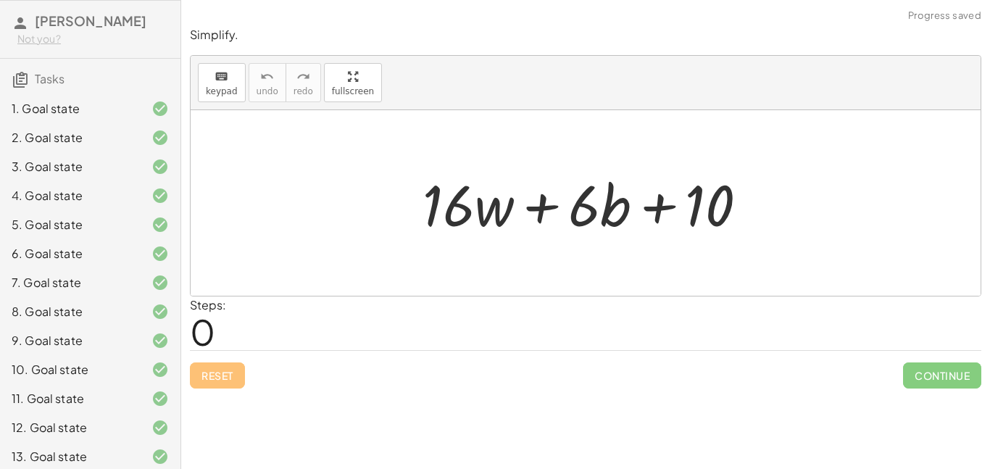
scroll to position [73, 0]
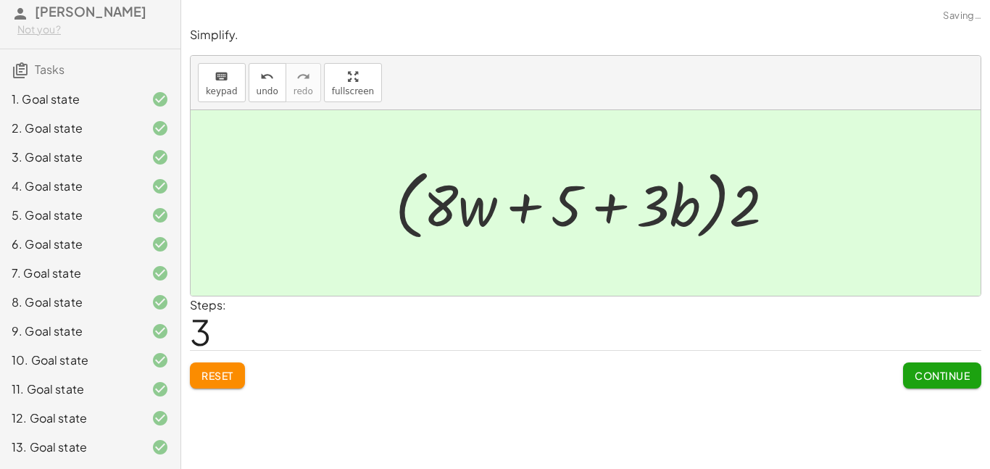
click at [929, 375] on span "Continue" at bounding box center [942, 375] width 55 height 13
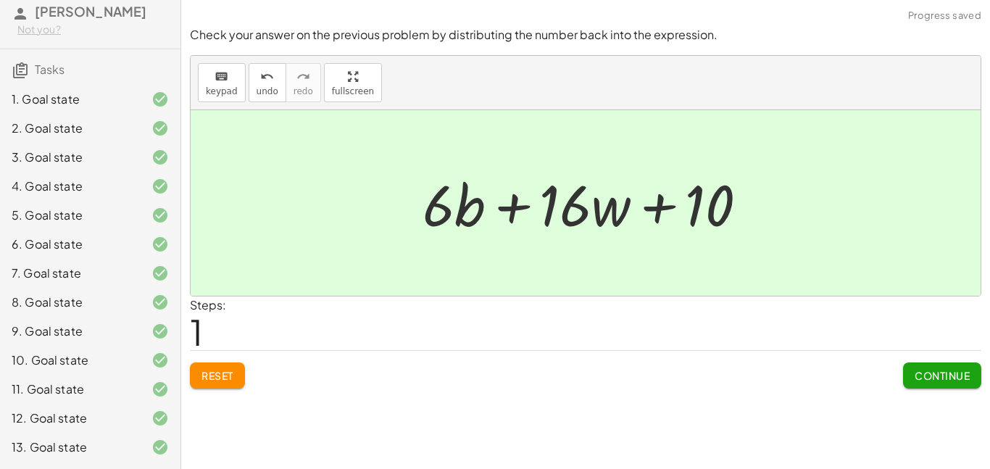
click at [940, 386] on button "Continue" at bounding box center [942, 376] width 78 height 26
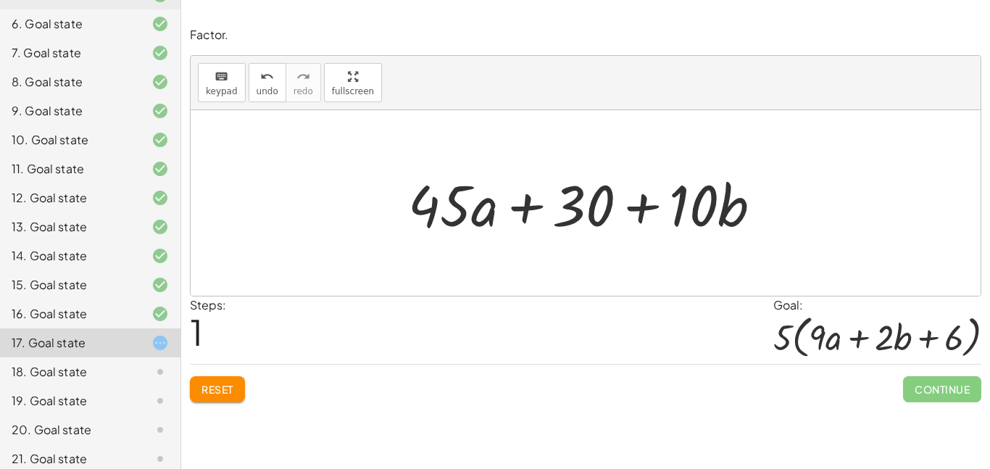
scroll to position [368, 0]
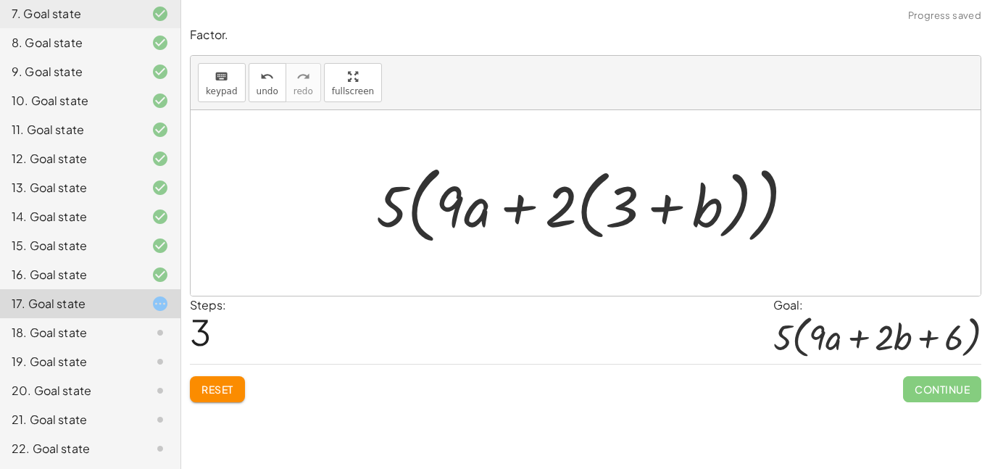
click at [0, 0] on div "Factor. keyboard keypad undo undo redo redo fullscreen + · 45 · a + · 10 · b + …" at bounding box center [0, 0] width 0 height 0
click at [940, 386] on span "Continue" at bounding box center [942, 389] width 78 height 26
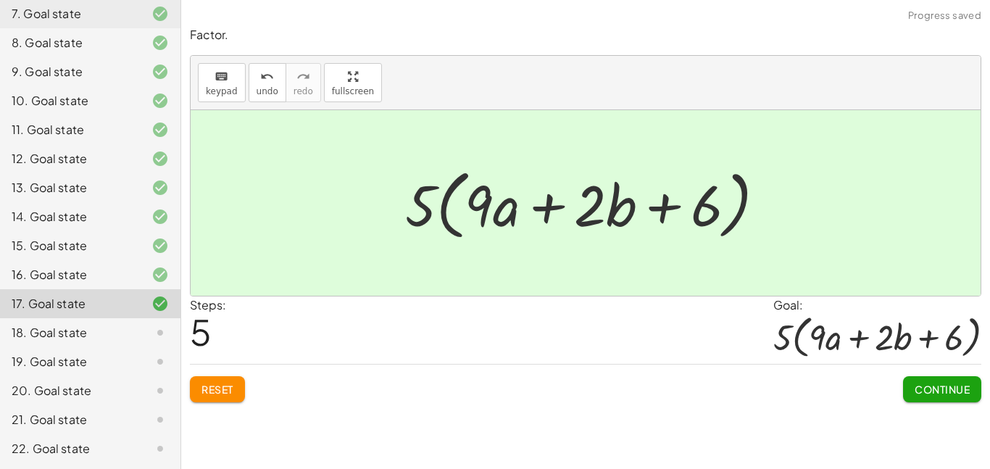
click at [943, 378] on button "Continue" at bounding box center [942, 389] width 78 height 26
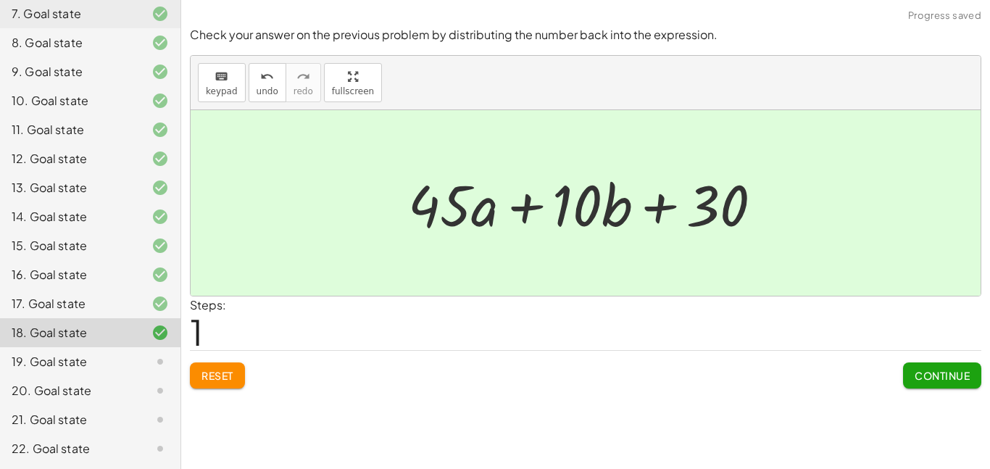
click at [945, 386] on button "Continue" at bounding box center [942, 376] width 78 height 26
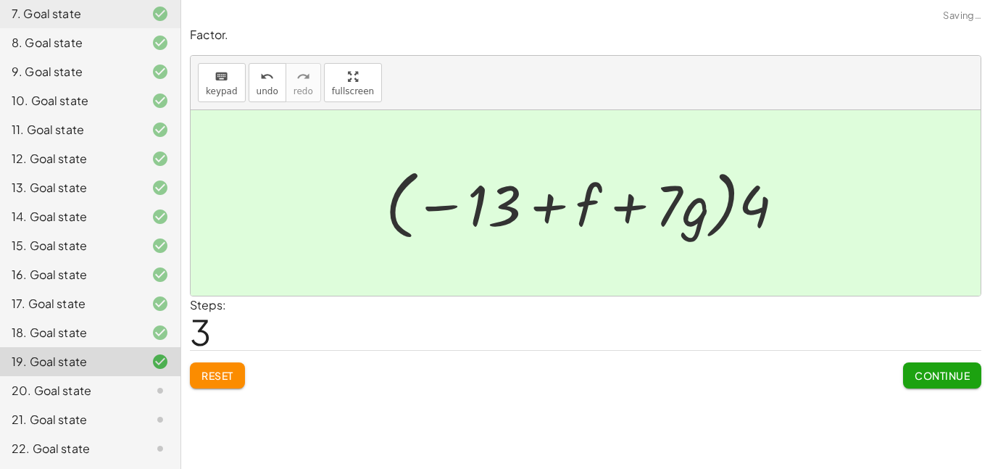
click at [962, 388] on button "Continue" at bounding box center [942, 376] width 78 height 26
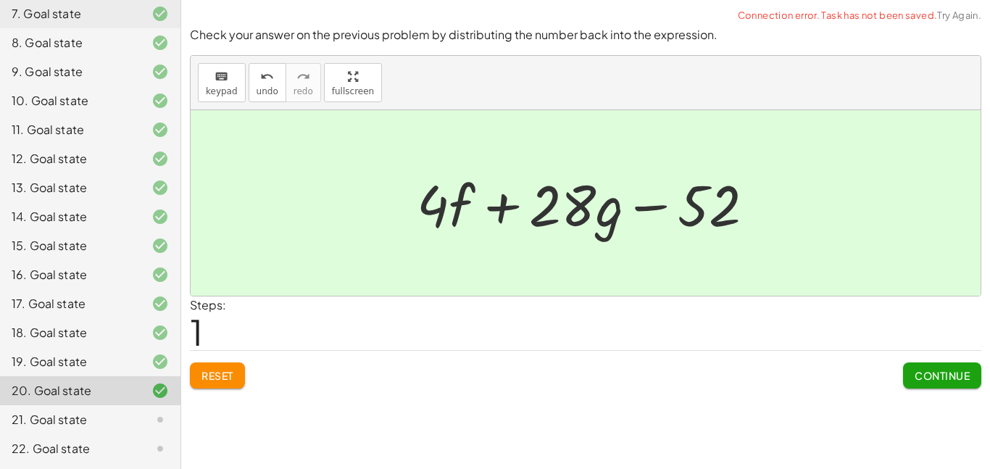
click at [965, 378] on span "Continue" at bounding box center [942, 375] width 55 height 13
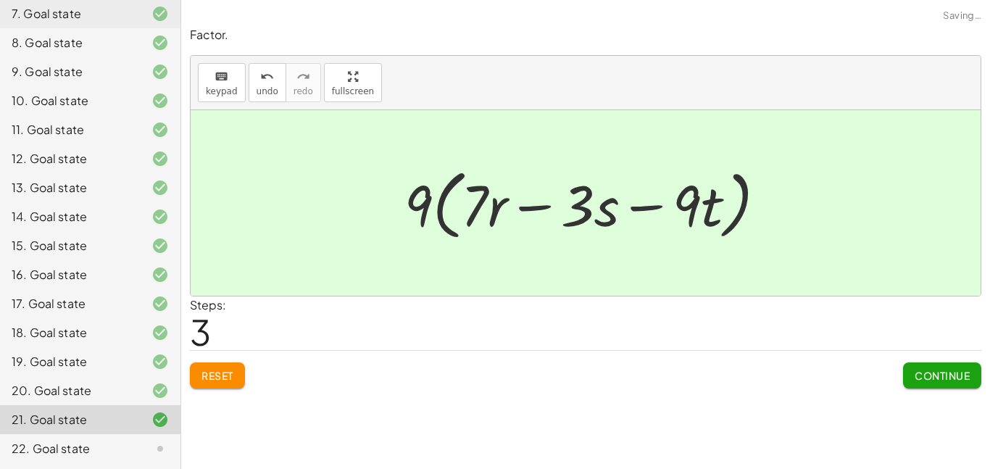
click at [951, 372] on span "Continue" at bounding box center [942, 375] width 55 height 13
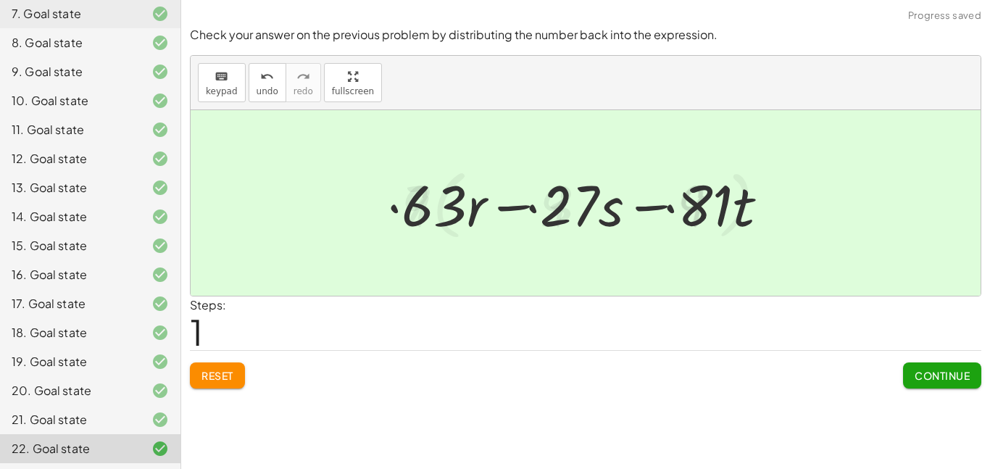
click at [944, 381] on span "Continue" at bounding box center [942, 375] width 55 height 13
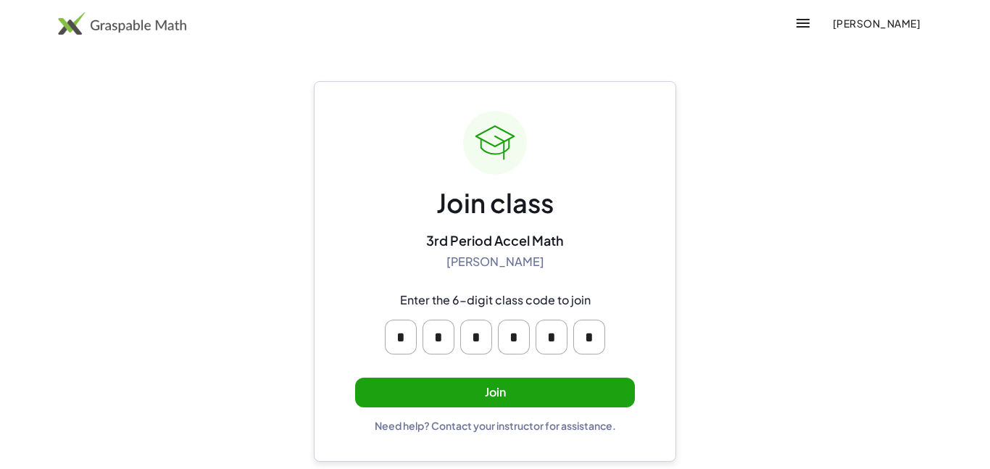
click at [597, 385] on button "Join" at bounding box center [495, 393] width 280 height 30
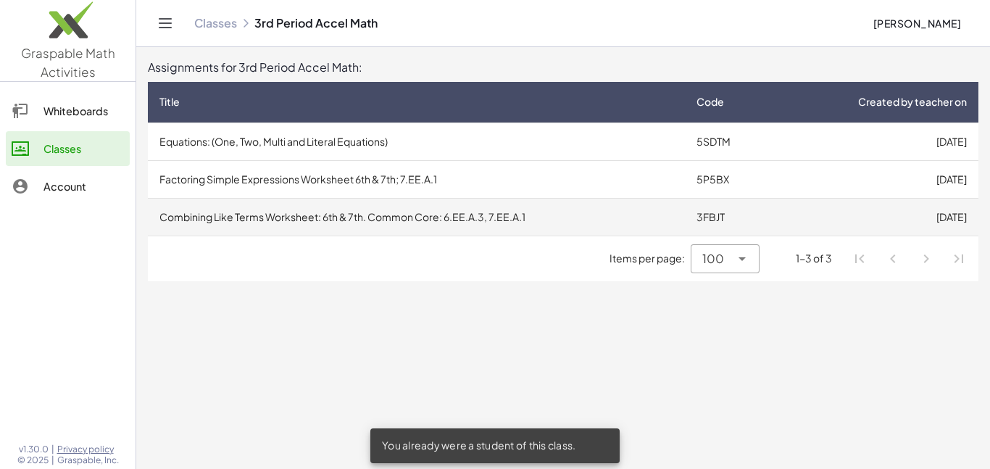
click at [387, 221] on td "Combining Like Terms Worksheet: 6th & 7th. Common Core: 6.EE.A.3, 7.EE.A.1" at bounding box center [416, 217] width 537 height 38
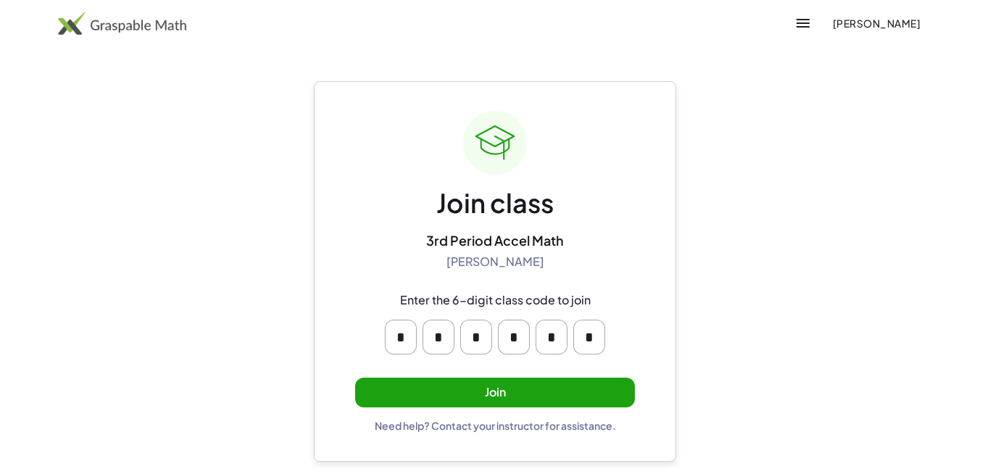
click at [487, 389] on button "Join" at bounding box center [495, 393] width 280 height 30
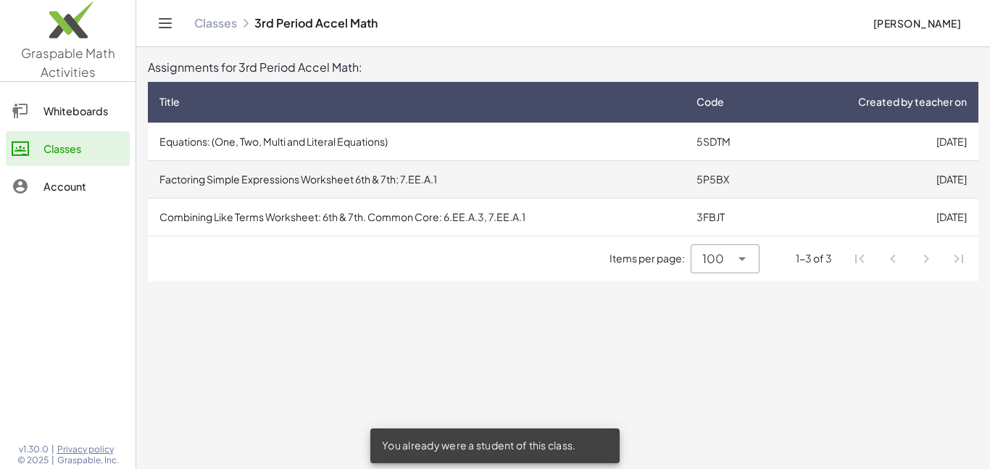
click at [474, 180] on td "Factoring Simple Expressions Worksheet 6th & 7th; 7.EE.A.1" at bounding box center [416, 179] width 537 height 38
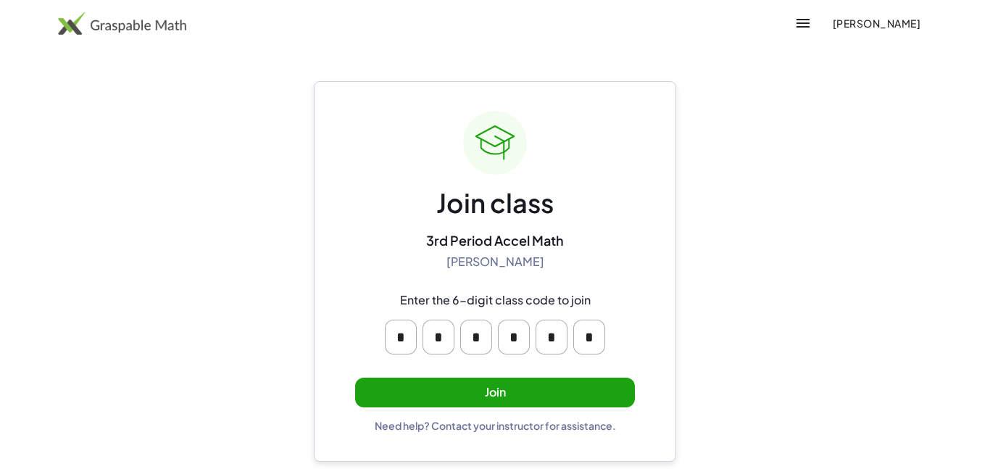
click at [523, 399] on button "Join" at bounding box center [495, 393] width 280 height 30
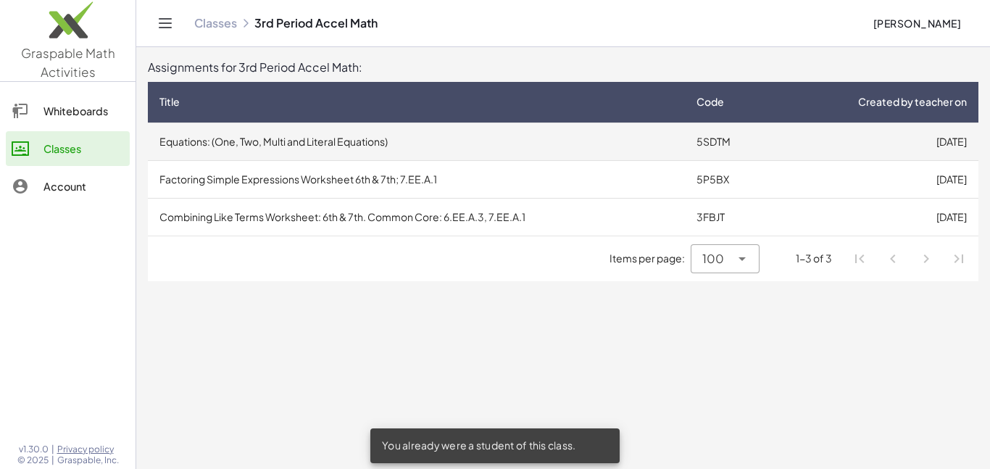
click at [716, 135] on td "5SDTM" at bounding box center [730, 142] width 91 height 38
